Goal: Answer question/provide support: Share knowledge or assist other users

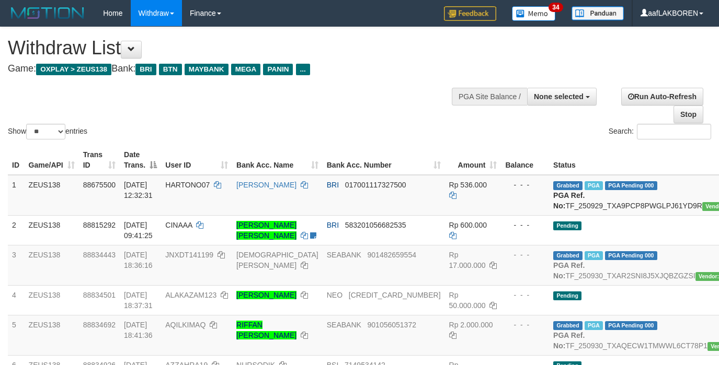
select select
select select "**"
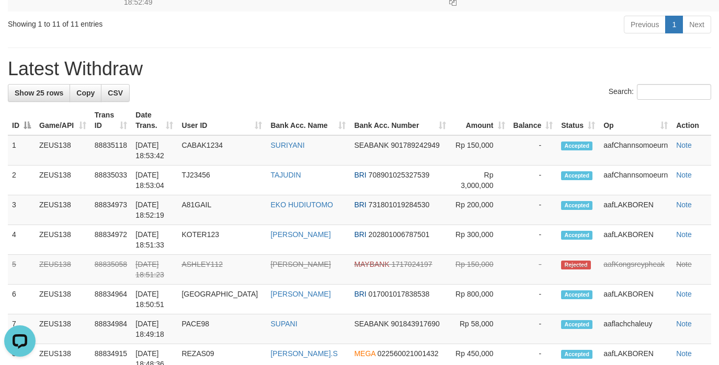
click at [162, 79] on h1 "Latest Withdraw" at bounding box center [359, 69] width 703 height 21
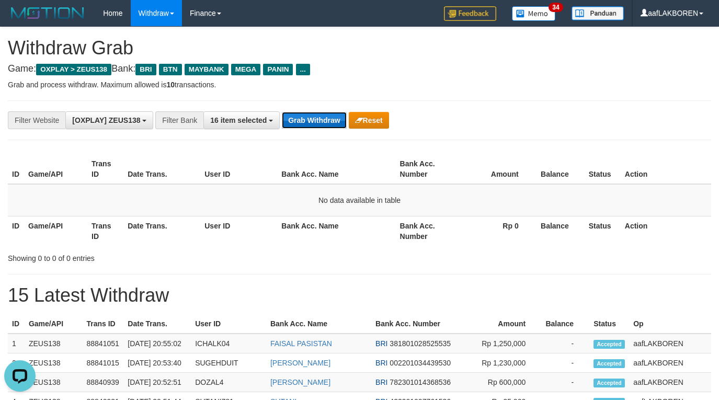
click at [310, 119] on button "Grab Withdraw" at bounding box center [314, 120] width 64 height 17
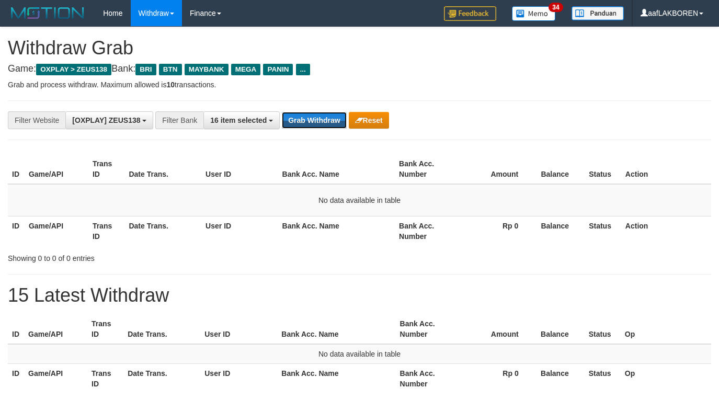
click at [310, 120] on button "Grab Withdraw" at bounding box center [314, 120] width 64 height 17
drag, startPoint x: 0, startPoint y: 0, endPoint x: 309, endPoint y: 120, distance: 331.4
click at [309, 120] on button "Grab Withdraw" at bounding box center [314, 120] width 64 height 17
click at [312, 123] on button "Grab Withdraw" at bounding box center [314, 120] width 64 height 17
click at [316, 129] on div "**********" at bounding box center [299, 120] width 599 height 18
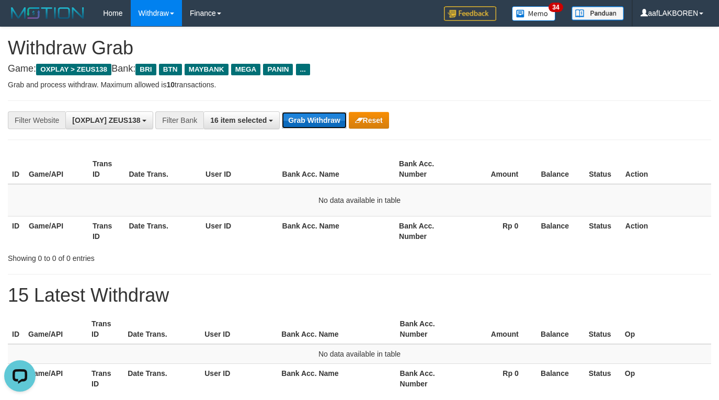
click at [312, 122] on button "Grab Withdraw" at bounding box center [314, 120] width 64 height 17
click at [314, 122] on button "Grab Withdraw" at bounding box center [314, 120] width 64 height 17
click at [314, 121] on button "Grab Withdraw" at bounding box center [314, 120] width 64 height 17
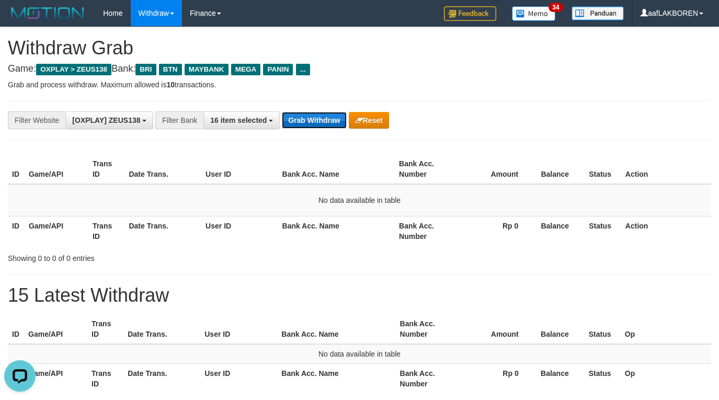
click at [314, 121] on button "Grab Withdraw" at bounding box center [314, 120] width 64 height 17
click at [306, 120] on button "Grab Withdraw" at bounding box center [314, 120] width 64 height 17
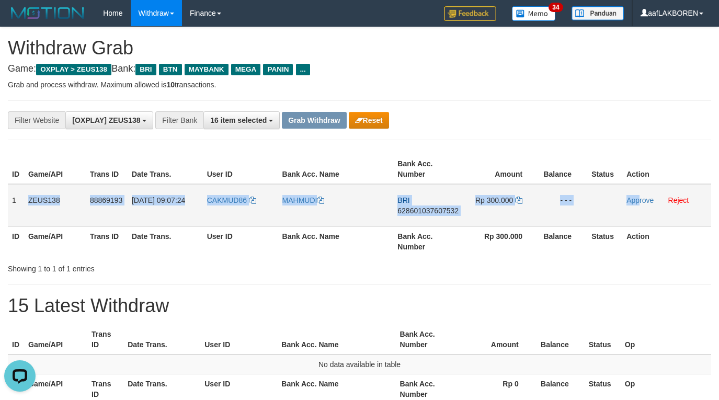
drag, startPoint x: 16, startPoint y: 196, endPoint x: 638, endPoint y: 211, distance: 622.4
click at [638, 211] on tr "1 ZEUS138 88869193 01/10/2025 09:07:24 CAKMUD86 MAHMUDI BRI 628601037607532 Rp …" at bounding box center [359, 205] width 703 height 43
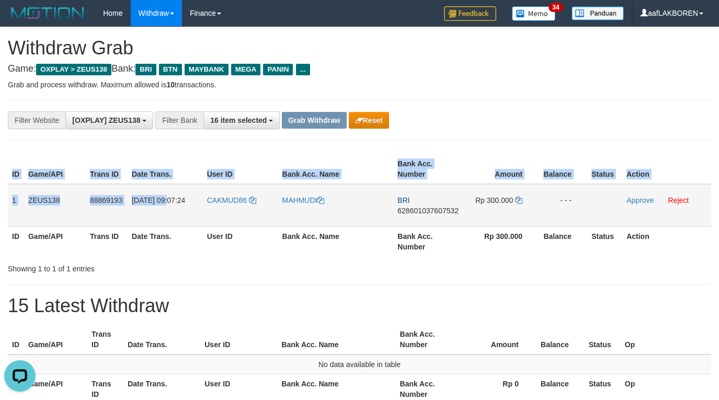
drag, startPoint x: 7, startPoint y: 195, endPoint x: 192, endPoint y: 201, distance: 185.7
click at [194, 201] on div "ID Game/API Trans ID Date Trans. User ID Bank Acc. Name Bank Acc. Number Amount…" at bounding box center [359, 205] width 719 height 108
click at [180, 204] on td "01/10/2025 09:07:24" at bounding box center [165, 205] width 75 height 43
click at [34, 204] on td "ZEUS138" at bounding box center [55, 205] width 62 height 43
click at [14, 207] on td "1" at bounding box center [16, 205] width 16 height 43
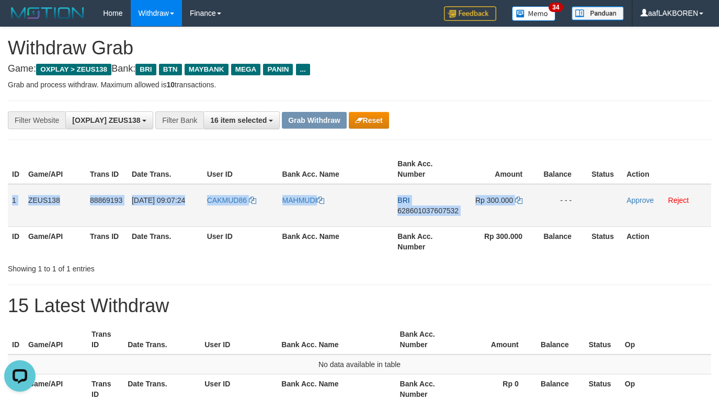
drag, startPoint x: 13, startPoint y: 200, endPoint x: 553, endPoint y: 221, distance: 540.5
click at [553, 221] on tr "1 ZEUS138 88869193 01/10/2025 09:07:24 CAKMUD86 MAHMUDI BRI 628601037607532 Rp …" at bounding box center [359, 205] width 703 height 43
copy tr "1 ZEUS138 88869193 01/10/2025 09:07:24 CAKMUD86 MAHMUDI BRI 628601037607532 Rp …"
click at [245, 222] on td "CAKMUD86" at bounding box center [240, 205] width 75 height 43
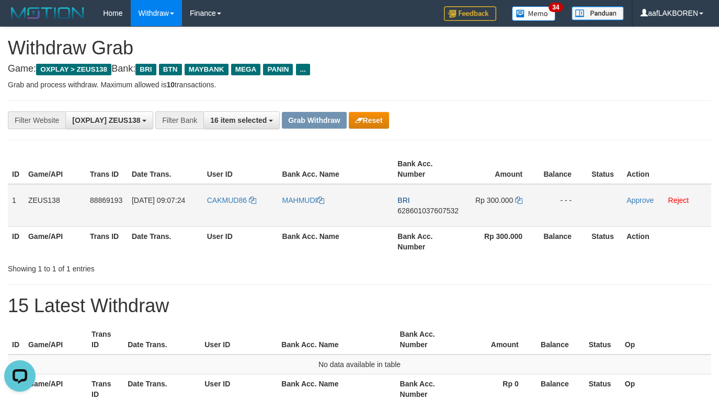
click at [227, 209] on td "CAKMUD86" at bounding box center [240, 205] width 75 height 43
copy link "CAKMUD86"
drag, startPoint x: 630, startPoint y: 98, endPoint x: 628, endPoint y: 110, distance: 11.6
click at [630, 100] on div "**********" at bounding box center [359, 224] width 719 height 394
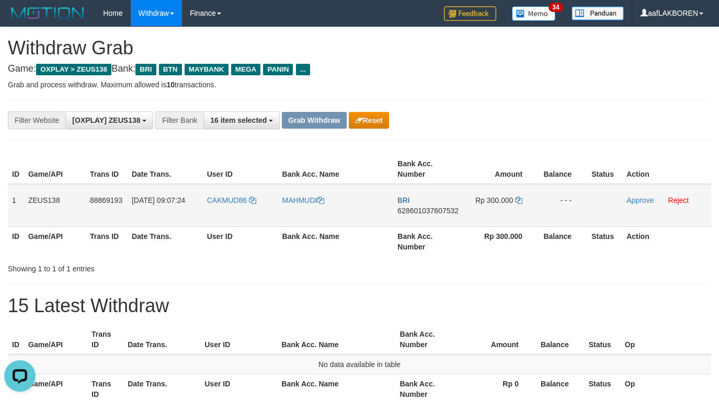
click at [423, 221] on td "BRI 628601037607532" at bounding box center [428, 205] width 71 height 43
copy span "628601037607532"
click at [520, 196] on td "Rp 300.000" at bounding box center [501, 205] width 74 height 43
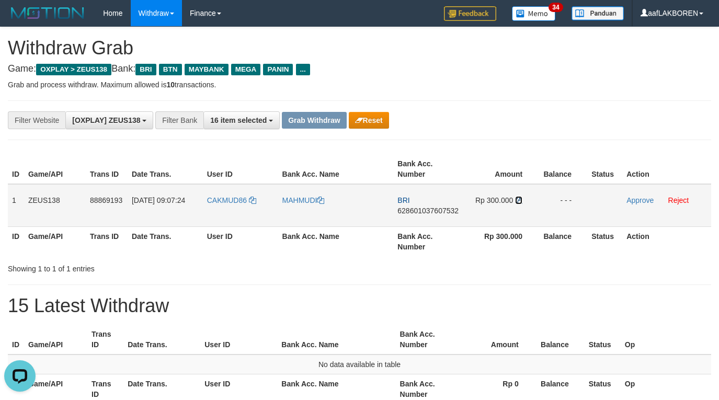
click at [519, 200] on icon at bounding box center [518, 200] width 7 height 7
drag, startPoint x: 639, startPoint y: 197, endPoint x: 411, endPoint y: 112, distance: 243.7
click at [640, 198] on link "Approve" at bounding box center [639, 200] width 27 height 8
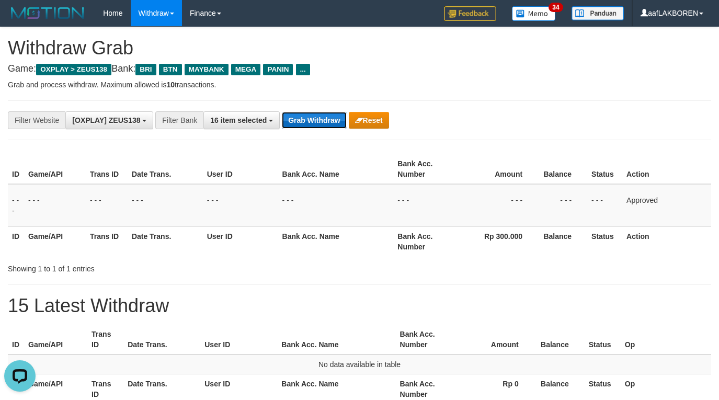
click at [323, 117] on button "Grab Withdraw" at bounding box center [314, 120] width 64 height 17
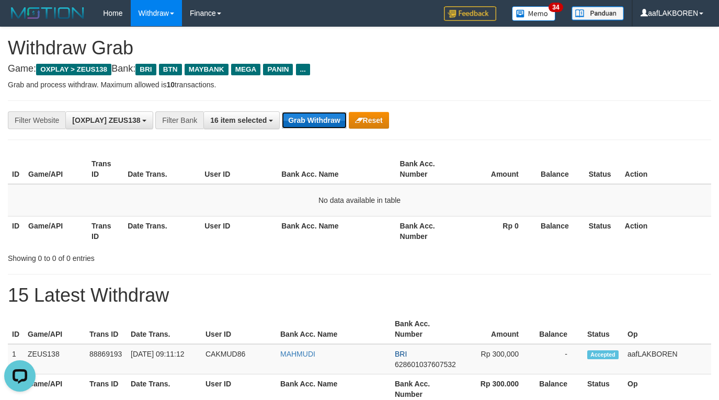
click at [318, 116] on button "Grab Withdraw" at bounding box center [314, 120] width 64 height 17
click at [314, 121] on button "Grab Withdraw" at bounding box center [314, 120] width 64 height 17
click at [315, 121] on button "Grab Withdraw" at bounding box center [314, 120] width 64 height 17
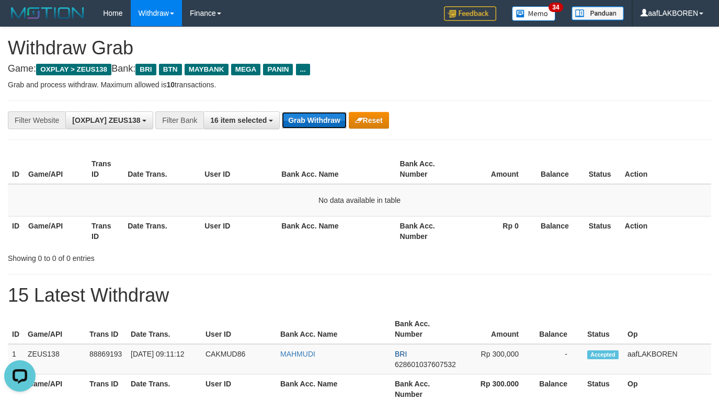
click at [315, 121] on button "Grab Withdraw" at bounding box center [314, 120] width 64 height 17
click at [321, 113] on button "Grab Withdraw" at bounding box center [314, 120] width 64 height 17
click at [319, 117] on button "Grab Withdraw" at bounding box center [314, 120] width 64 height 17
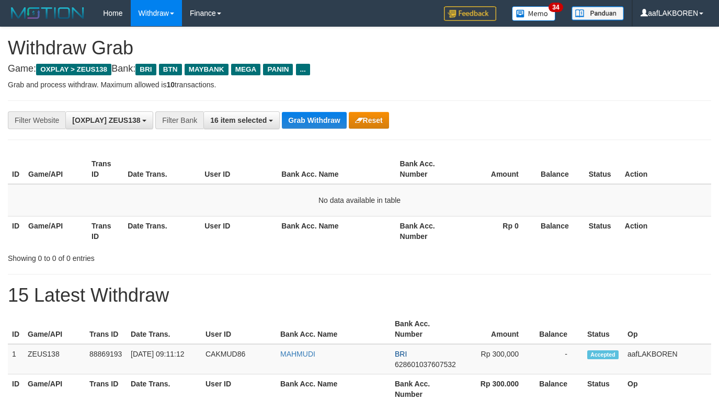
scroll to position [45, 0]
click at [319, 117] on button "Grab Withdraw" at bounding box center [314, 120] width 64 height 17
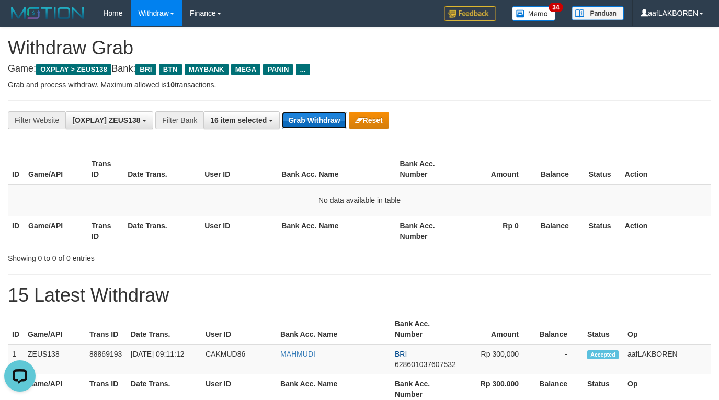
click at [319, 117] on button "Grab Withdraw" at bounding box center [314, 120] width 64 height 17
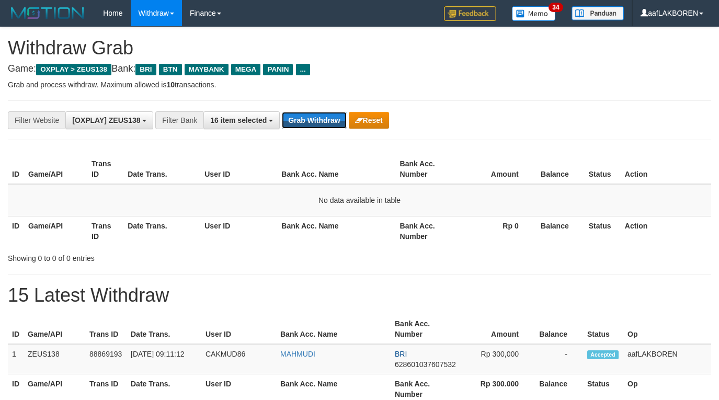
click at [319, 117] on button "Grab Withdraw" at bounding box center [314, 120] width 64 height 17
click at [308, 117] on button "Grab Withdraw" at bounding box center [314, 120] width 64 height 17
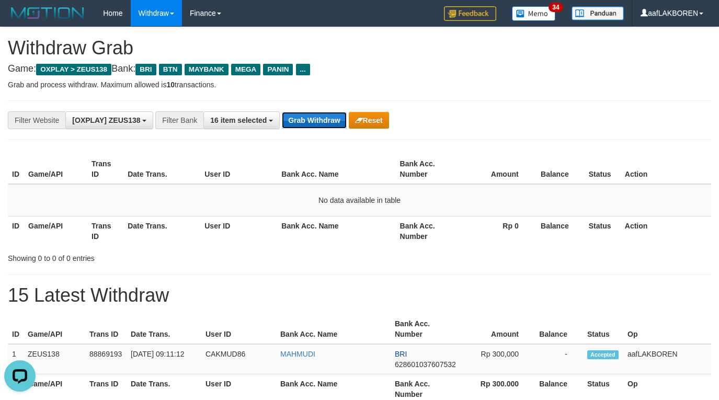
click at [310, 117] on button "Grab Withdraw" at bounding box center [314, 120] width 64 height 17
click at [310, 122] on button "Grab Withdraw" at bounding box center [314, 120] width 64 height 17
click at [310, 121] on button "Grab Withdraw" at bounding box center [314, 120] width 64 height 17
click at [310, 120] on button "Grab Withdraw" at bounding box center [314, 120] width 64 height 17
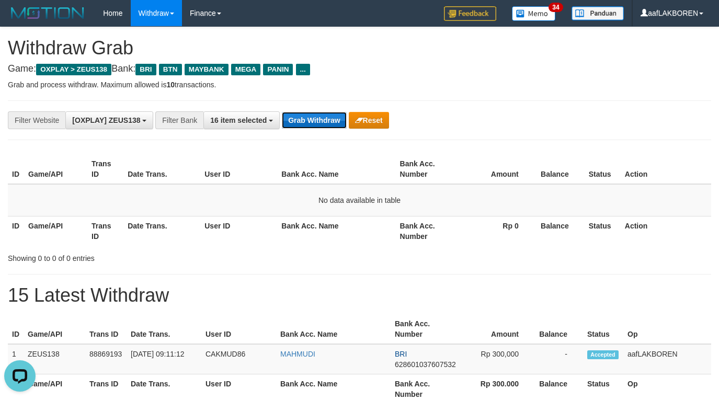
click at [314, 122] on button "Grab Withdraw" at bounding box center [314, 120] width 64 height 17
click at [316, 121] on button "Grab Withdraw" at bounding box center [314, 120] width 64 height 17
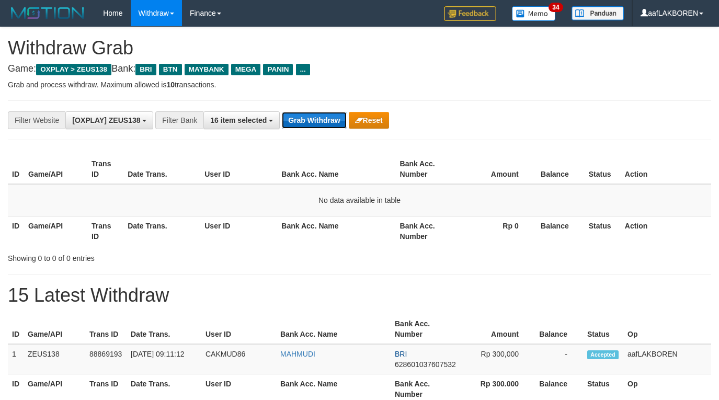
click at [316, 121] on button "Grab Withdraw" at bounding box center [314, 120] width 64 height 17
click at [317, 118] on button "Grab Withdraw" at bounding box center [314, 120] width 64 height 17
click at [318, 116] on button "Grab Withdraw" at bounding box center [314, 120] width 64 height 17
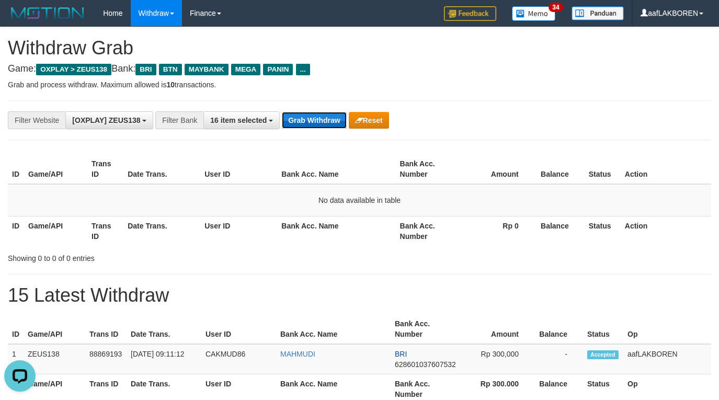
click at [318, 116] on button "Grab Withdraw" at bounding box center [314, 120] width 64 height 17
click at [309, 124] on button "Grab Withdraw" at bounding box center [314, 120] width 64 height 17
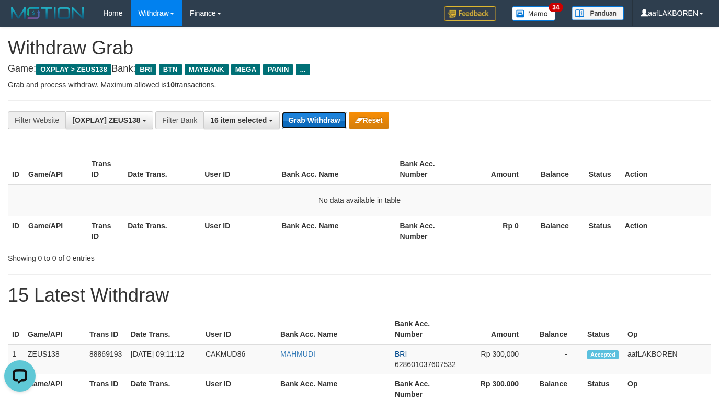
click at [316, 119] on button "Grab Withdraw" at bounding box center [314, 120] width 64 height 17
click at [317, 117] on button "Grab Withdraw" at bounding box center [314, 120] width 64 height 17
click at [318, 116] on button "Grab Withdraw" at bounding box center [314, 120] width 64 height 17
click at [317, 116] on button "Grab Withdraw" at bounding box center [314, 120] width 64 height 17
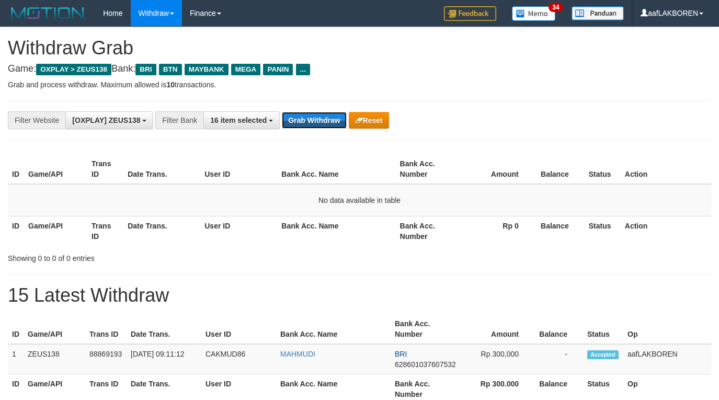
click at [317, 115] on button "Grab Withdraw" at bounding box center [314, 120] width 64 height 17
drag, startPoint x: 0, startPoint y: 0, endPoint x: 317, endPoint y: 115, distance: 336.9
click at [317, 115] on button "Grab Withdraw" at bounding box center [314, 120] width 64 height 17
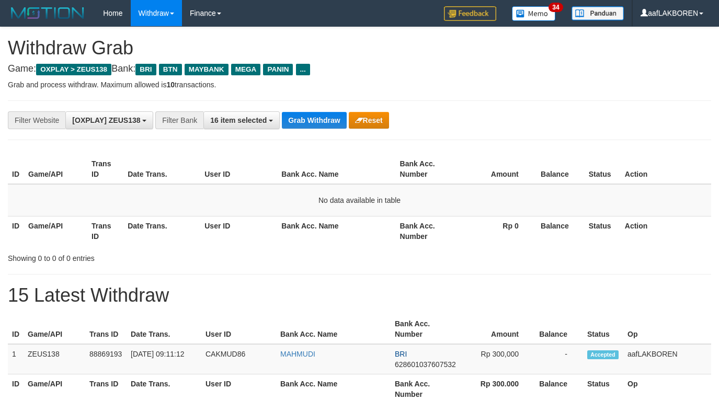
scroll to position [45, 0]
click at [317, 115] on button "Grab Withdraw" at bounding box center [314, 120] width 64 height 17
click at [313, 117] on button "Grab Withdraw" at bounding box center [314, 120] width 64 height 17
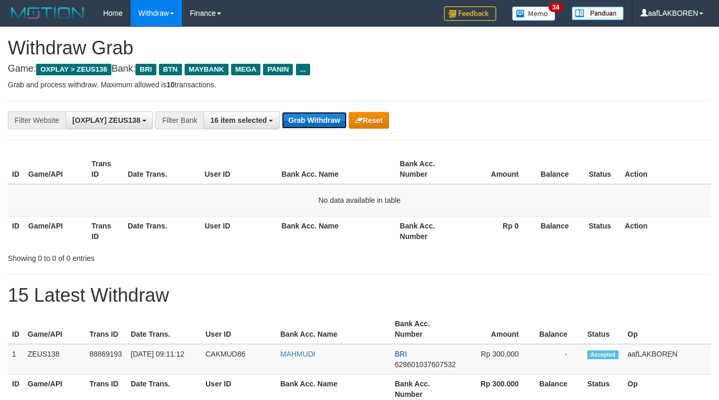
click at [314, 115] on button "Grab Withdraw" at bounding box center [314, 120] width 64 height 17
click at [312, 120] on button "Grab Withdraw" at bounding box center [314, 120] width 64 height 17
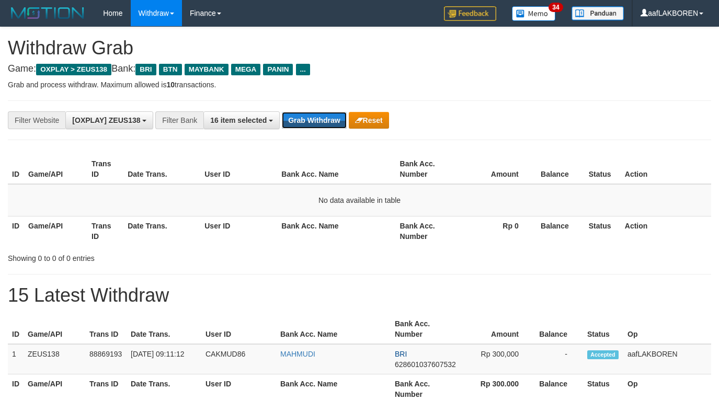
click at [312, 120] on button "Grab Withdraw" at bounding box center [314, 120] width 64 height 17
click at [312, 119] on button "Grab Withdraw" at bounding box center [314, 120] width 64 height 17
click at [314, 122] on button "Grab Withdraw" at bounding box center [314, 120] width 64 height 17
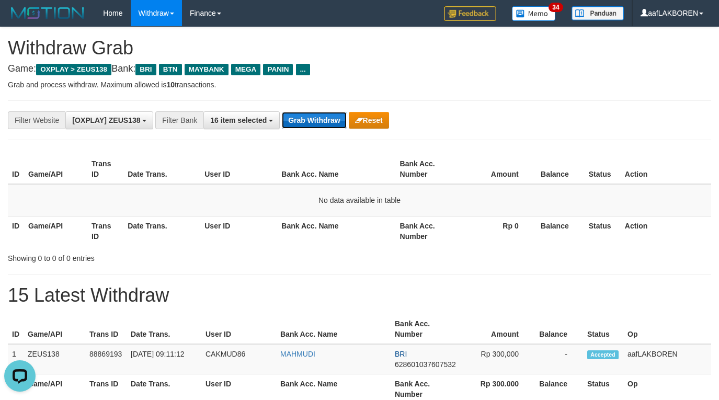
click at [314, 122] on button "Grab Withdraw" at bounding box center [314, 120] width 64 height 17
click at [310, 118] on button "Grab Withdraw" at bounding box center [314, 120] width 64 height 17
click at [310, 115] on button "Grab Withdraw" at bounding box center [314, 120] width 64 height 17
click at [313, 118] on button "Grab Withdraw" at bounding box center [314, 120] width 64 height 17
click at [315, 116] on button "Grab Withdraw" at bounding box center [314, 120] width 64 height 17
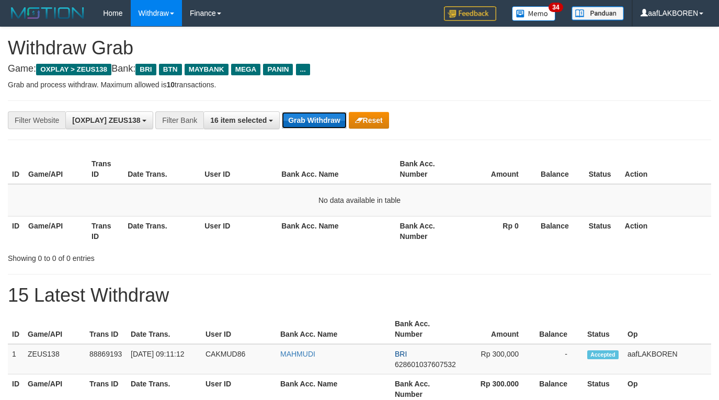
click at [317, 116] on button "Grab Withdraw" at bounding box center [314, 120] width 64 height 17
click at [317, 115] on button "Grab Withdraw" at bounding box center [314, 120] width 64 height 17
click at [301, 126] on button "Grab Withdraw" at bounding box center [314, 120] width 64 height 17
click at [303, 122] on button "Grab Withdraw" at bounding box center [314, 120] width 64 height 17
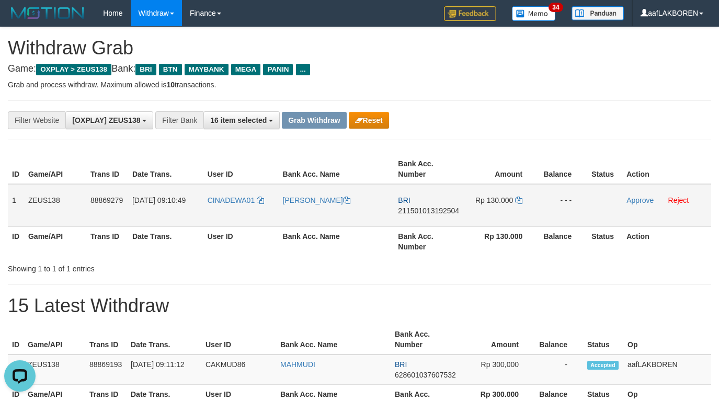
click at [229, 218] on td "CINADEWA01" at bounding box center [240, 205] width 75 height 43
copy link "CINADEWA01"
drag, startPoint x: 10, startPoint y: 202, endPoint x: 575, endPoint y: 203, distance: 565.2
click at [575, 203] on tr "1 ZEUS138 88869279 01/10/2025 09:10:49 CINADEWA01 ARI PRAYUDA BRI 2115010131925…" at bounding box center [359, 205] width 703 height 43
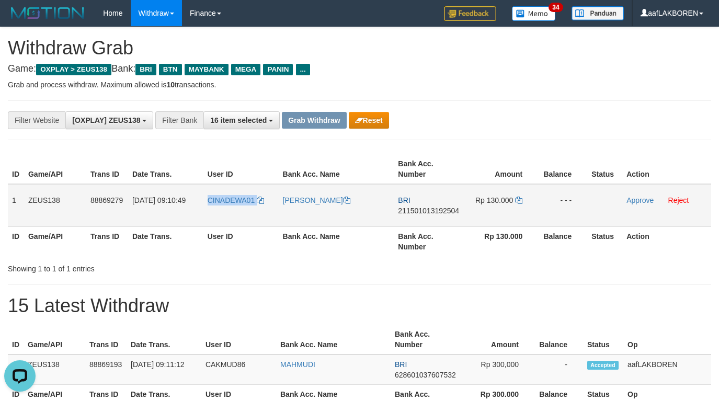
copy tr "1 ZEUS138 88869279 01/10/2025 09:10:49 CINADEWA01 ARI PRAYUDA BRI 2115010131925…"
drag, startPoint x: 516, startPoint y: 101, endPoint x: 513, endPoint y: 117, distance: 16.5
click at [516, 101] on div "**********" at bounding box center [359, 120] width 703 height 40
click at [434, 223] on td "BRI 211501013192504" at bounding box center [429, 205] width 71 height 43
click at [434, 222] on td "BRI 211501013192504" at bounding box center [429, 205] width 71 height 43
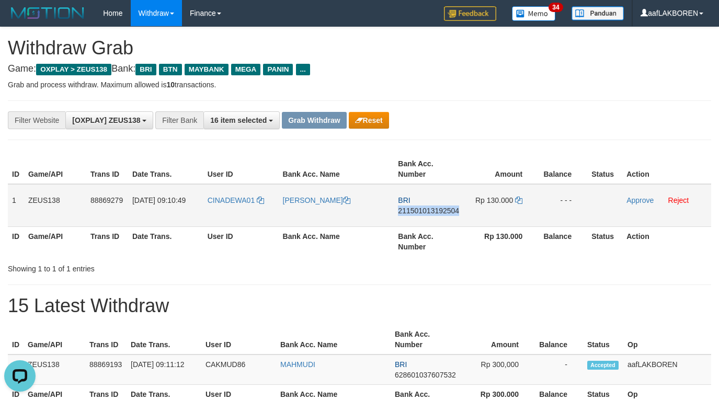
click at [434, 222] on td "BRI 211501013192504" at bounding box center [429, 205] width 71 height 43
copy span "211501013192504"
click at [520, 202] on icon at bounding box center [518, 200] width 7 height 7
copy span "211501013192504"
drag, startPoint x: 646, startPoint y: 196, endPoint x: 408, endPoint y: 110, distance: 253.6
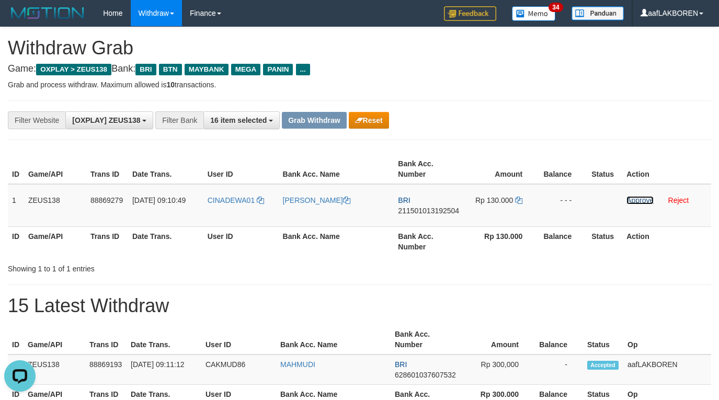
click at [646, 197] on link "Approve" at bounding box center [639, 200] width 27 height 8
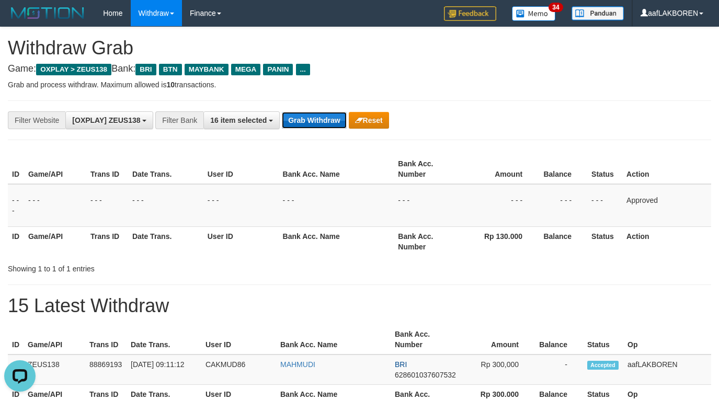
click at [319, 123] on button "Grab Withdraw" at bounding box center [314, 120] width 64 height 17
click at [319, 121] on button "Grab Withdraw" at bounding box center [314, 120] width 64 height 17
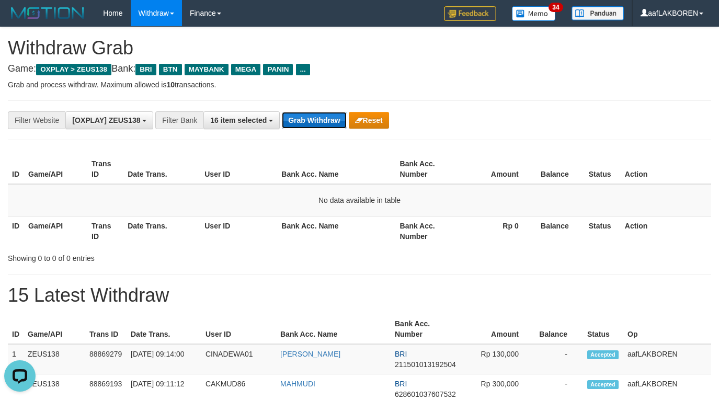
click at [314, 124] on button "Grab Withdraw" at bounding box center [314, 120] width 64 height 17
click at [315, 122] on button "Grab Withdraw" at bounding box center [314, 120] width 64 height 17
click at [319, 117] on button "Grab Withdraw" at bounding box center [314, 120] width 64 height 17
click at [326, 123] on button "Grab Withdraw" at bounding box center [314, 120] width 64 height 17
click at [326, 121] on button "Grab Withdraw" at bounding box center [314, 120] width 64 height 17
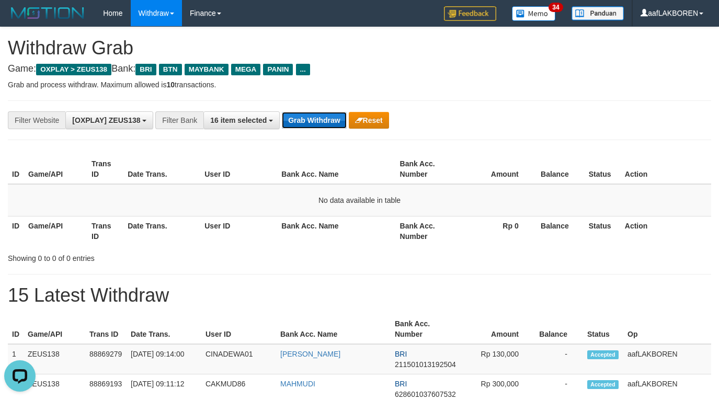
click at [326, 119] on button "Grab Withdraw" at bounding box center [314, 120] width 64 height 17
click at [326, 123] on button "Grab Withdraw" at bounding box center [314, 120] width 64 height 17
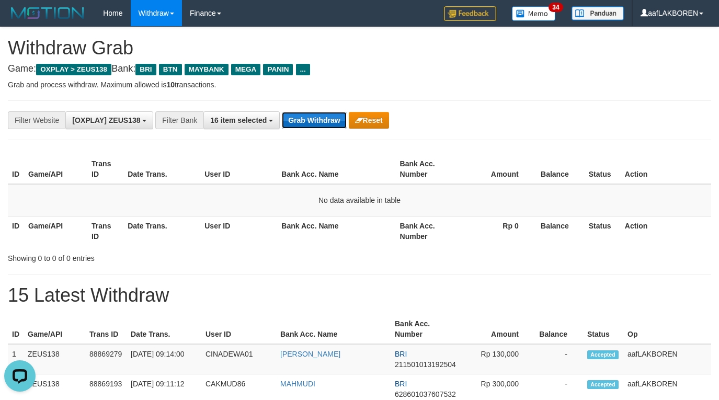
click at [326, 123] on button "Grab Withdraw" at bounding box center [314, 120] width 64 height 17
click at [305, 114] on button "Grab Withdraw" at bounding box center [314, 120] width 64 height 17
click at [309, 120] on button "Grab Withdraw" at bounding box center [314, 120] width 64 height 17
click at [311, 119] on button "Grab Withdraw" at bounding box center [314, 120] width 64 height 17
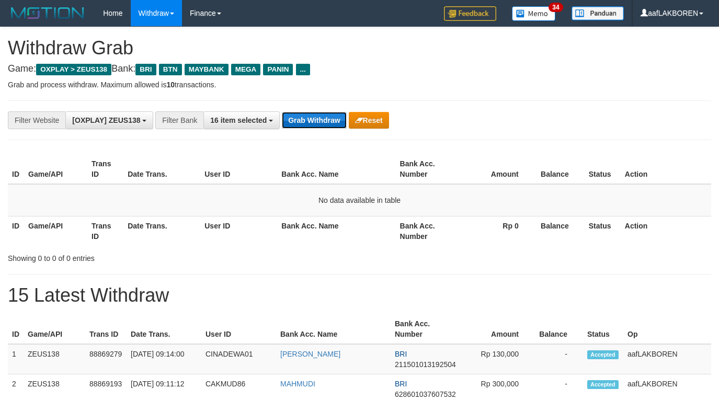
click at [311, 119] on button "Grab Withdraw" at bounding box center [314, 120] width 64 height 17
click at [297, 119] on button "Grab Withdraw" at bounding box center [314, 120] width 64 height 17
click at [300, 119] on button "Grab Withdraw" at bounding box center [314, 120] width 64 height 17
click at [301, 118] on button "Grab Withdraw" at bounding box center [314, 120] width 64 height 17
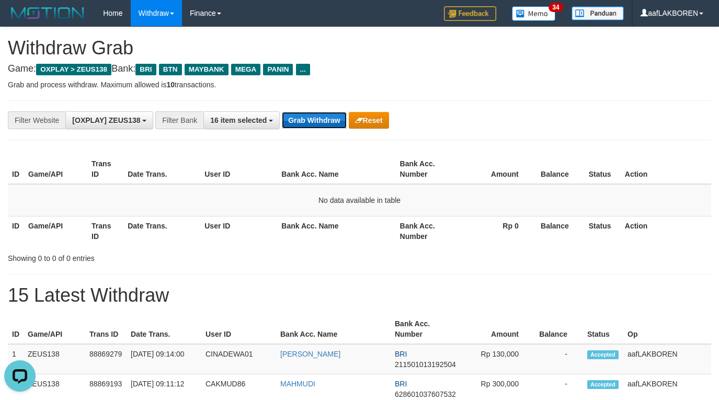
click at [307, 120] on button "Grab Withdraw" at bounding box center [314, 120] width 64 height 17
click at [307, 119] on button "Grab Withdraw" at bounding box center [314, 120] width 64 height 17
click at [307, 118] on button "Grab Withdraw" at bounding box center [314, 120] width 64 height 17
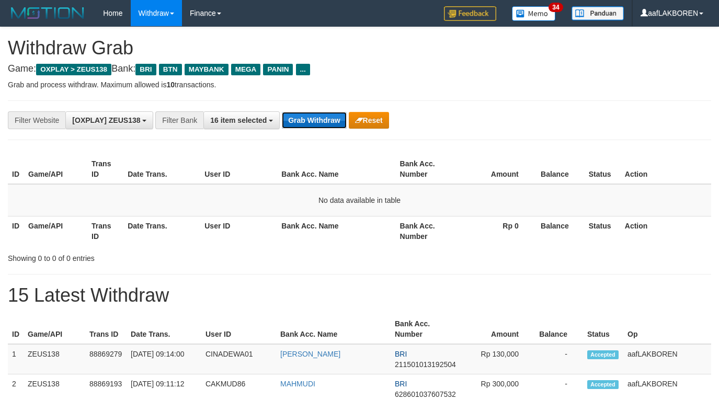
scroll to position [45, 0]
drag, startPoint x: 0, startPoint y: 0, endPoint x: 308, endPoint y: 118, distance: 329.7
click at [308, 118] on button "Grab Withdraw" at bounding box center [314, 120] width 64 height 17
click at [308, 117] on button "Grab Withdraw" at bounding box center [314, 120] width 64 height 17
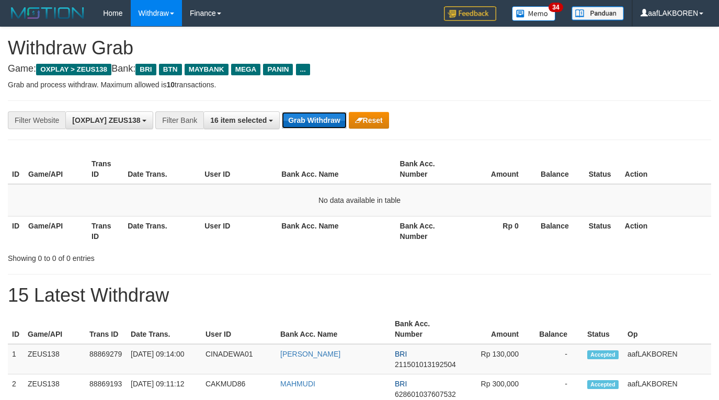
click at [308, 117] on button "Grab Withdraw" at bounding box center [314, 120] width 64 height 17
click at [308, 116] on button "Grab Withdraw" at bounding box center [314, 120] width 64 height 17
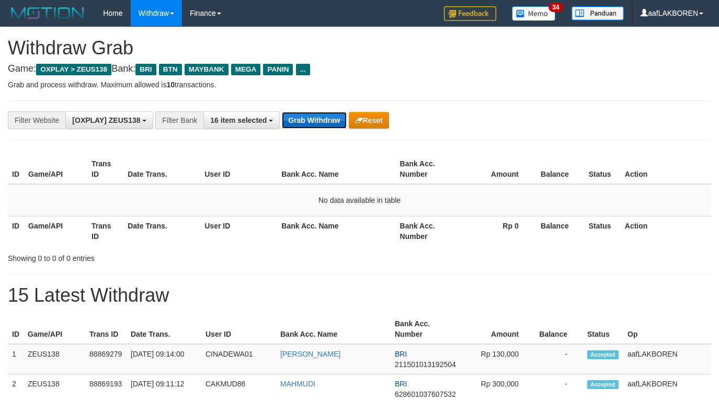
click at [313, 117] on button "Grab Withdraw" at bounding box center [314, 120] width 64 height 17
click at [313, 116] on button "Grab Withdraw" at bounding box center [314, 120] width 64 height 17
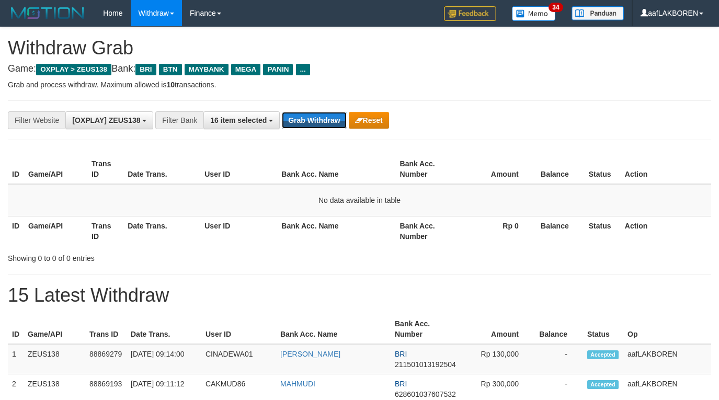
click at [313, 116] on button "Grab Withdraw" at bounding box center [314, 120] width 64 height 17
drag, startPoint x: 0, startPoint y: 0, endPoint x: 313, endPoint y: 115, distance: 333.6
click at [313, 115] on button "Grab Withdraw" at bounding box center [314, 120] width 64 height 17
click at [308, 115] on button "Grab Withdraw" at bounding box center [314, 120] width 64 height 17
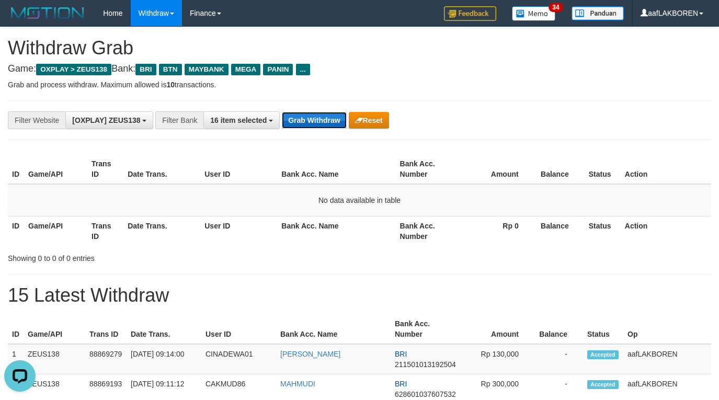
click at [308, 114] on button "Grab Withdraw" at bounding box center [314, 120] width 64 height 17
click at [308, 113] on button "Grab Withdraw" at bounding box center [314, 120] width 64 height 17
click at [316, 114] on button "Grab Withdraw" at bounding box center [314, 120] width 64 height 17
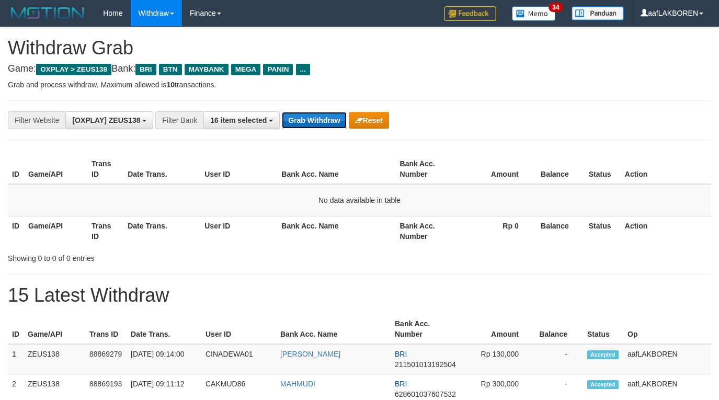
click at [316, 114] on button "Grab Withdraw" at bounding box center [314, 120] width 64 height 17
click at [318, 118] on button "Grab Withdraw" at bounding box center [314, 120] width 64 height 17
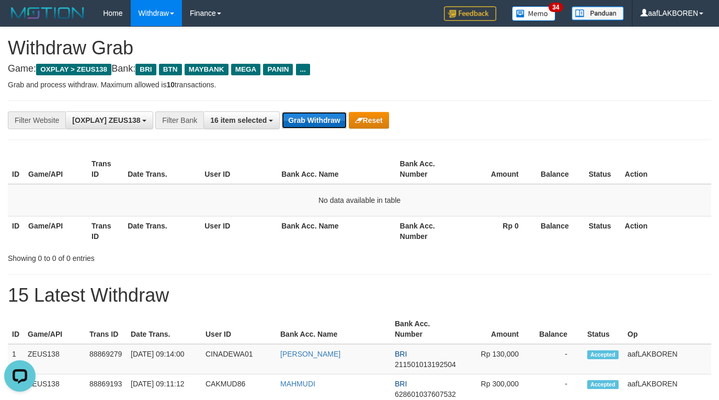
click at [318, 118] on button "Grab Withdraw" at bounding box center [314, 120] width 64 height 17
click at [313, 122] on button "Grab Withdraw" at bounding box center [314, 120] width 64 height 17
click at [312, 121] on button "Grab Withdraw" at bounding box center [314, 120] width 64 height 17
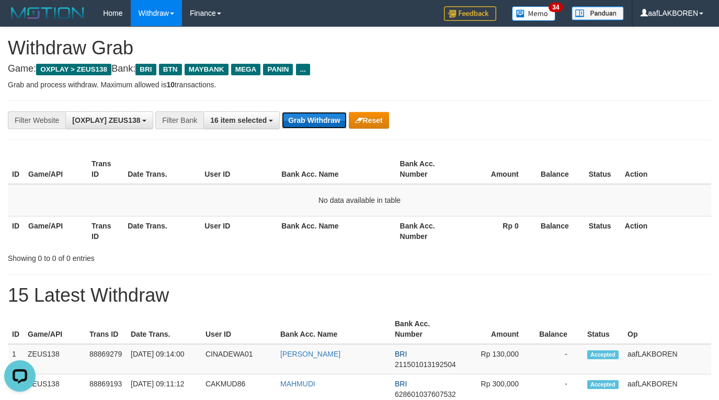
click at [312, 121] on button "Grab Withdraw" at bounding box center [314, 120] width 64 height 17
click at [314, 119] on button "Grab Withdraw" at bounding box center [314, 120] width 64 height 17
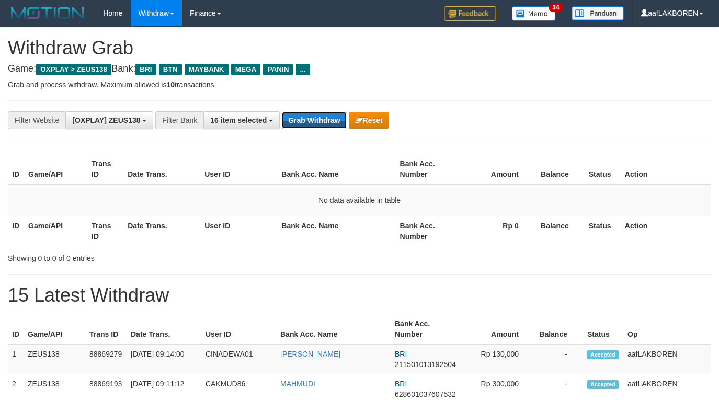
click at [316, 118] on button "Grab Withdraw" at bounding box center [314, 120] width 64 height 17
click at [313, 123] on button "Grab Withdraw" at bounding box center [314, 120] width 64 height 17
click at [315, 124] on button "Grab Withdraw" at bounding box center [314, 120] width 64 height 17
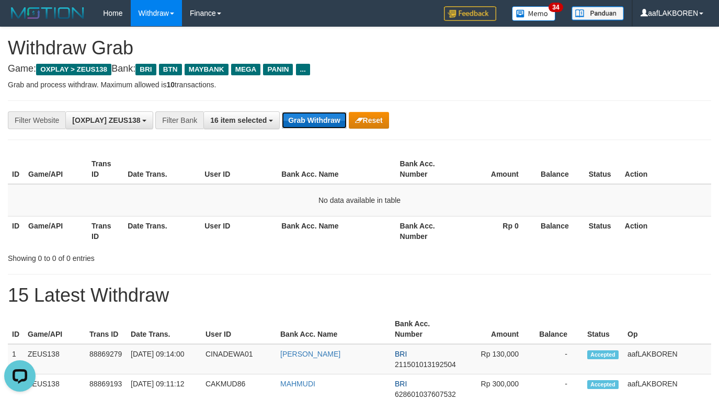
click at [315, 124] on button "Grab Withdraw" at bounding box center [314, 120] width 64 height 17
drag, startPoint x: 272, startPoint y: 117, endPoint x: 298, endPoint y: 120, distance: 25.8
click at [281, 120] on div "**********" at bounding box center [299, 120] width 599 height 18
click at [298, 120] on button "Grab Withdraw" at bounding box center [314, 120] width 64 height 17
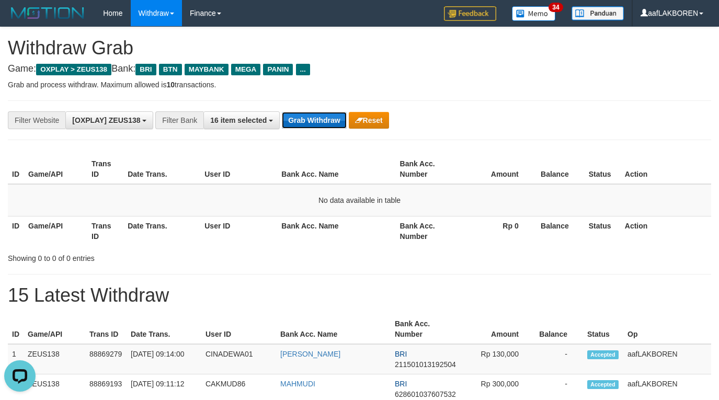
click at [298, 120] on button "Grab Withdraw" at bounding box center [314, 120] width 64 height 17
click at [299, 120] on button "Grab Withdraw" at bounding box center [314, 120] width 64 height 17
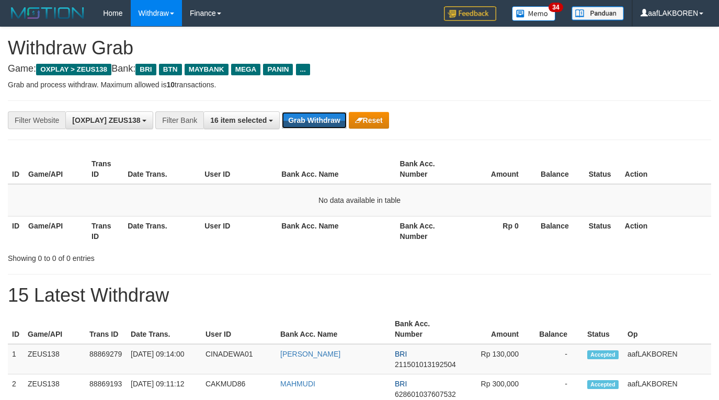
click at [300, 118] on button "Grab Withdraw" at bounding box center [314, 120] width 64 height 17
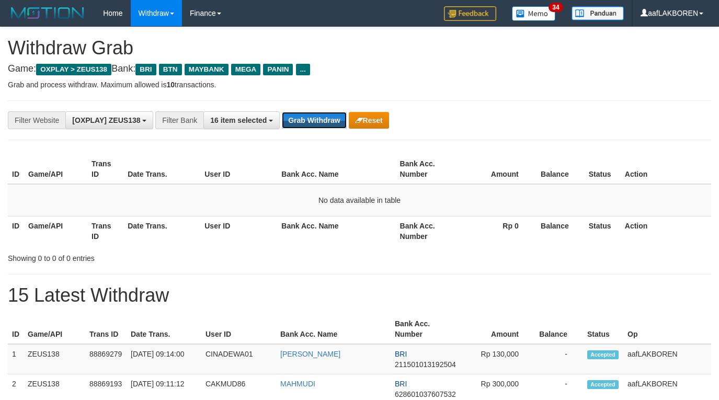
click at [300, 118] on button "Grab Withdraw" at bounding box center [314, 120] width 64 height 17
click at [301, 117] on button "Grab Withdraw" at bounding box center [314, 120] width 64 height 17
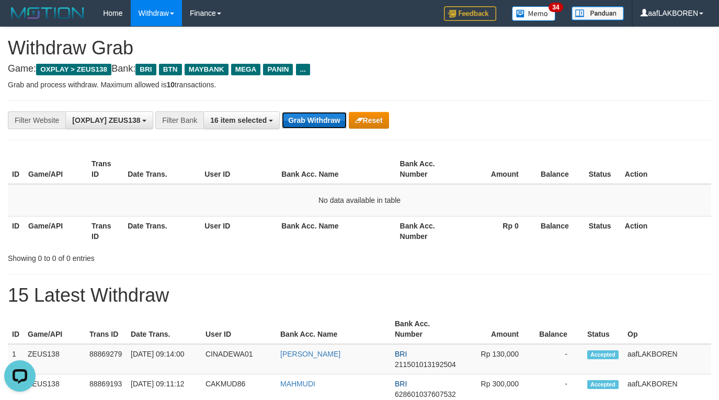
click at [301, 117] on button "Grab Withdraw" at bounding box center [314, 120] width 64 height 17
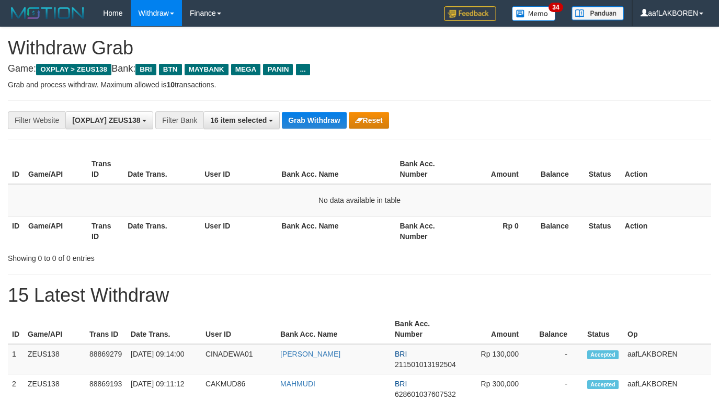
click at [301, 117] on button "Grab Withdraw" at bounding box center [314, 120] width 64 height 17
click at [307, 118] on button "Grab Withdraw" at bounding box center [314, 120] width 64 height 17
drag, startPoint x: 310, startPoint y: 118, endPoint x: 718, endPoint y: 185, distance: 413.8
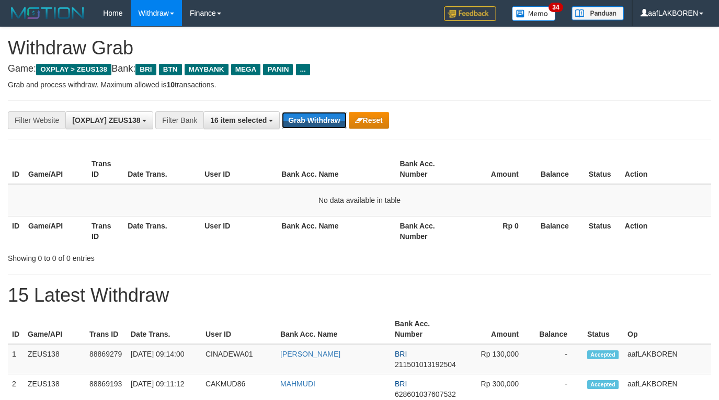
click at [395, 147] on div "**********" at bounding box center [359, 239] width 719 height 424
click at [318, 120] on button "Grab Withdraw" at bounding box center [314, 120] width 64 height 17
click at [318, 118] on button "Grab Withdraw" at bounding box center [314, 120] width 64 height 17
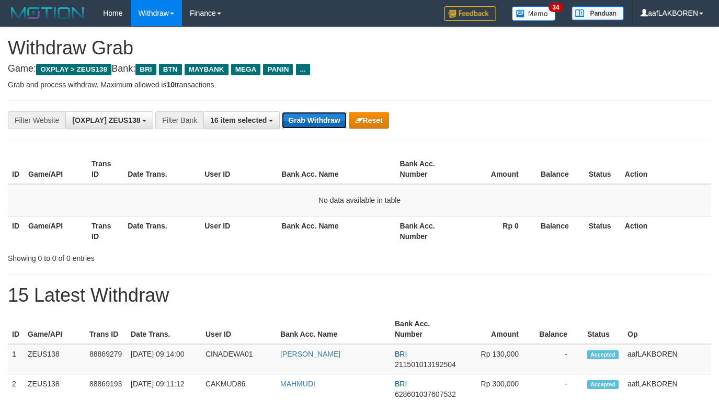
click at [318, 117] on button "Grab Withdraw" at bounding box center [314, 120] width 64 height 17
click at [318, 116] on button "Grab Withdraw" at bounding box center [314, 120] width 64 height 17
click at [318, 106] on div "**********" at bounding box center [359, 120] width 703 height 40
click at [317, 120] on button "Grab Withdraw" at bounding box center [314, 120] width 64 height 17
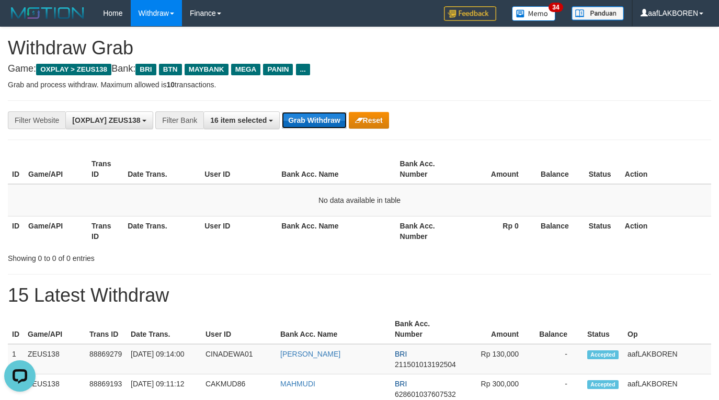
click at [317, 120] on button "Grab Withdraw" at bounding box center [314, 120] width 64 height 17
click at [317, 119] on button "Grab Withdraw" at bounding box center [314, 120] width 64 height 17
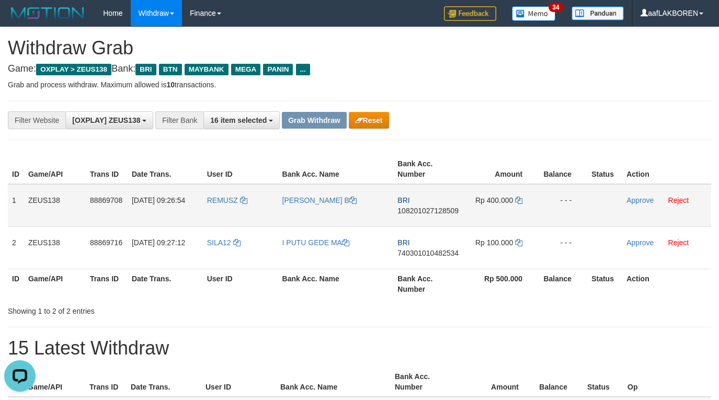
click at [217, 208] on td "REMUSZ" at bounding box center [240, 205] width 75 height 43
click at [218, 207] on td "REMUSZ" at bounding box center [240, 205] width 75 height 43
click at [220, 207] on td "REMUSZ" at bounding box center [240, 205] width 75 height 43
copy link "REMUSZ"
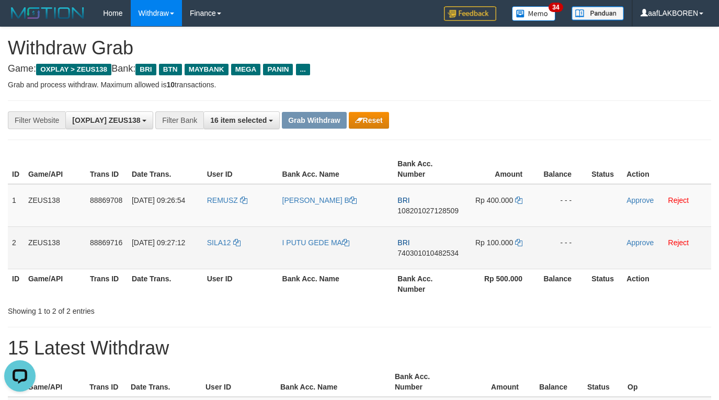
click at [224, 259] on td "SILA12" at bounding box center [240, 247] width 75 height 42
click at [224, 258] on td "SILA12" at bounding box center [240, 247] width 75 height 42
copy link "SILA12"
click at [219, 252] on td "SILA12" at bounding box center [240, 247] width 75 height 42
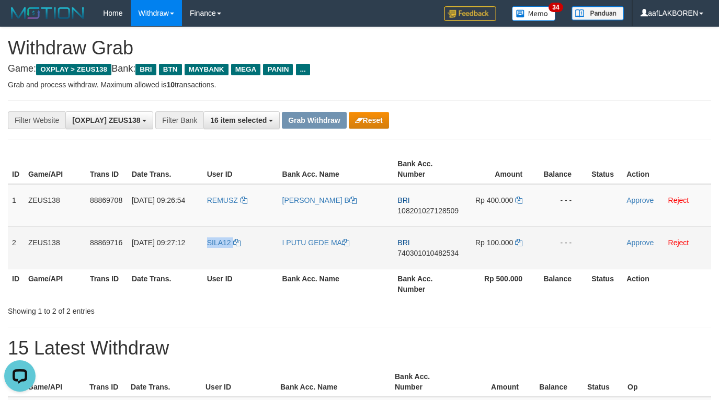
drag, startPoint x: 10, startPoint y: 199, endPoint x: 576, endPoint y: 239, distance: 567.2
click at [576, 239] on tbody "1 ZEUS138 88869708 01/10/2025 09:26:54 REMUSZ EFRAIM SOMAI B BRI 10820102712850…" at bounding box center [359, 226] width 703 height 85
copy tbody "1 ZEUS138 88869708 01/10/2025 09:26:54 REMUSZ EFRAIM SOMAI B BRI 10820102712850…"
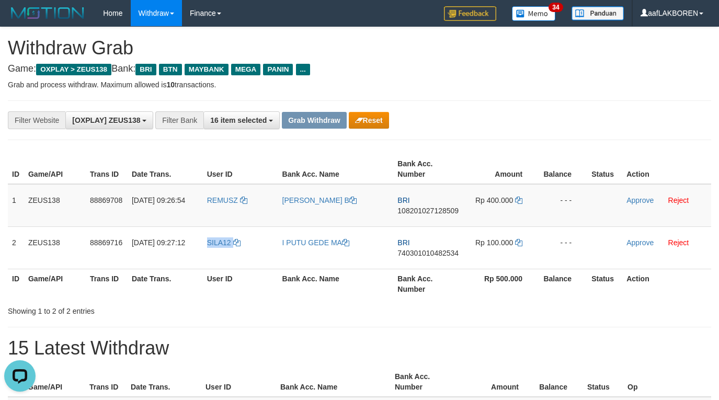
click at [564, 108] on div "**********" at bounding box center [359, 120] width 703 height 40
click at [436, 221] on td "BRI 108201027128509" at bounding box center [428, 205] width 71 height 43
click at [437, 217] on td "BRI 108201027128509" at bounding box center [428, 205] width 71 height 43
click at [438, 215] on td "BRI 108201027128509" at bounding box center [428, 205] width 71 height 43
click at [432, 218] on td "BRI 108201027128509" at bounding box center [428, 205] width 71 height 43
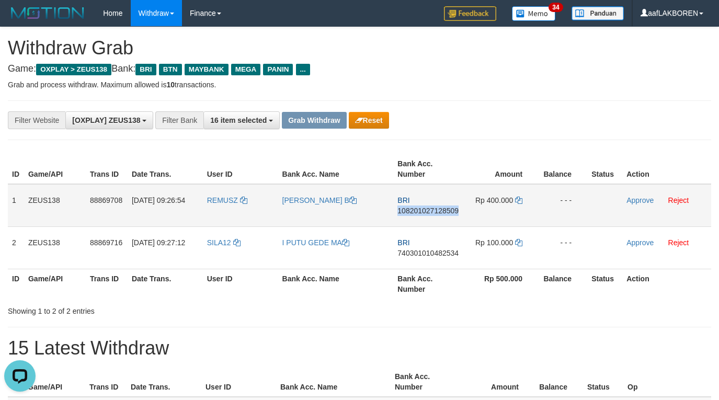
click at [432, 218] on td "BRI 108201027128509" at bounding box center [428, 205] width 71 height 43
copy span "108201027128509"
click at [522, 201] on icon at bounding box center [518, 200] width 7 height 7
copy span "108201027128509"
click at [638, 200] on link "Approve" at bounding box center [639, 200] width 27 height 8
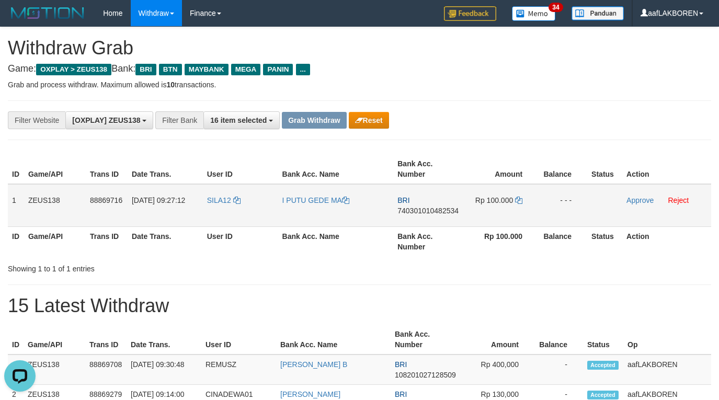
click at [430, 220] on td "BRI 740301010482534" at bounding box center [428, 205] width 71 height 43
copy span "740301010482534"
click at [520, 201] on icon at bounding box center [518, 200] width 7 height 7
copy span "740301010482534"
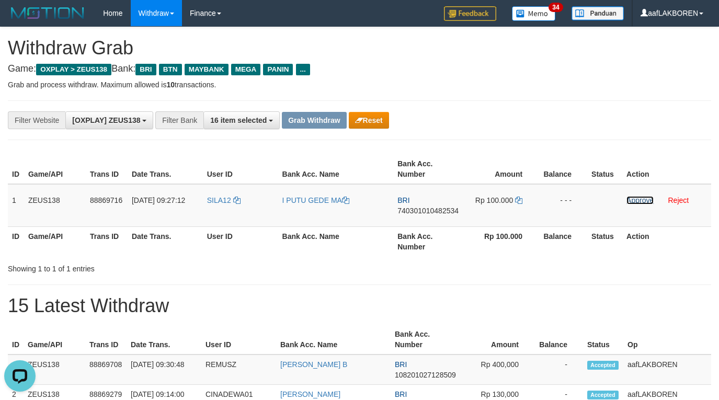
drag, startPoint x: 642, startPoint y: 203, endPoint x: 415, endPoint y: 115, distance: 243.2
click at [642, 203] on link "Approve" at bounding box center [639, 200] width 27 height 8
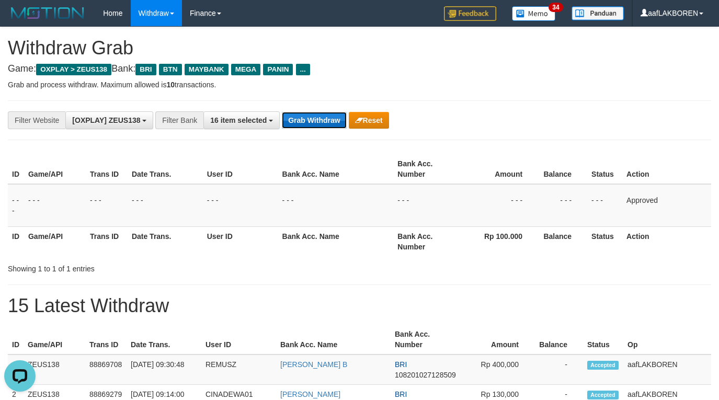
click at [323, 124] on button "Grab Withdraw" at bounding box center [314, 120] width 64 height 17
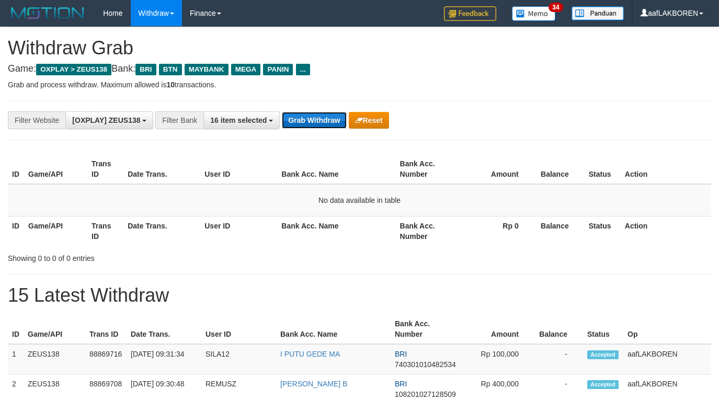
click at [313, 121] on button "Grab Withdraw" at bounding box center [314, 120] width 64 height 17
click at [316, 119] on button "Grab Withdraw" at bounding box center [314, 120] width 64 height 17
click at [308, 123] on button "Grab Withdraw" at bounding box center [314, 120] width 64 height 17
click at [307, 116] on button "Grab Withdraw" at bounding box center [314, 120] width 64 height 17
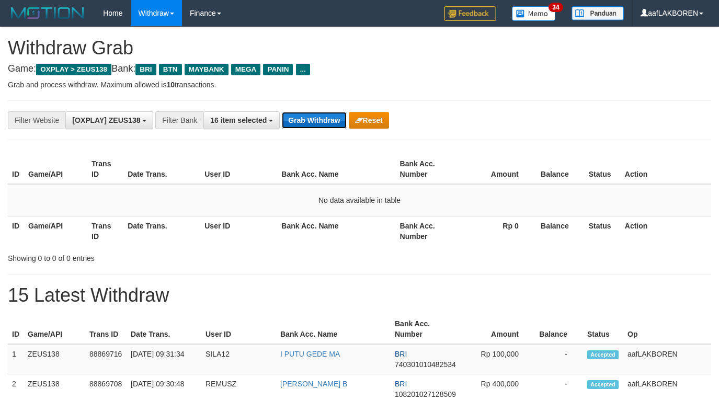
drag, startPoint x: 0, startPoint y: 0, endPoint x: 307, endPoint y: 115, distance: 328.3
click at [307, 115] on button "Grab Withdraw" at bounding box center [314, 120] width 64 height 17
click at [311, 123] on button "Grab Withdraw" at bounding box center [314, 120] width 64 height 17
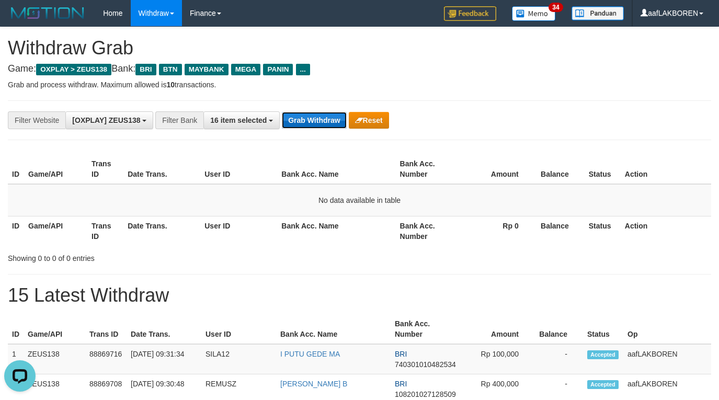
click at [311, 123] on button "Grab Withdraw" at bounding box center [314, 120] width 64 height 17
click at [313, 122] on button "Grab Withdraw" at bounding box center [314, 120] width 64 height 17
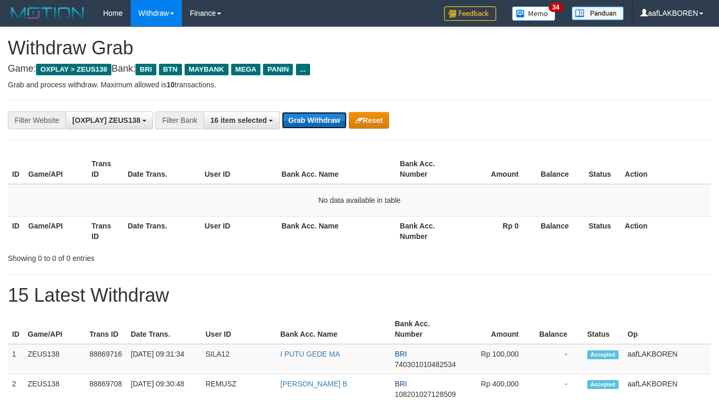
click at [319, 120] on button "Grab Withdraw" at bounding box center [314, 120] width 64 height 17
click at [309, 128] on div "**********" at bounding box center [299, 120] width 599 height 18
click at [311, 123] on button "Grab Withdraw" at bounding box center [314, 120] width 64 height 17
click at [302, 120] on button "Grab Withdraw" at bounding box center [314, 120] width 64 height 17
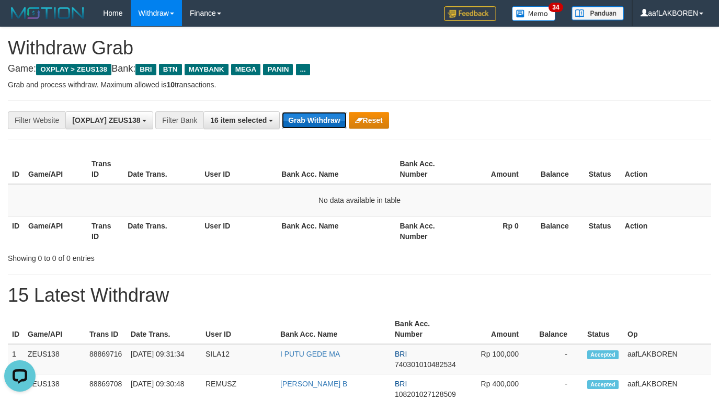
click at [302, 120] on button "Grab Withdraw" at bounding box center [314, 120] width 64 height 17
click at [303, 119] on button "Grab Withdraw" at bounding box center [314, 120] width 64 height 17
click at [318, 119] on button "Grab Withdraw" at bounding box center [314, 120] width 64 height 17
click at [313, 120] on button "Grab Withdraw" at bounding box center [314, 120] width 64 height 17
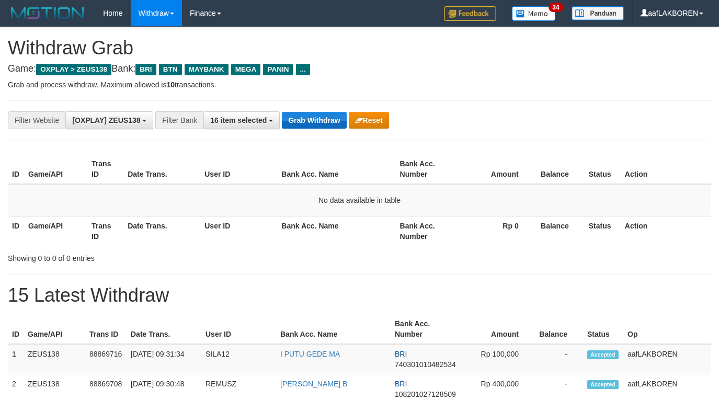
scroll to position [45, 0]
click at [312, 116] on button "Grab Withdraw" at bounding box center [314, 120] width 64 height 17
click at [312, 114] on button "Grab Withdraw" at bounding box center [314, 120] width 64 height 17
click at [312, 112] on button "Grab Withdraw" at bounding box center [314, 120] width 64 height 17
click at [311, 108] on div "**********" at bounding box center [359, 120] width 703 height 40
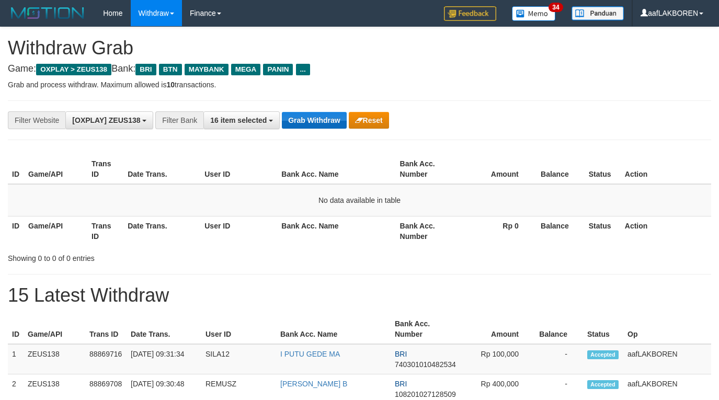
click at [308, 112] on div "**********" at bounding box center [359, 120] width 703 height 40
click at [308, 112] on button "Grab Withdraw" at bounding box center [314, 120] width 64 height 17
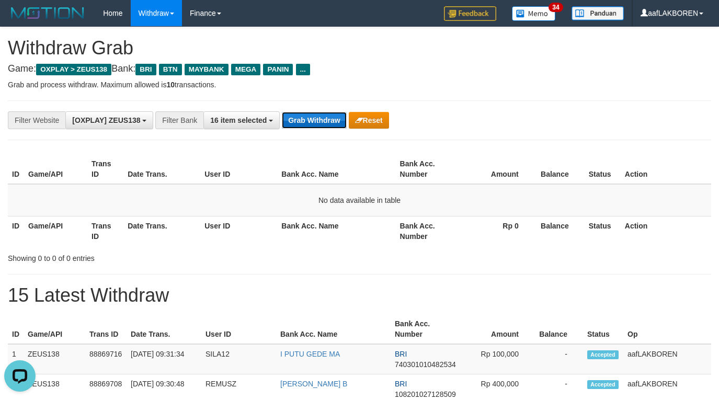
click at [308, 112] on button "Grab Withdraw" at bounding box center [314, 120] width 64 height 17
click at [309, 112] on button "Grab Withdraw" at bounding box center [314, 120] width 64 height 17
click at [310, 112] on button "Grab Withdraw" at bounding box center [314, 120] width 64 height 17
click at [311, 111] on div "**********" at bounding box center [299, 120] width 599 height 18
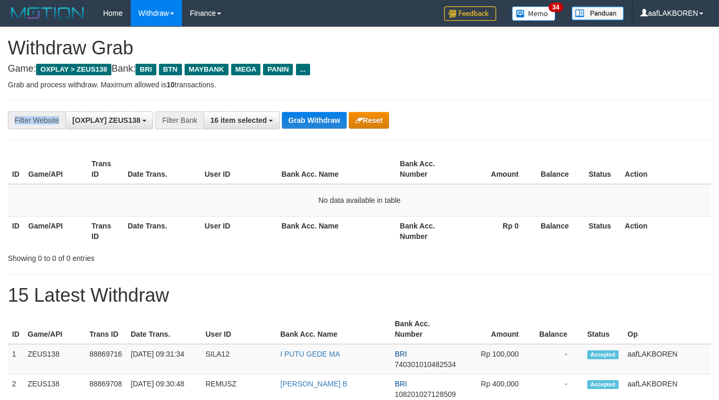
click at [312, 110] on div "**********" at bounding box center [359, 120] width 703 height 40
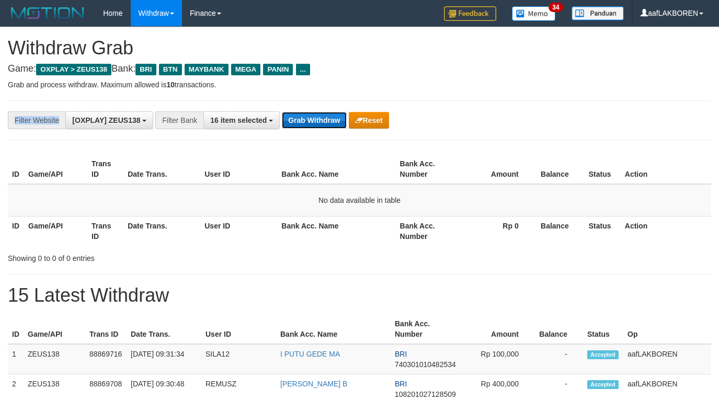
click at [313, 120] on button "Grab Withdraw" at bounding box center [314, 120] width 64 height 17
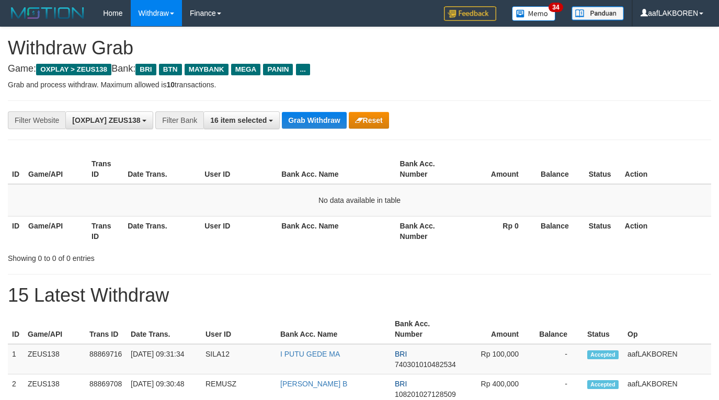
click at [313, 120] on button "Grab Withdraw" at bounding box center [314, 120] width 64 height 17
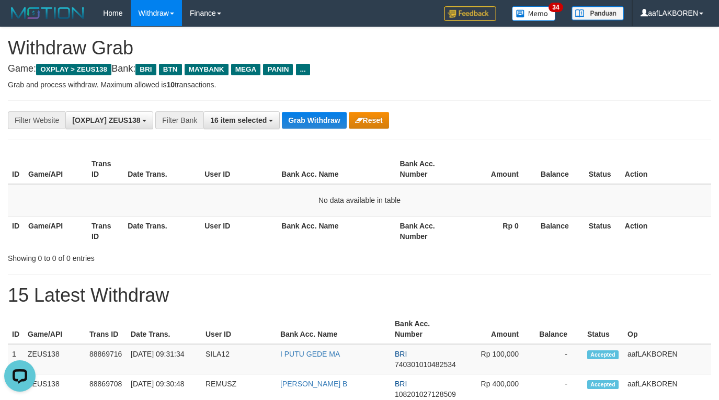
click at [313, 120] on button "Grab Withdraw" at bounding box center [314, 120] width 64 height 17
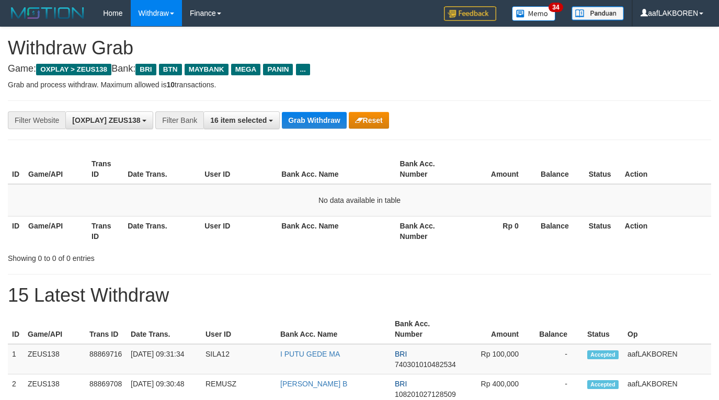
click at [313, 120] on button "Grab Withdraw" at bounding box center [314, 120] width 64 height 17
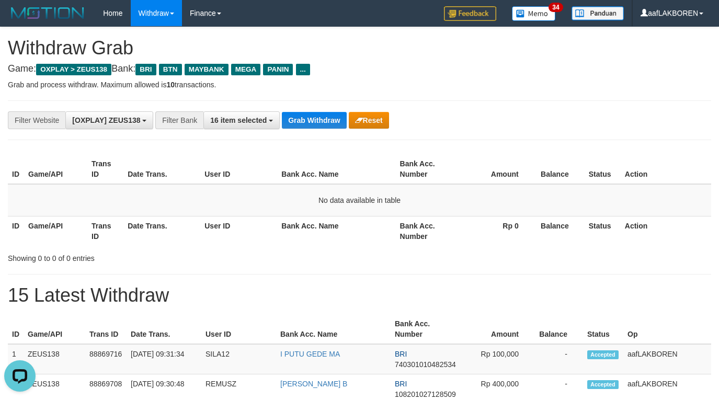
click at [313, 120] on button "Grab Withdraw" at bounding box center [314, 120] width 64 height 17
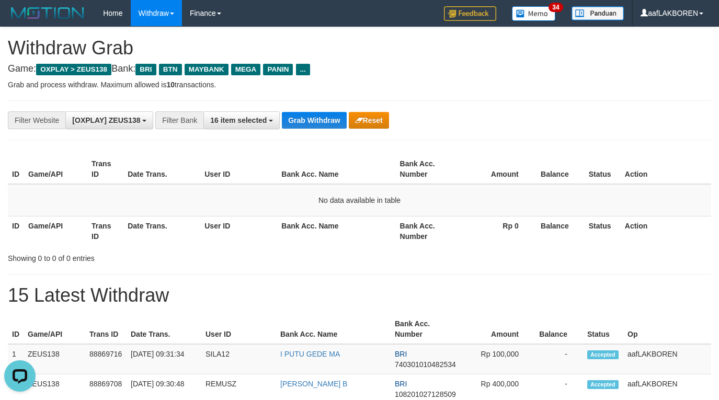
click at [313, 120] on button "Grab Withdraw" at bounding box center [314, 120] width 64 height 17
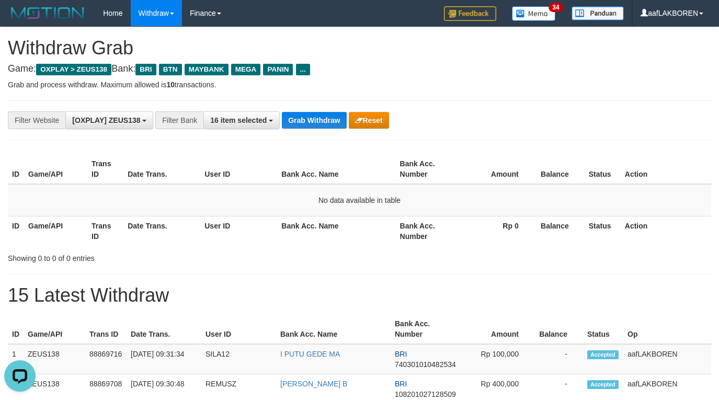
click at [313, 120] on button "Grab Withdraw" at bounding box center [314, 120] width 64 height 17
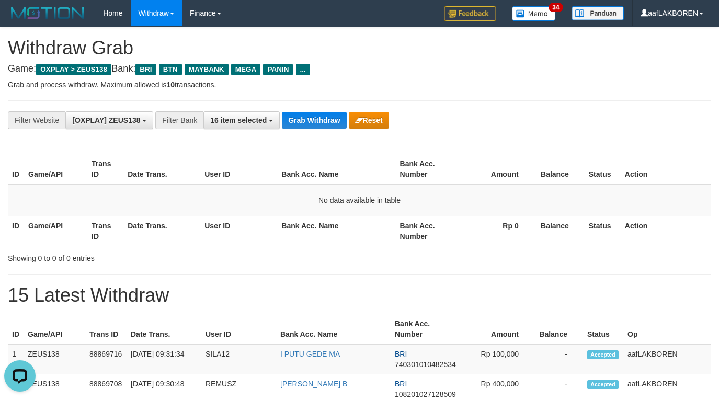
click at [313, 120] on button "Grab Withdraw" at bounding box center [314, 120] width 64 height 17
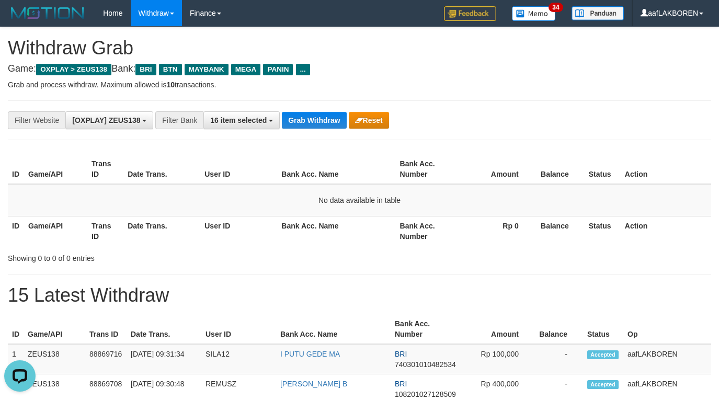
click at [313, 120] on button "Grab Withdraw" at bounding box center [314, 120] width 64 height 17
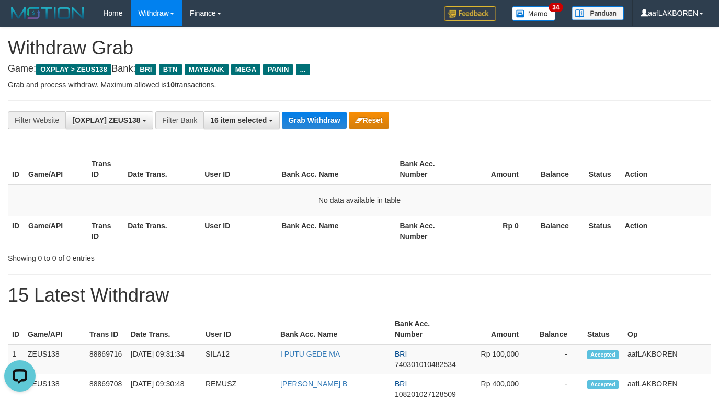
click at [313, 120] on button "Grab Withdraw" at bounding box center [314, 120] width 64 height 17
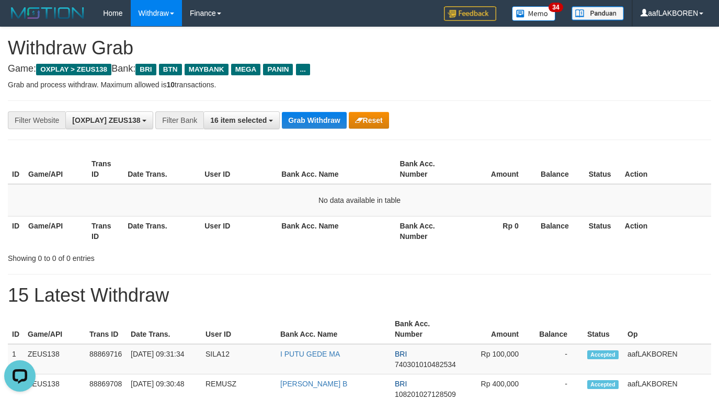
click at [313, 120] on button "Grab Withdraw" at bounding box center [314, 120] width 64 height 17
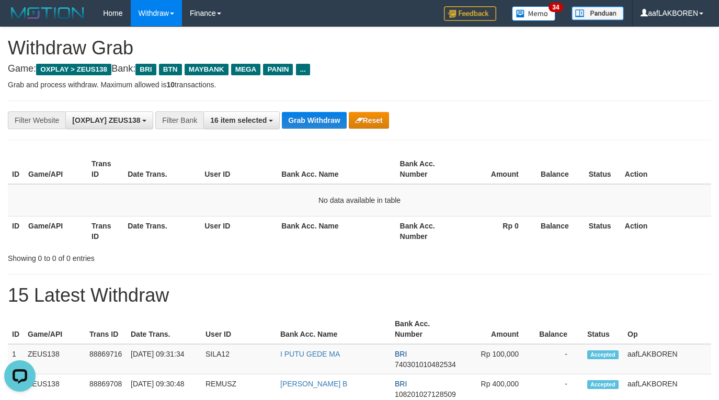
click at [313, 120] on button "Grab Withdraw" at bounding box center [314, 120] width 64 height 17
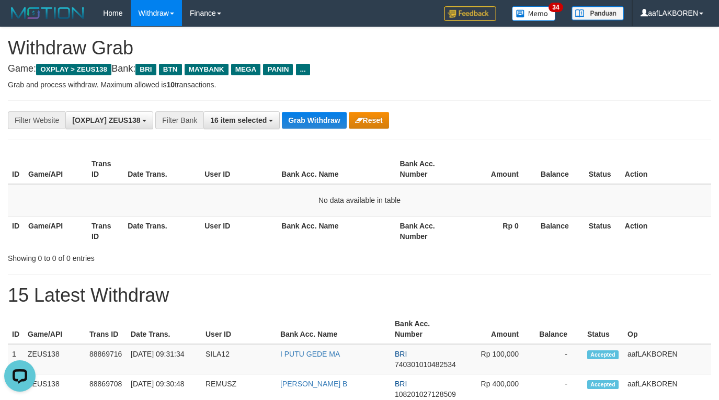
click at [313, 120] on button "Grab Withdraw" at bounding box center [314, 120] width 64 height 17
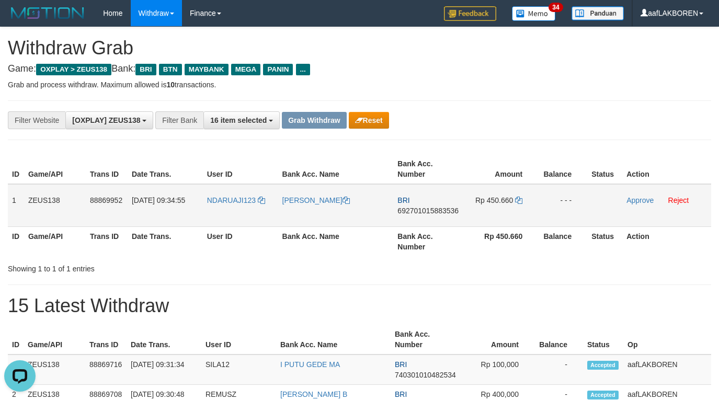
click at [237, 212] on td "NDARUAJI123" at bounding box center [240, 205] width 75 height 43
click at [237, 211] on td "NDARUAJI123" at bounding box center [240, 205] width 75 height 43
copy link "NDARUAJI123"
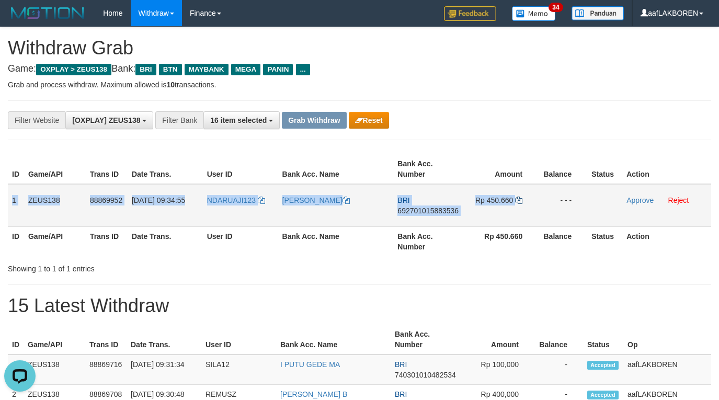
drag, startPoint x: 12, startPoint y: 199, endPoint x: 521, endPoint y: 198, distance: 509.8
click at [521, 198] on tr "1 ZEUS138 88869952 [DATE] 09:34:55 NDARUAJI123 [PERSON_NAME] BRI 69270101588353…" at bounding box center [359, 205] width 703 height 43
copy tr "1 ZEUS138 88869952 [DATE] 09:34:55 NDARUAJI123 [GEOGRAPHIC_DATA] 69270101588353…"
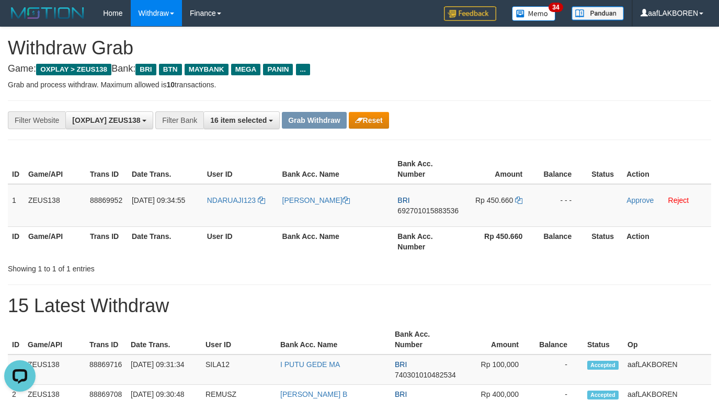
drag, startPoint x: 593, startPoint y: 116, endPoint x: 588, endPoint y: 139, distance: 23.0
click at [593, 120] on div "**********" at bounding box center [299, 120] width 599 height 18
click at [431, 221] on td "BRI 692701015883536" at bounding box center [428, 205] width 71 height 43
copy span "692701015883536"
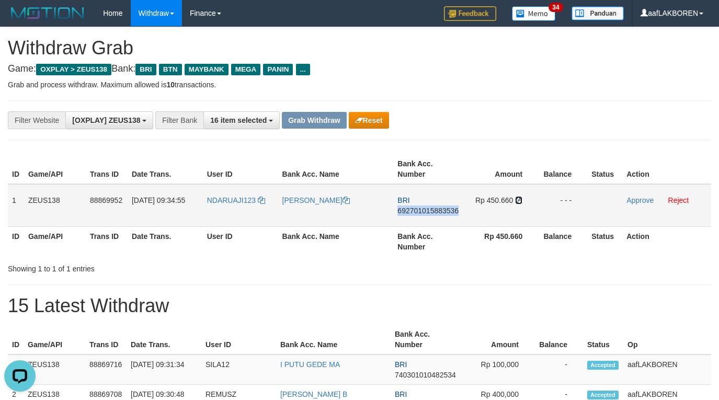
click at [522, 199] on icon at bounding box center [518, 200] width 7 height 7
copy span "692701015883536"
drag, startPoint x: 641, startPoint y: 203, endPoint x: 403, endPoint y: 111, distance: 255.3
click at [641, 203] on link "Approve" at bounding box center [639, 200] width 27 height 8
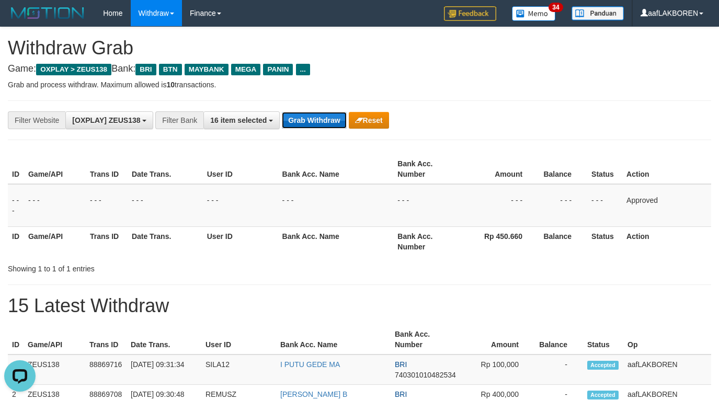
click at [311, 125] on button "Grab Withdraw" at bounding box center [314, 120] width 64 height 17
click at [312, 123] on button "Grab Withdraw" at bounding box center [314, 120] width 64 height 17
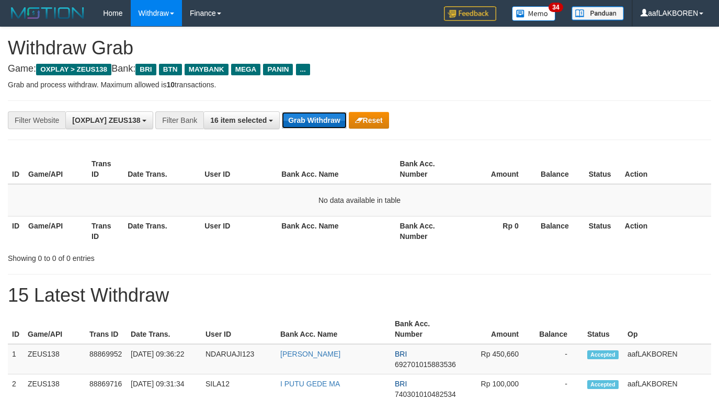
drag, startPoint x: 0, startPoint y: 0, endPoint x: 309, endPoint y: 123, distance: 332.7
click at [309, 123] on button "Grab Withdraw" at bounding box center [314, 120] width 64 height 17
click at [302, 122] on button "Grab Withdraw" at bounding box center [314, 120] width 64 height 17
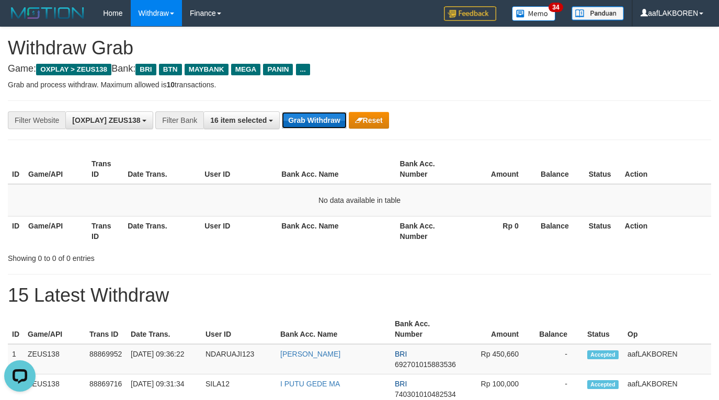
click at [302, 122] on button "Grab Withdraw" at bounding box center [314, 120] width 64 height 17
click at [301, 122] on button "Grab Withdraw" at bounding box center [314, 120] width 64 height 17
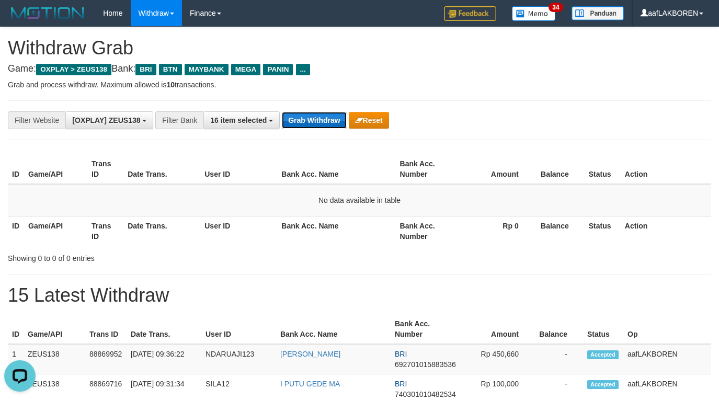
click at [323, 117] on button "Grab Withdraw" at bounding box center [314, 120] width 64 height 17
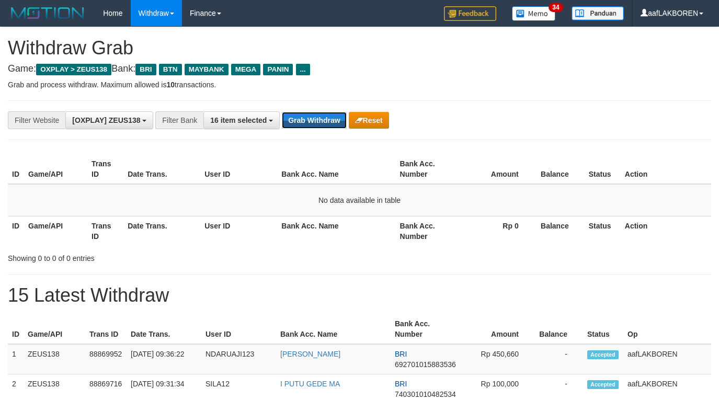
click at [323, 117] on button "Grab Withdraw" at bounding box center [314, 120] width 64 height 17
click at [324, 116] on button "Grab Withdraw" at bounding box center [314, 120] width 64 height 17
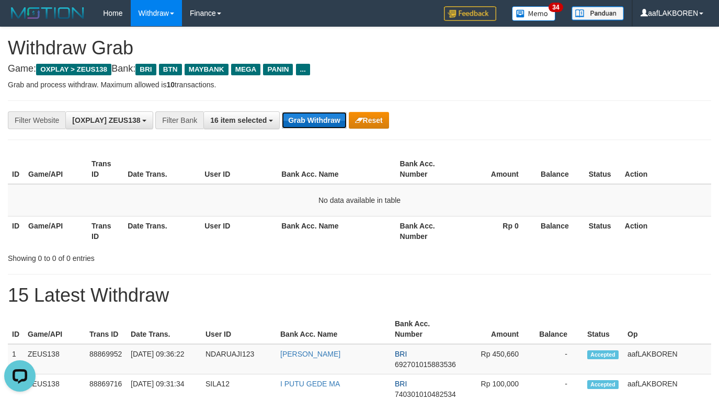
click at [324, 116] on button "Grab Withdraw" at bounding box center [314, 120] width 64 height 17
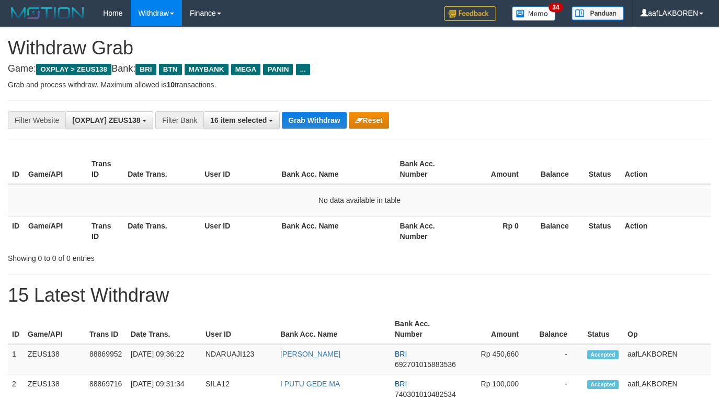
click at [324, 116] on button "Grab Withdraw" at bounding box center [314, 120] width 64 height 17
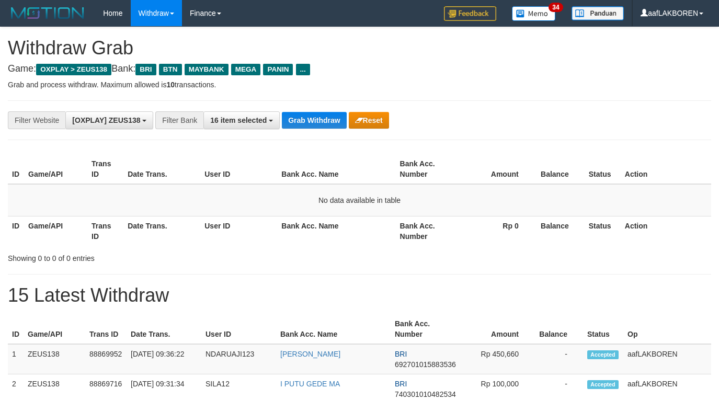
click at [324, 116] on button "Grab Withdraw" at bounding box center [314, 120] width 64 height 17
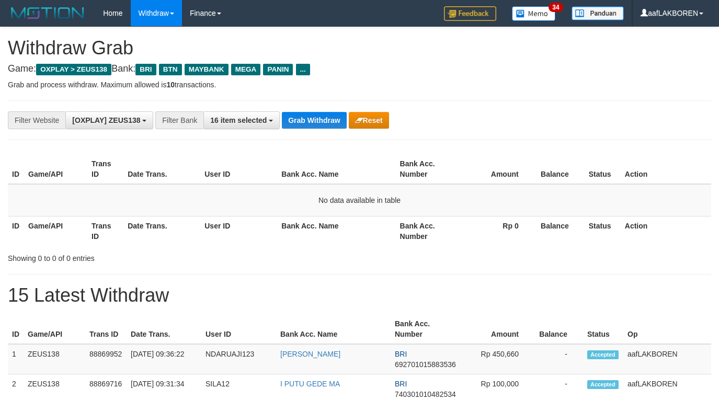
scroll to position [45, 0]
click at [324, 116] on button "Grab Withdraw" at bounding box center [314, 120] width 64 height 17
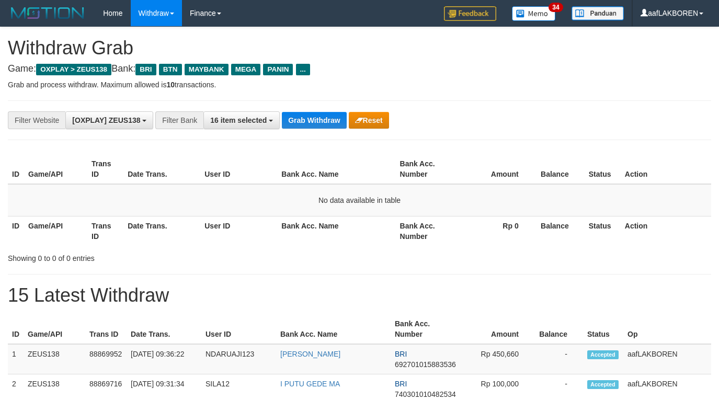
click at [324, 116] on button "Grab Withdraw" at bounding box center [314, 120] width 64 height 17
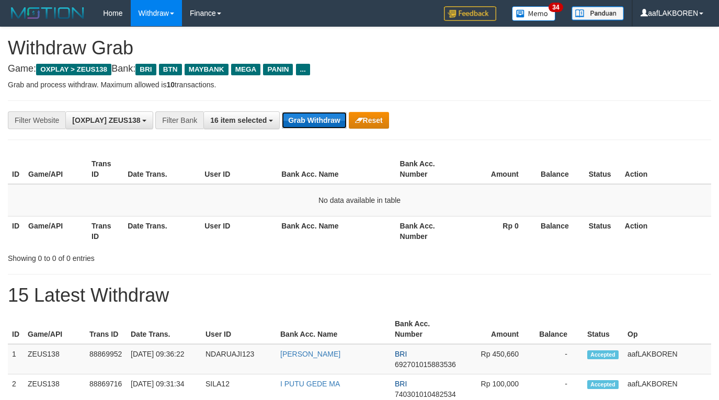
click at [318, 121] on button "Grab Withdraw" at bounding box center [314, 120] width 64 height 17
click at [318, 120] on button "Grab Withdraw" at bounding box center [314, 120] width 64 height 17
click at [319, 120] on button "Grab Withdraw" at bounding box center [314, 120] width 64 height 17
click at [319, 119] on button "Grab Withdraw" at bounding box center [314, 120] width 64 height 17
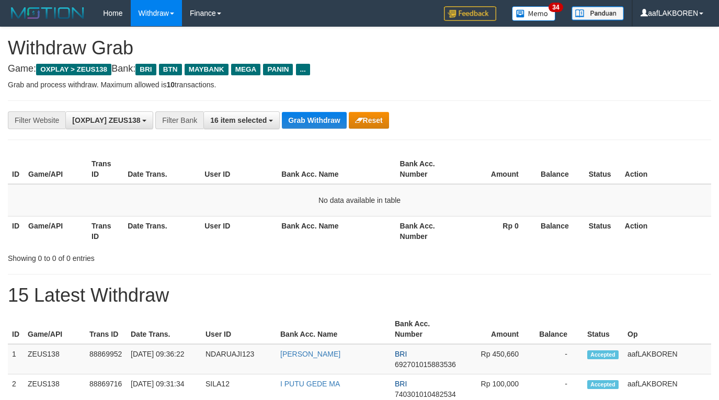
click at [319, 119] on button "Grab Withdraw" at bounding box center [314, 120] width 64 height 17
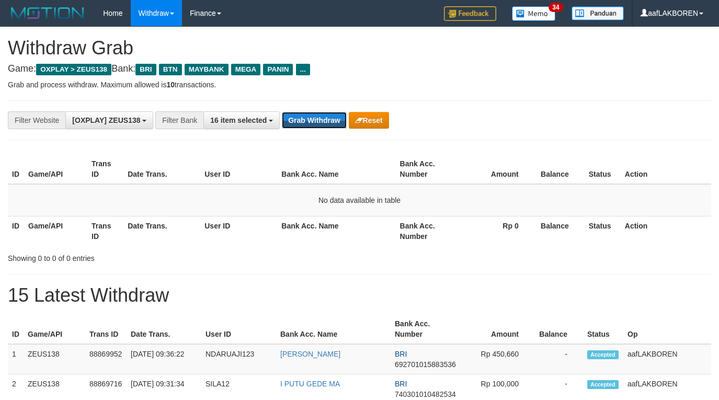
click at [319, 119] on button "Grab Withdraw" at bounding box center [314, 120] width 64 height 17
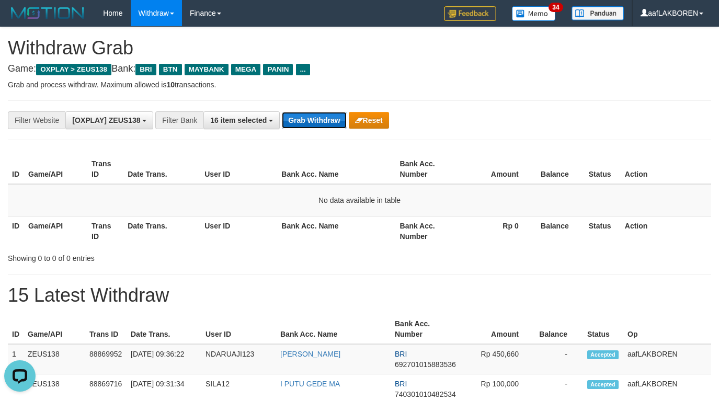
drag, startPoint x: 0, startPoint y: 0, endPoint x: 319, endPoint y: 119, distance: 341.0
click at [319, 119] on button "Grab Withdraw" at bounding box center [314, 120] width 64 height 17
click at [320, 119] on button "Grab Withdraw" at bounding box center [314, 120] width 64 height 17
drag, startPoint x: 0, startPoint y: 0, endPoint x: 320, endPoint y: 119, distance: 341.3
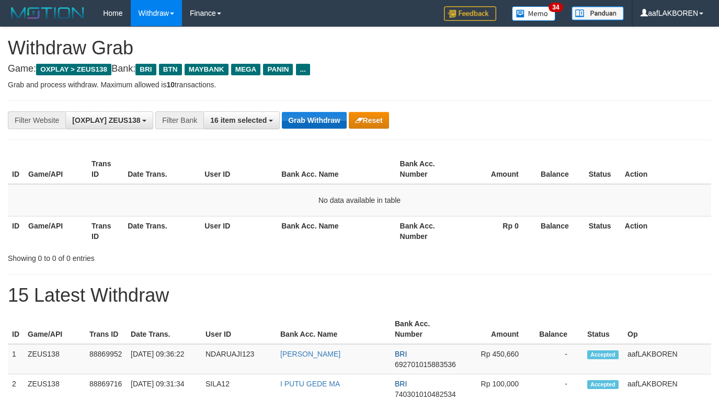
click at [320, 119] on button "Grab Withdraw" at bounding box center [314, 120] width 64 height 17
drag, startPoint x: 0, startPoint y: 0, endPoint x: 321, endPoint y: 119, distance: 341.8
click at [321, 119] on button "Grab Withdraw" at bounding box center [314, 120] width 64 height 17
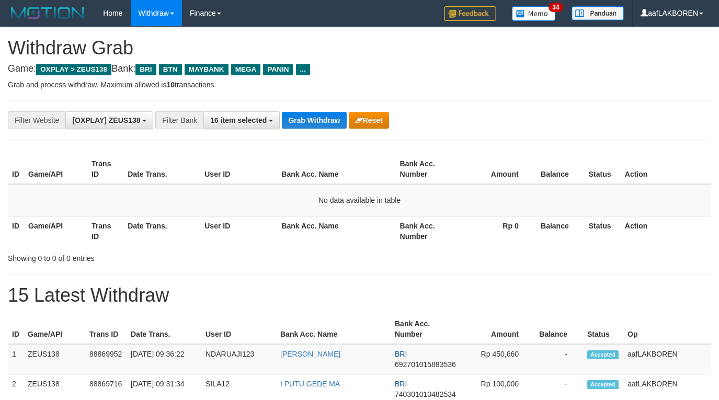
scroll to position [45, 0]
click at [322, 116] on button "Grab Withdraw" at bounding box center [314, 120] width 64 height 17
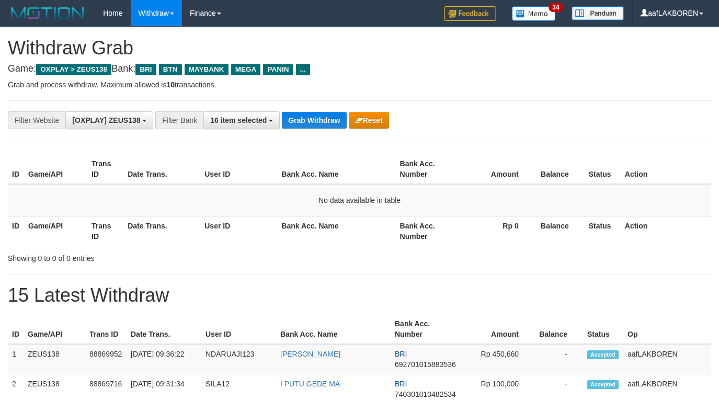
scroll to position [45, 0]
click at [314, 117] on button "Grab Withdraw" at bounding box center [314, 120] width 64 height 17
click at [316, 117] on button "Grab Withdraw" at bounding box center [314, 120] width 64 height 17
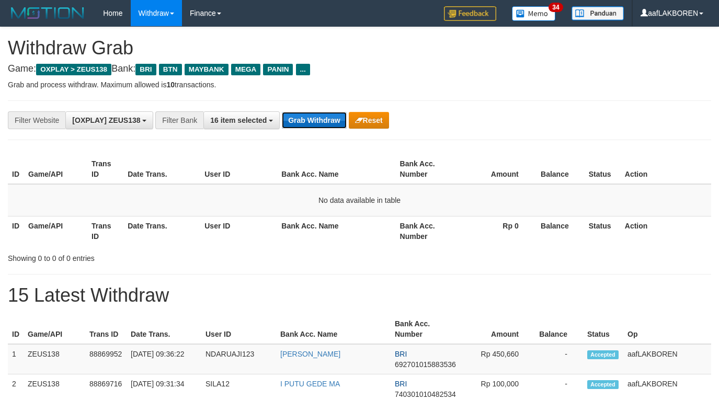
click at [316, 117] on button "Grab Withdraw" at bounding box center [314, 120] width 64 height 17
click at [313, 118] on button "Grab Withdraw" at bounding box center [314, 120] width 64 height 17
click at [312, 116] on button "Grab Withdraw" at bounding box center [314, 120] width 64 height 17
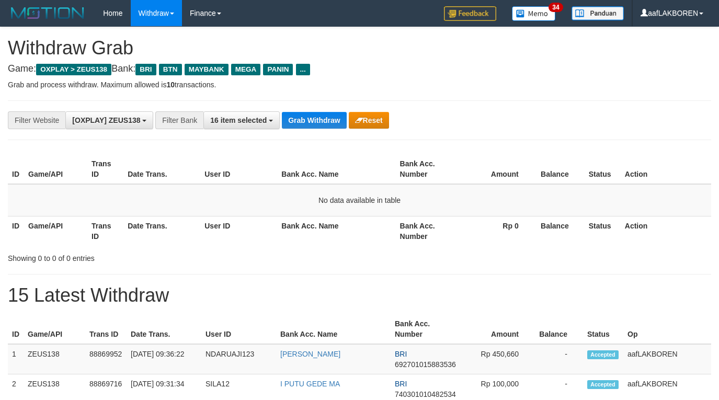
scroll to position [45, 0]
click at [312, 115] on button "Grab Withdraw" at bounding box center [314, 120] width 64 height 17
click at [311, 115] on button "Grab Withdraw" at bounding box center [314, 120] width 64 height 17
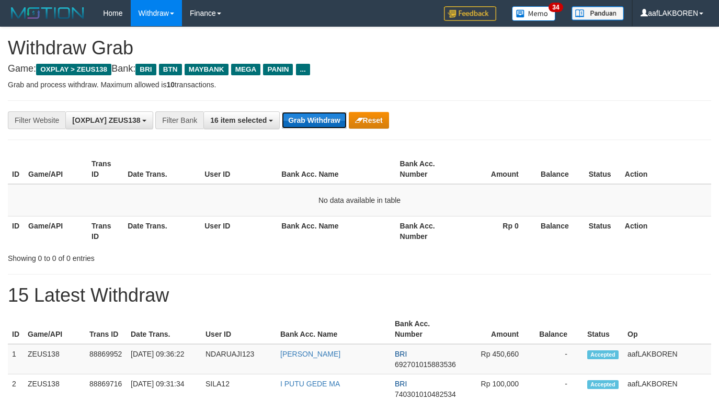
click at [314, 117] on button "Grab Withdraw" at bounding box center [314, 120] width 64 height 17
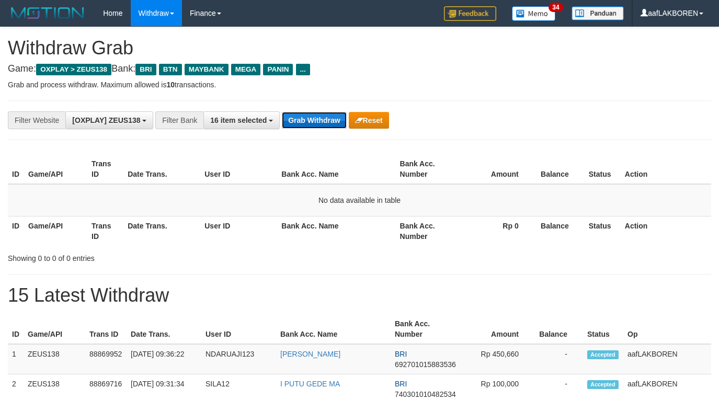
click at [314, 119] on button "Grab Withdraw" at bounding box center [314, 120] width 64 height 17
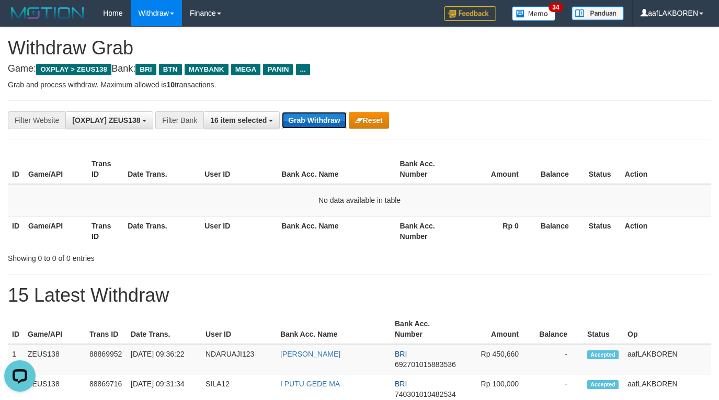
click at [321, 122] on button "Grab Withdraw" at bounding box center [314, 120] width 64 height 17
click at [314, 116] on button "Grab Withdraw" at bounding box center [314, 120] width 64 height 17
click at [314, 117] on button "Grab Withdraw" at bounding box center [314, 120] width 64 height 17
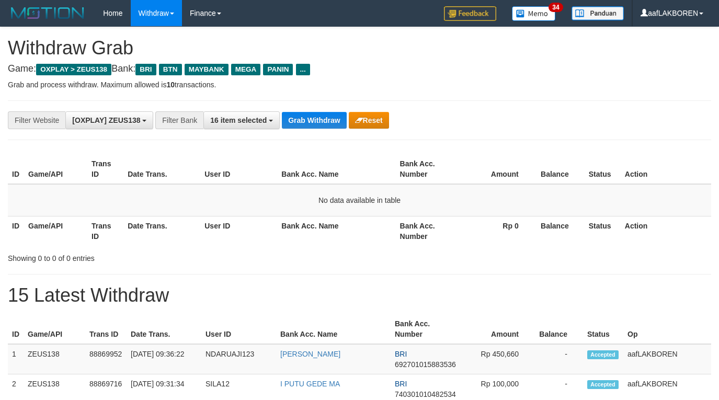
click at [317, 120] on button "Grab Withdraw" at bounding box center [314, 120] width 64 height 17
drag, startPoint x: 0, startPoint y: 0, endPoint x: 317, endPoint y: 120, distance: 338.9
click at [317, 120] on button "Grab Withdraw" at bounding box center [314, 120] width 64 height 17
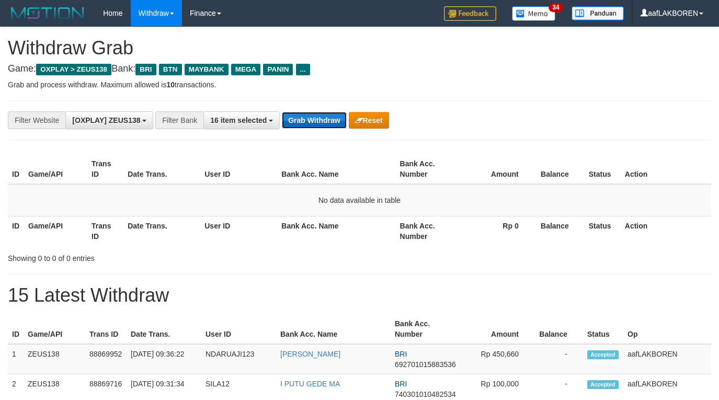
click at [317, 120] on button "Grab Withdraw" at bounding box center [314, 120] width 64 height 17
click at [321, 125] on button "Grab Withdraw" at bounding box center [314, 120] width 64 height 17
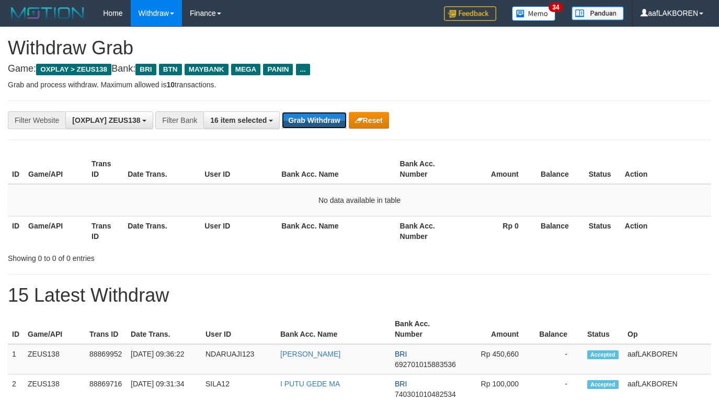
click at [322, 124] on button "Grab Withdraw" at bounding box center [314, 120] width 64 height 17
drag, startPoint x: 0, startPoint y: 0, endPoint x: 322, endPoint y: 124, distance: 345.1
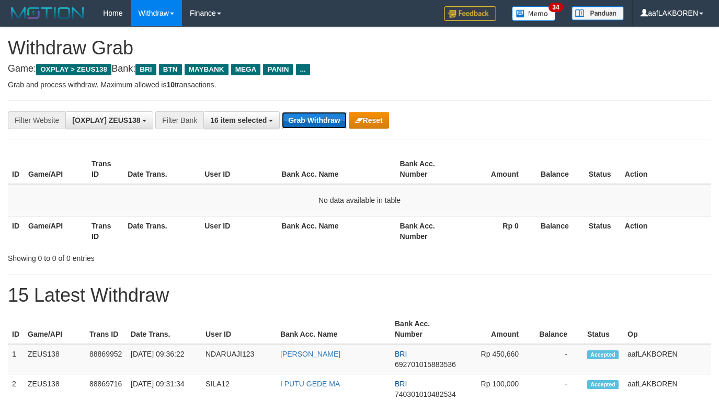
click at [322, 124] on button "Grab Withdraw" at bounding box center [314, 120] width 64 height 17
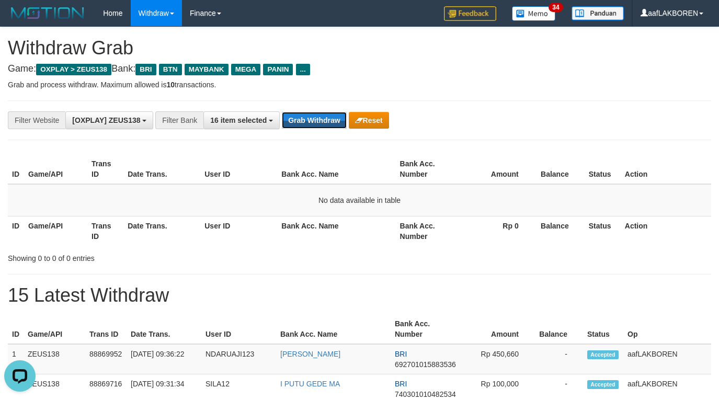
click at [322, 124] on button "Grab Withdraw" at bounding box center [314, 120] width 64 height 17
click at [322, 122] on button "Grab Withdraw" at bounding box center [314, 120] width 64 height 17
click at [314, 120] on button "Grab Withdraw" at bounding box center [314, 120] width 64 height 17
click at [318, 119] on button "Grab Withdraw" at bounding box center [314, 120] width 64 height 17
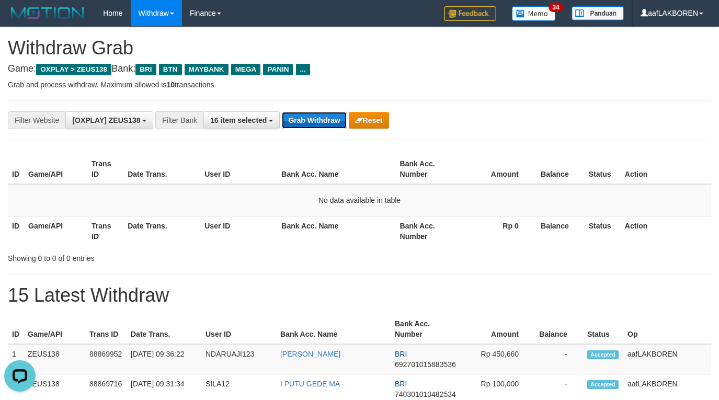
click at [309, 124] on button "Grab Withdraw" at bounding box center [314, 120] width 64 height 17
click at [314, 121] on button "Grab Withdraw" at bounding box center [314, 120] width 64 height 17
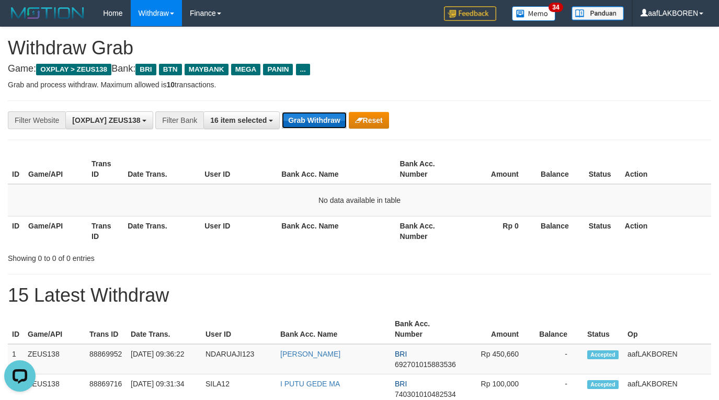
click at [313, 120] on button "Grab Withdraw" at bounding box center [314, 120] width 64 height 17
click at [313, 119] on button "Grab Withdraw" at bounding box center [314, 120] width 64 height 17
click at [311, 123] on button "Grab Withdraw" at bounding box center [314, 120] width 64 height 17
click at [312, 122] on button "Grab Withdraw" at bounding box center [314, 120] width 64 height 17
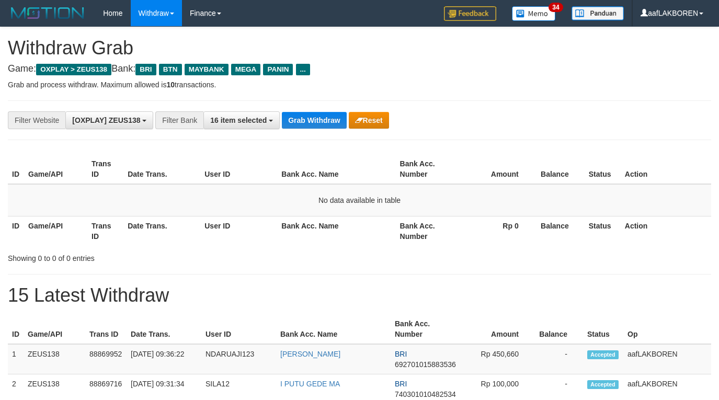
click at [312, 122] on button "Grab Withdraw" at bounding box center [314, 120] width 64 height 17
click at [316, 113] on button "Grab Withdraw" at bounding box center [314, 120] width 64 height 17
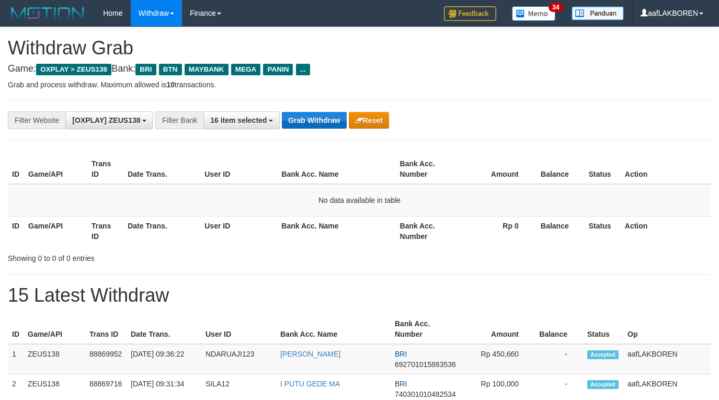
click at [316, 113] on button "Grab Withdraw" at bounding box center [314, 120] width 64 height 17
click at [301, 118] on button "Grab Withdraw" at bounding box center [314, 120] width 64 height 17
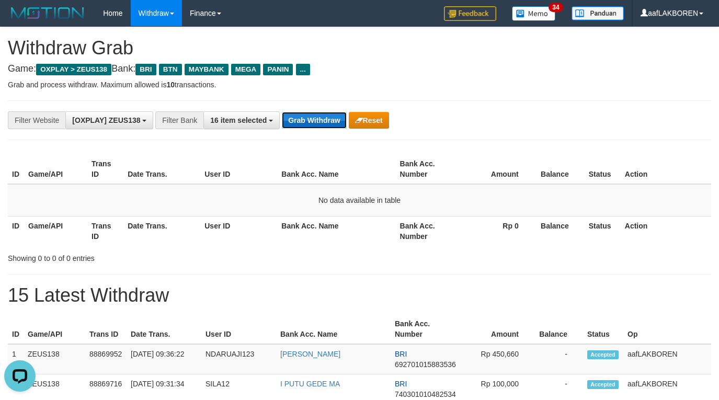
click at [301, 118] on button "Grab Withdraw" at bounding box center [314, 120] width 64 height 17
click at [302, 118] on button "Grab Withdraw" at bounding box center [314, 120] width 64 height 17
click at [302, 119] on button "Grab Withdraw" at bounding box center [314, 120] width 64 height 17
click at [315, 119] on button "Grab Withdraw" at bounding box center [314, 120] width 64 height 17
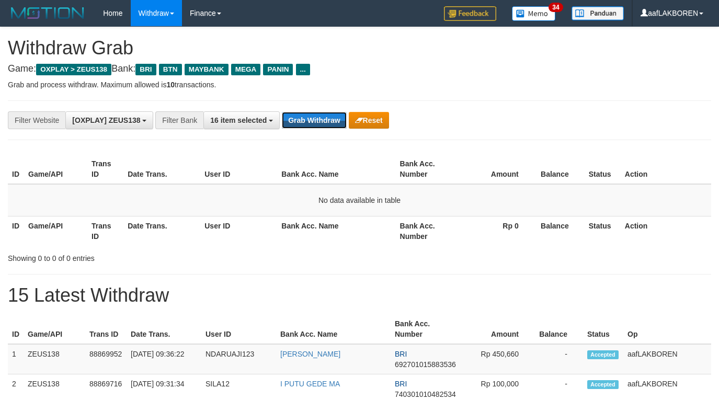
click at [315, 119] on button "Grab Withdraw" at bounding box center [314, 120] width 64 height 17
click at [314, 119] on button "Grab Withdraw" at bounding box center [314, 120] width 64 height 17
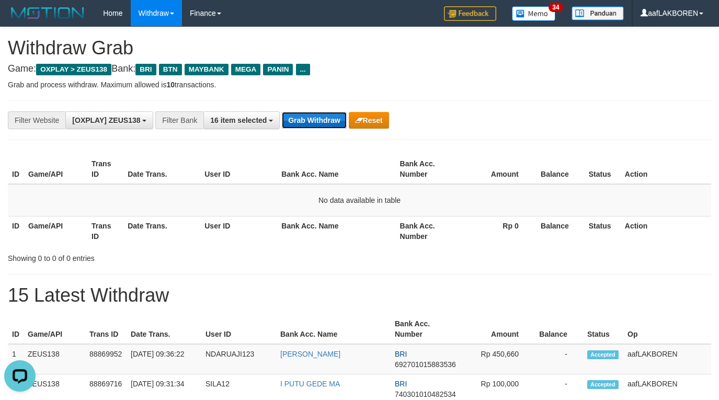
click at [316, 117] on button "Grab Withdraw" at bounding box center [314, 120] width 64 height 17
click at [314, 122] on button "Grab Withdraw" at bounding box center [314, 120] width 64 height 17
click at [315, 121] on button "Grab Withdraw" at bounding box center [314, 120] width 64 height 17
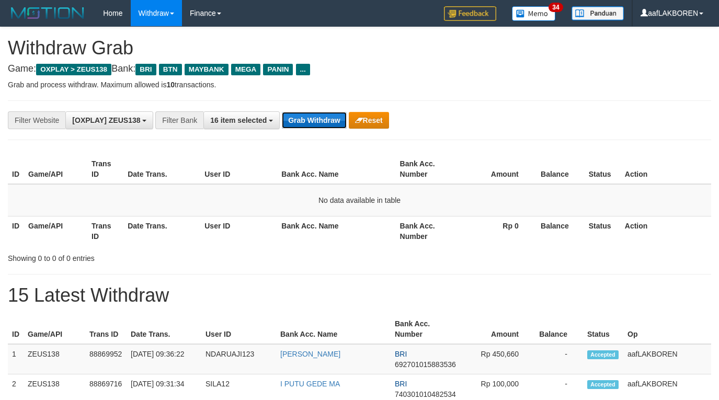
click at [315, 121] on button "Grab Withdraw" at bounding box center [314, 120] width 64 height 17
click at [322, 123] on button "Grab Withdraw" at bounding box center [314, 120] width 64 height 17
click at [316, 116] on button "Grab Withdraw" at bounding box center [314, 120] width 64 height 17
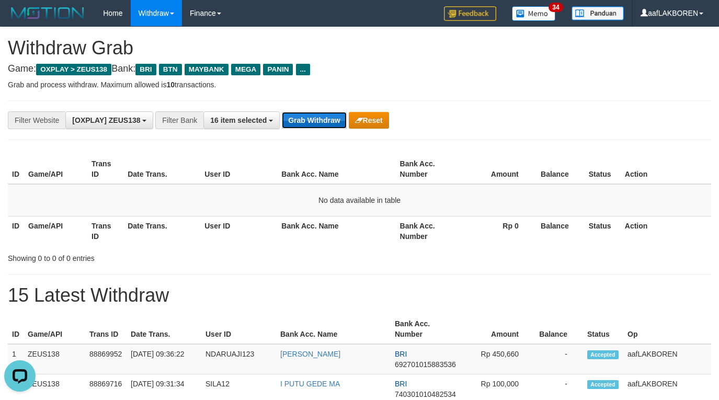
click at [316, 116] on button "Grab Withdraw" at bounding box center [314, 120] width 64 height 17
click at [314, 124] on button "Grab Withdraw" at bounding box center [314, 120] width 64 height 17
click at [314, 123] on button "Grab Withdraw" at bounding box center [314, 120] width 64 height 17
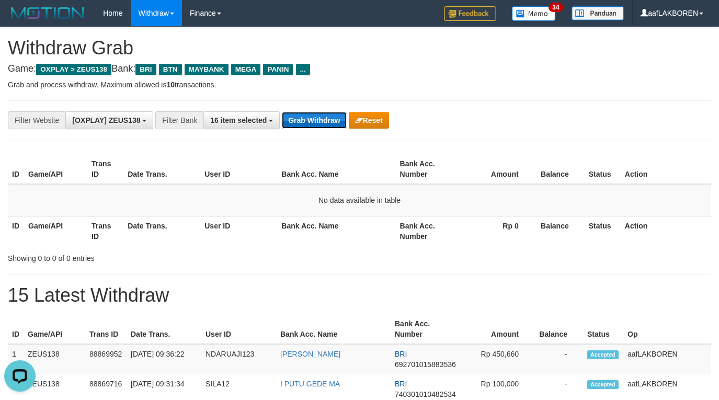
click at [318, 118] on button "Grab Withdraw" at bounding box center [314, 120] width 64 height 17
click at [313, 112] on button "Grab Withdraw" at bounding box center [314, 120] width 64 height 17
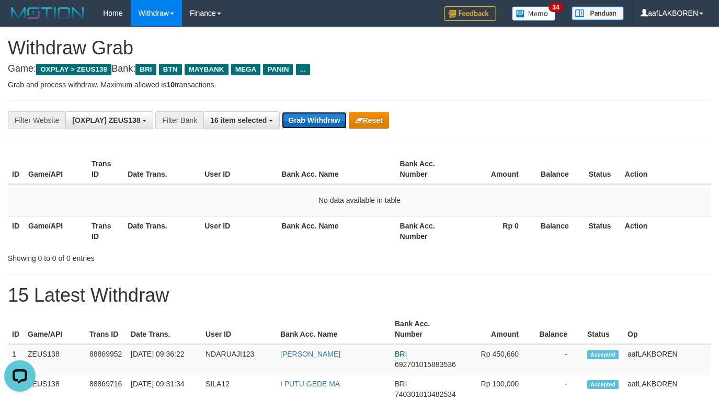
click at [313, 112] on button "Grab Withdraw" at bounding box center [314, 120] width 64 height 17
click at [304, 121] on button "Grab Withdraw" at bounding box center [314, 120] width 64 height 17
click at [319, 118] on button "Grab Withdraw" at bounding box center [314, 120] width 64 height 17
click at [328, 115] on button "Grab Withdraw" at bounding box center [314, 120] width 64 height 17
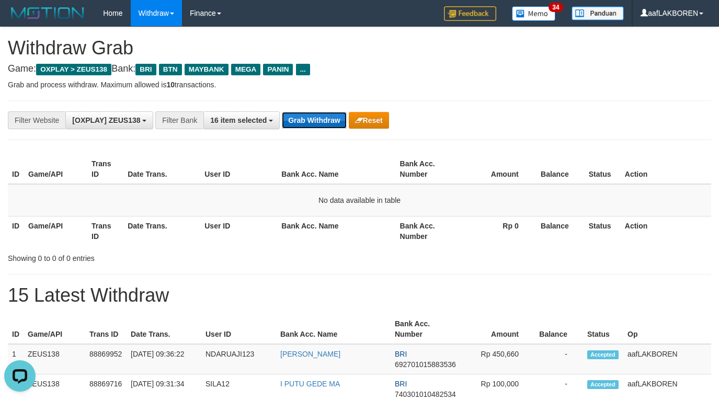
click at [312, 119] on button "Grab Withdraw" at bounding box center [314, 120] width 64 height 17
click at [309, 116] on button "Grab Withdraw" at bounding box center [314, 120] width 64 height 17
click at [308, 116] on button "Grab Withdraw" at bounding box center [314, 120] width 64 height 17
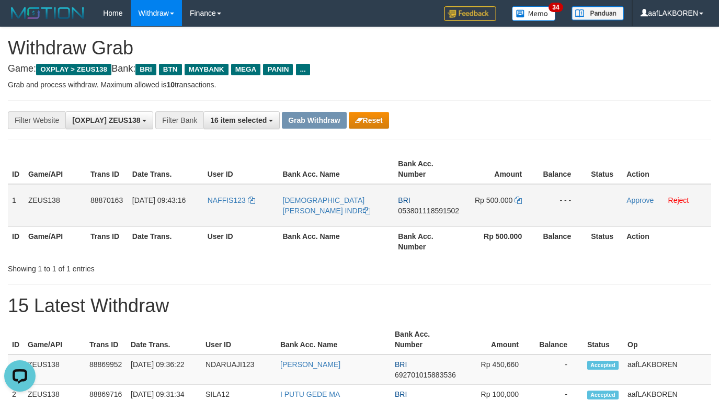
click at [217, 209] on td "NAFFIS123" at bounding box center [240, 205] width 75 height 43
click at [221, 210] on td "NAFFIS123" at bounding box center [240, 205] width 75 height 43
copy link "NAFFIS123"
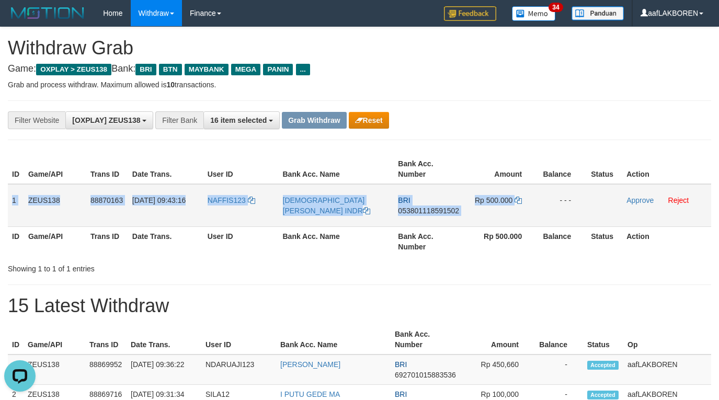
drag, startPoint x: 12, startPoint y: 202, endPoint x: 535, endPoint y: 193, distance: 523.5
click at [535, 193] on tr "1 ZEUS138 88870163 01/10/2025 09:43:16 NAFFIS123 MUHAMMAD NAFFIS INDR BRI 05380…" at bounding box center [359, 205] width 703 height 43
copy tr "1 ZEUS138 88870163 01/10/2025 09:43:16 NAFFIS123 MUHAMMAD NAFFIS INDR BRI 05380…"
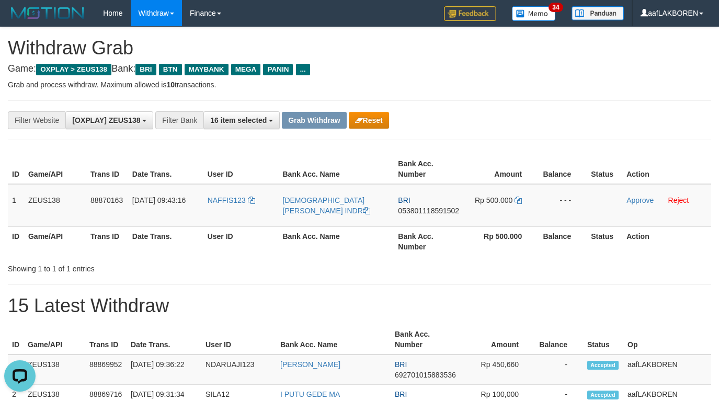
click at [622, 122] on div "**********" at bounding box center [359, 120] width 719 height 18
click at [435, 223] on td "BRI 053801118591502" at bounding box center [429, 205] width 70 height 43
click at [435, 222] on td "BRI 053801118591502" at bounding box center [429, 205] width 70 height 43
copy span "053801118591502"
click at [520, 200] on icon at bounding box center [517, 200] width 7 height 7
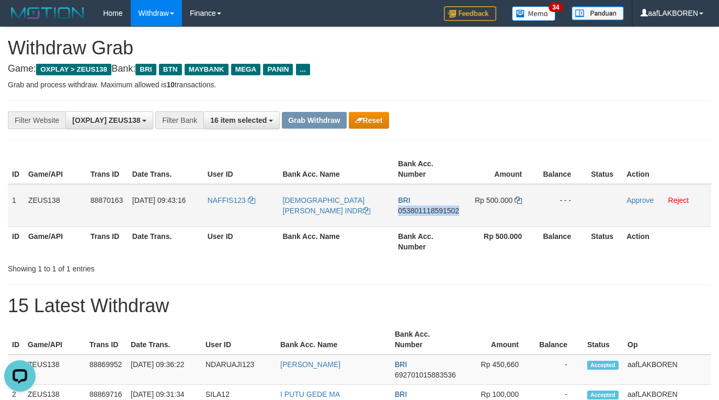
copy span "053801118591502"
click at [636, 202] on link "Approve" at bounding box center [639, 200] width 27 height 8
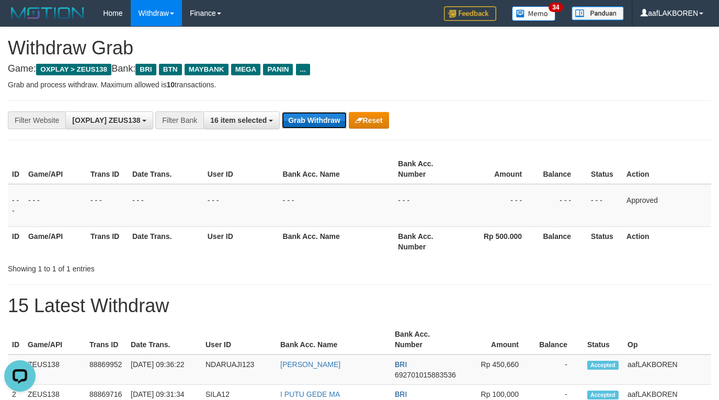
click at [321, 120] on button "Grab Withdraw" at bounding box center [314, 120] width 64 height 17
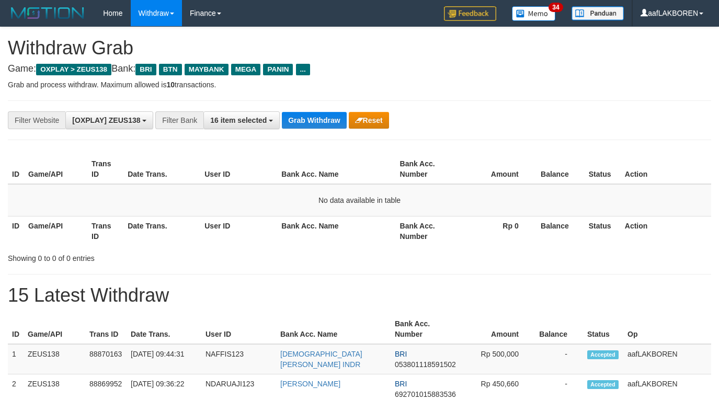
click at [316, 125] on button "Grab Withdraw" at bounding box center [314, 120] width 64 height 17
click at [310, 120] on button "Grab Withdraw" at bounding box center [314, 120] width 64 height 17
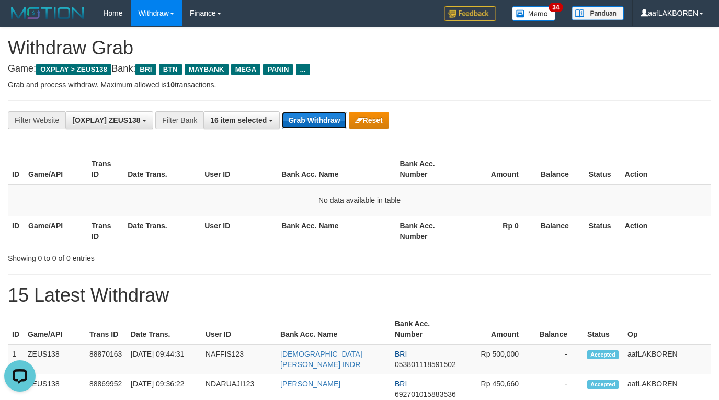
click at [313, 121] on button "Grab Withdraw" at bounding box center [314, 120] width 64 height 17
click at [308, 119] on button "Grab Withdraw" at bounding box center [314, 120] width 64 height 17
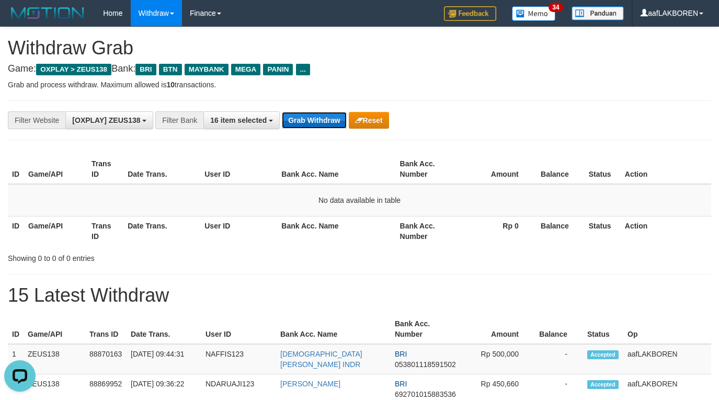
click at [308, 119] on button "Grab Withdraw" at bounding box center [314, 120] width 64 height 17
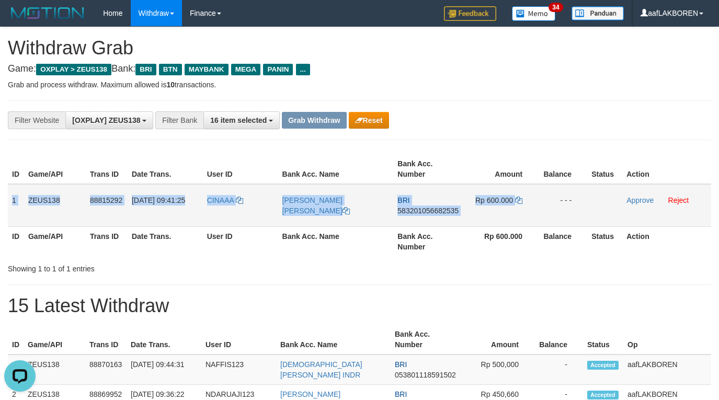
drag, startPoint x: 10, startPoint y: 196, endPoint x: 515, endPoint y: 189, distance: 505.1
click at [515, 189] on tr "1 ZEUS138 88815292 [DATE] 09:41:25 [GEOGRAPHIC_DATA] [PERSON_NAME] [PERSON_NAME…" at bounding box center [359, 205] width 703 height 43
copy tr "1 ZEUS138 88815292 [DATE] 09:41:25 CINAAA [PERSON_NAME] [PERSON_NAME] BRI 58320…"
drag, startPoint x: 514, startPoint y: 119, endPoint x: 516, endPoint y: 175, distance: 56.0
click at [514, 119] on div "**********" at bounding box center [299, 120] width 599 height 18
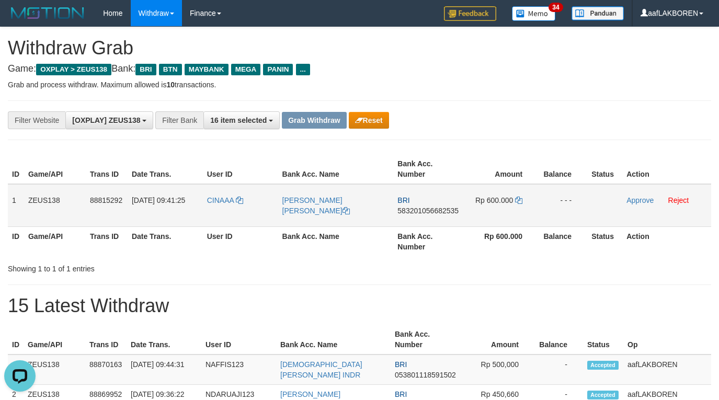
click at [430, 218] on td "BRI 583201056682535" at bounding box center [428, 205] width 71 height 43
copy span "583201056682535"
click at [521, 199] on icon at bounding box center [518, 200] width 7 height 7
copy span "583201056682535"
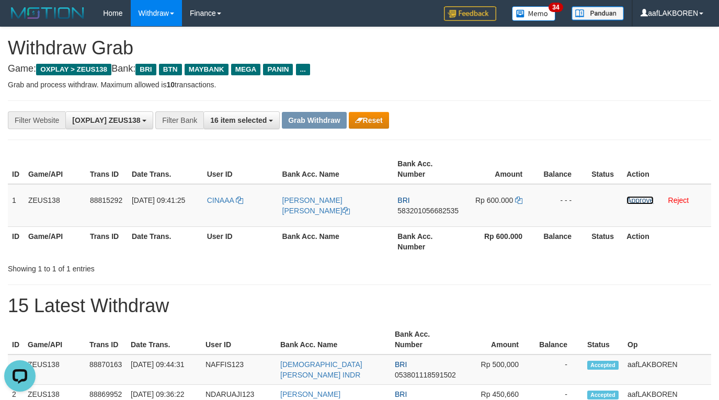
drag, startPoint x: 634, startPoint y: 202, endPoint x: 403, endPoint y: 112, distance: 248.0
click at [634, 201] on link "Approve" at bounding box center [639, 200] width 27 height 8
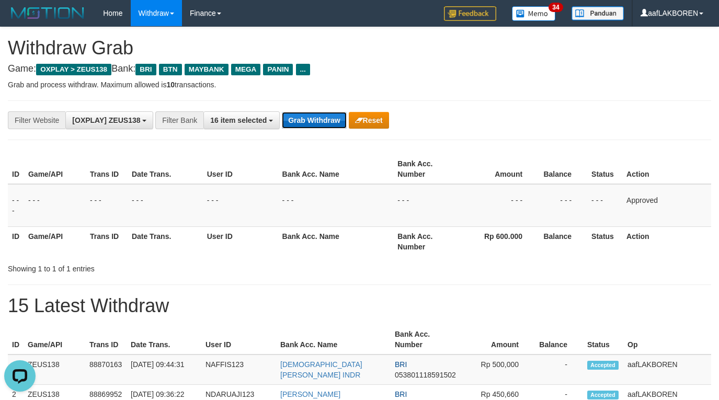
click at [323, 120] on button "Grab Withdraw" at bounding box center [314, 120] width 64 height 17
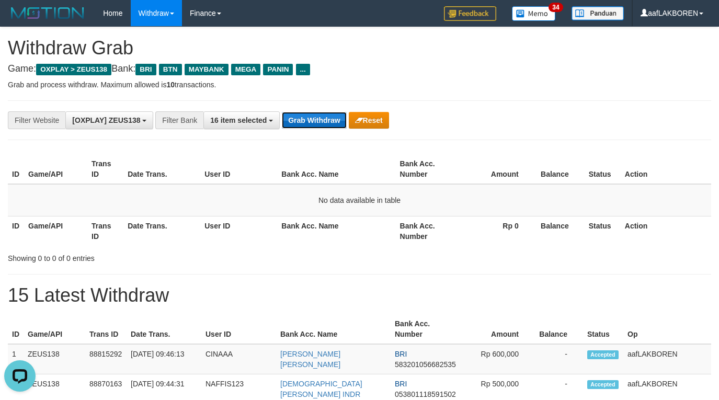
click at [305, 117] on button "Grab Withdraw" at bounding box center [314, 120] width 64 height 17
click at [311, 119] on button "Grab Withdraw" at bounding box center [314, 120] width 64 height 17
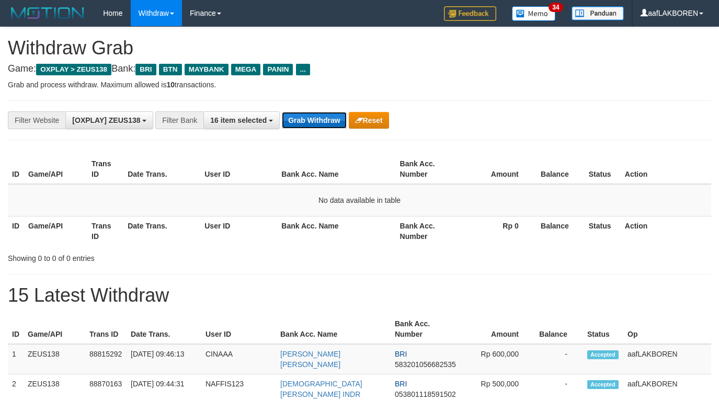
click at [311, 119] on button "Grab Withdraw" at bounding box center [314, 120] width 64 height 17
click at [311, 117] on button "Grab Withdraw" at bounding box center [314, 120] width 64 height 17
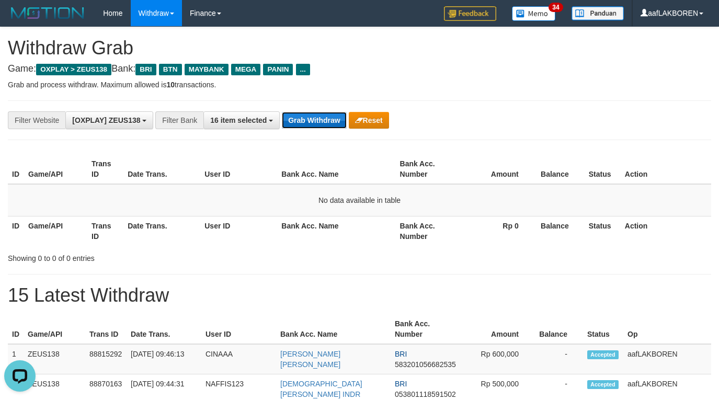
click at [311, 117] on button "Grab Withdraw" at bounding box center [314, 120] width 64 height 17
click at [310, 122] on button "Grab Withdraw" at bounding box center [314, 120] width 64 height 17
click at [311, 122] on button "Grab Withdraw" at bounding box center [314, 120] width 64 height 17
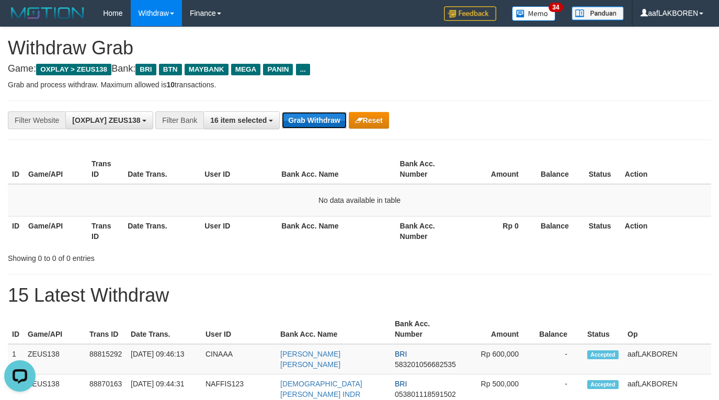
click at [311, 122] on button "Grab Withdraw" at bounding box center [314, 120] width 64 height 17
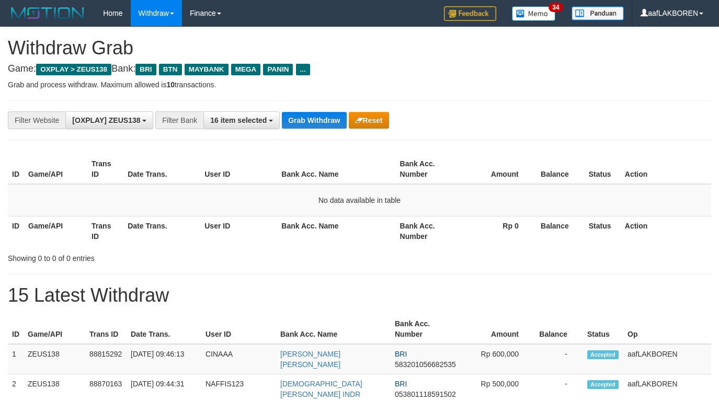
click at [311, 122] on button "Grab Withdraw" at bounding box center [314, 120] width 64 height 17
drag, startPoint x: 0, startPoint y: 0, endPoint x: 312, endPoint y: 121, distance: 334.9
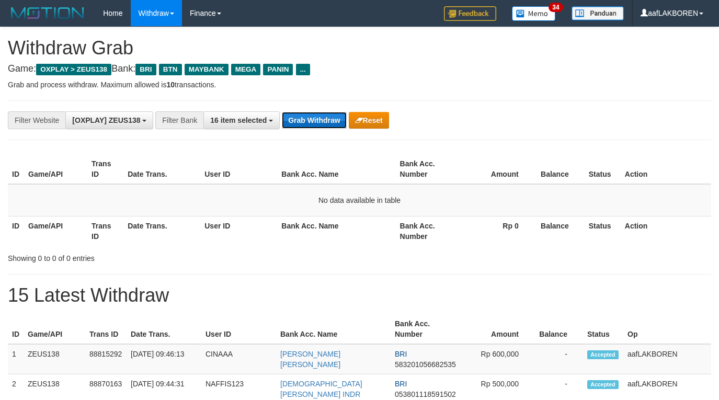
click at [312, 121] on button "Grab Withdraw" at bounding box center [314, 120] width 64 height 17
click at [311, 125] on button "Grab Withdraw" at bounding box center [314, 120] width 64 height 17
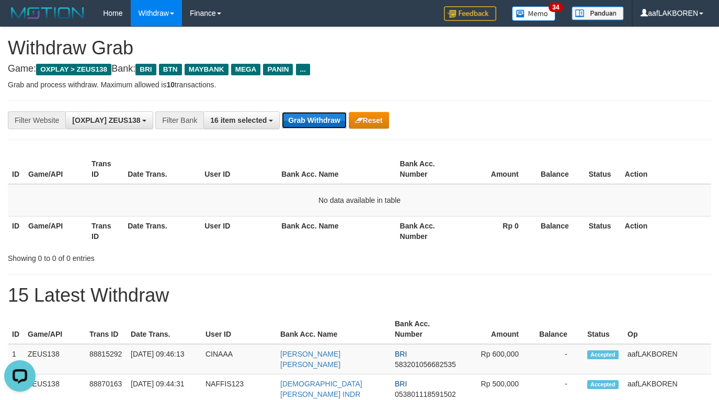
click at [298, 121] on button "Grab Withdraw" at bounding box center [314, 120] width 64 height 17
click at [298, 123] on button "Grab Withdraw" at bounding box center [314, 120] width 64 height 17
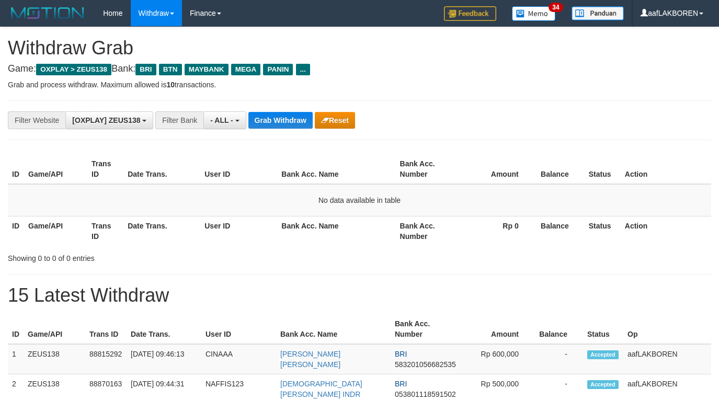
select select "***"
click at [298, 123] on button "Grab Withdraw" at bounding box center [280, 120] width 64 height 17
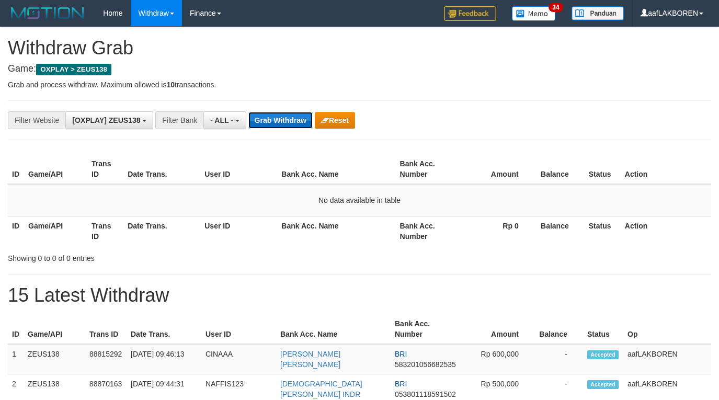
click at [296, 121] on button "Grab Withdraw" at bounding box center [280, 120] width 64 height 17
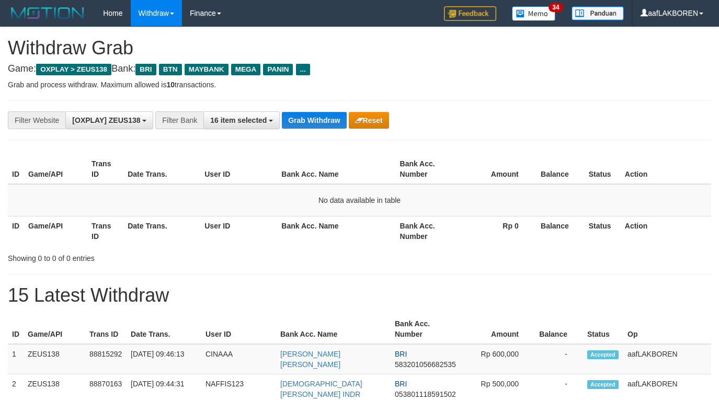
select select "***"
click at [314, 120] on button "Grab Withdraw" at bounding box center [314, 120] width 64 height 17
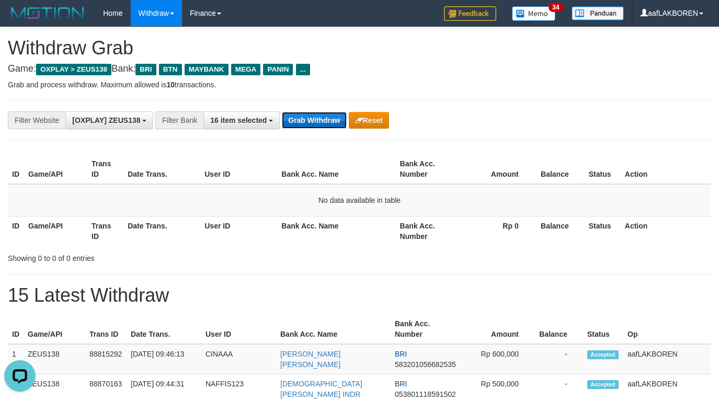
click at [308, 122] on button "Grab Withdraw" at bounding box center [314, 120] width 64 height 17
click at [308, 121] on button "Grab Withdraw" at bounding box center [314, 120] width 64 height 17
click at [307, 120] on button "Grab Withdraw" at bounding box center [314, 120] width 64 height 17
click at [307, 113] on button "Grab Withdraw" at bounding box center [314, 120] width 64 height 17
click at [311, 118] on button "Grab Withdraw" at bounding box center [314, 120] width 64 height 17
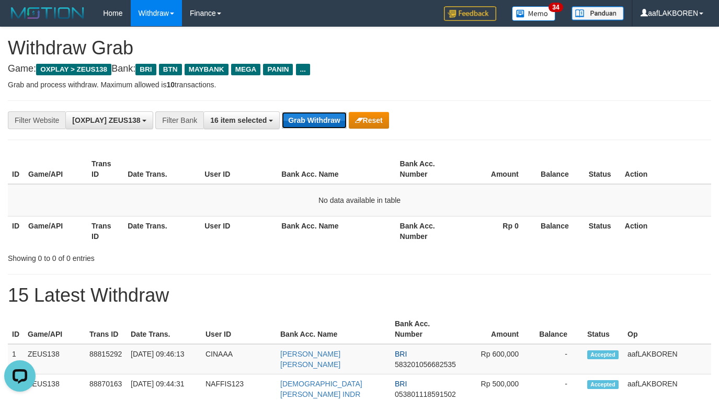
click at [311, 118] on button "Grab Withdraw" at bounding box center [314, 120] width 64 height 17
click at [322, 120] on button "Grab Withdraw" at bounding box center [314, 120] width 64 height 17
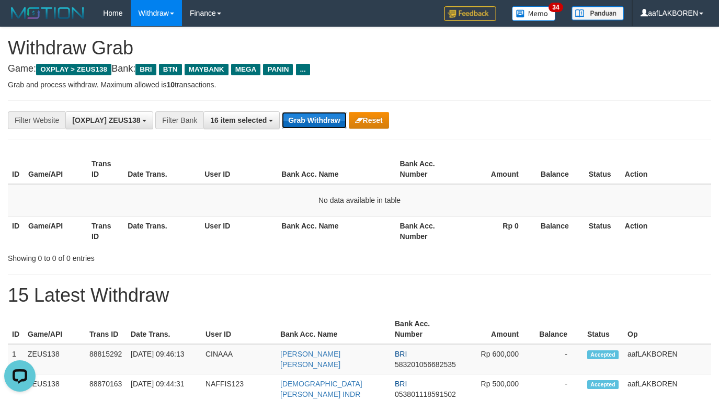
click at [311, 121] on button "Grab Withdraw" at bounding box center [314, 120] width 64 height 17
click at [312, 117] on button "Grab Withdraw" at bounding box center [314, 120] width 64 height 17
click at [305, 120] on button "Grab Withdraw" at bounding box center [314, 120] width 64 height 17
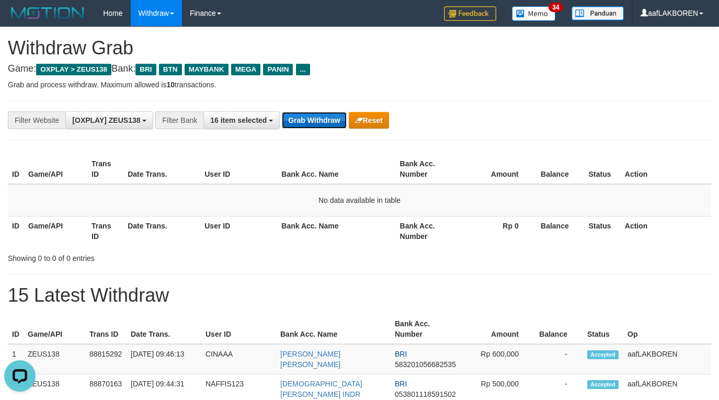
click at [305, 120] on button "Grab Withdraw" at bounding box center [314, 120] width 64 height 17
click at [305, 119] on button "Grab Withdraw" at bounding box center [314, 120] width 64 height 17
click at [304, 119] on button "Grab Withdraw" at bounding box center [314, 120] width 64 height 17
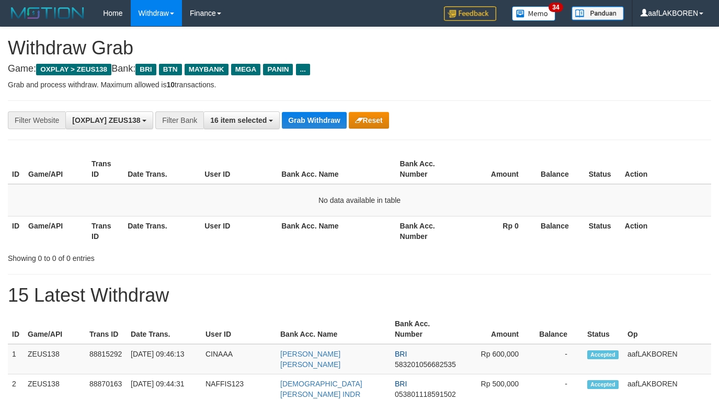
click at [304, 119] on button "Grab Withdraw" at bounding box center [314, 120] width 64 height 17
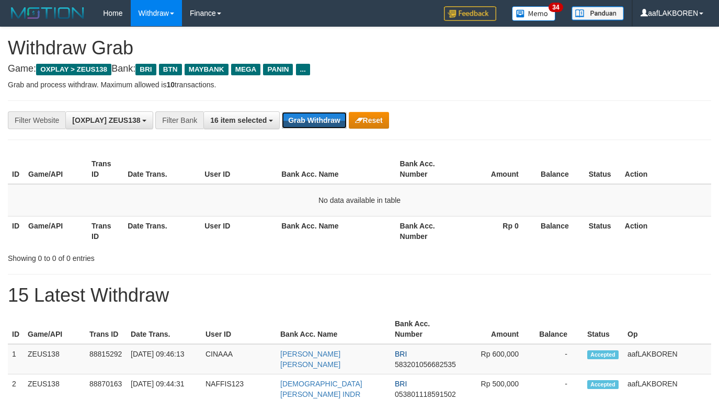
click at [304, 119] on button "Grab Withdraw" at bounding box center [314, 120] width 64 height 17
click at [315, 119] on button "Grab Withdraw" at bounding box center [314, 120] width 64 height 17
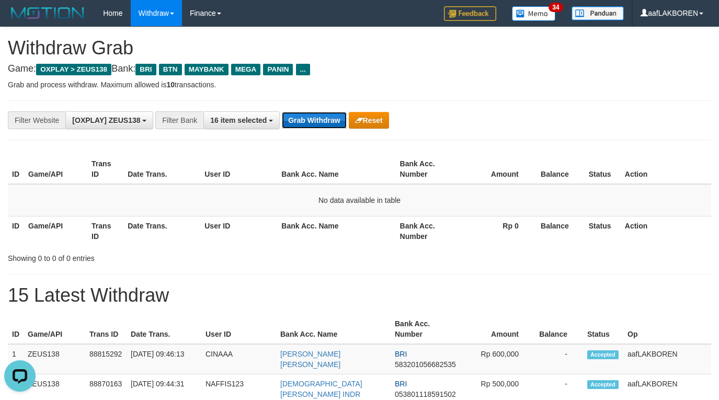
click at [315, 119] on button "Grab Withdraw" at bounding box center [314, 120] width 64 height 17
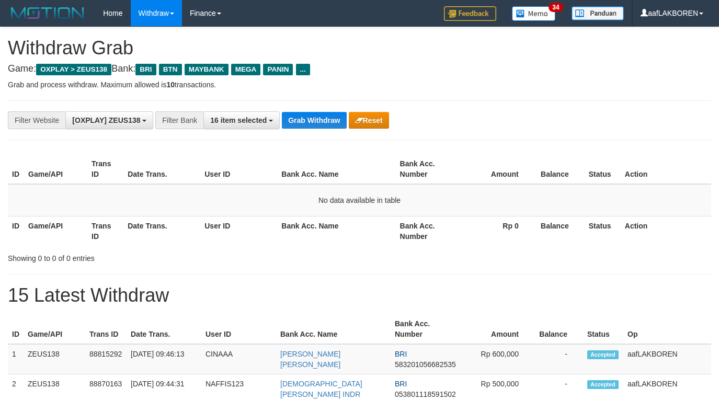
click at [315, 119] on button "Grab Withdraw" at bounding box center [314, 120] width 64 height 17
click at [315, 122] on button "Grab Withdraw" at bounding box center [314, 120] width 64 height 17
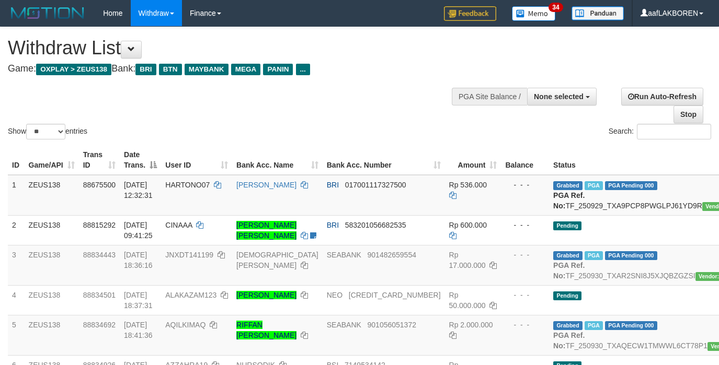
select select
select select "**"
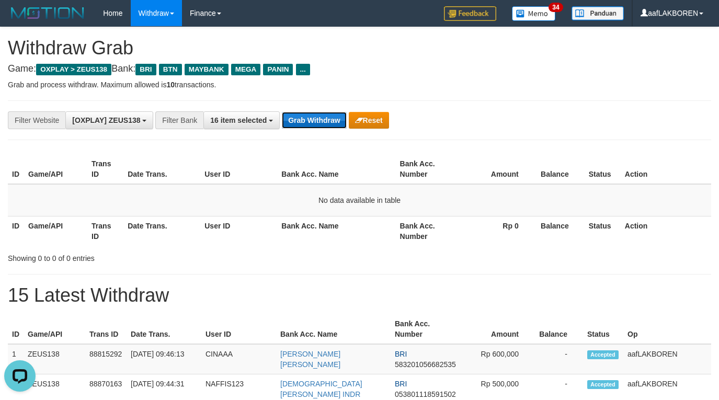
click at [312, 119] on button "Grab Withdraw" at bounding box center [314, 120] width 64 height 17
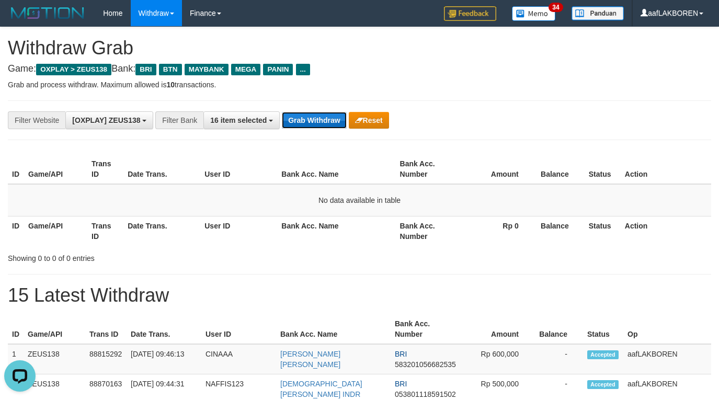
click at [312, 119] on button "Grab Withdraw" at bounding box center [314, 120] width 64 height 17
click at [309, 121] on button "Grab Withdraw" at bounding box center [314, 120] width 64 height 17
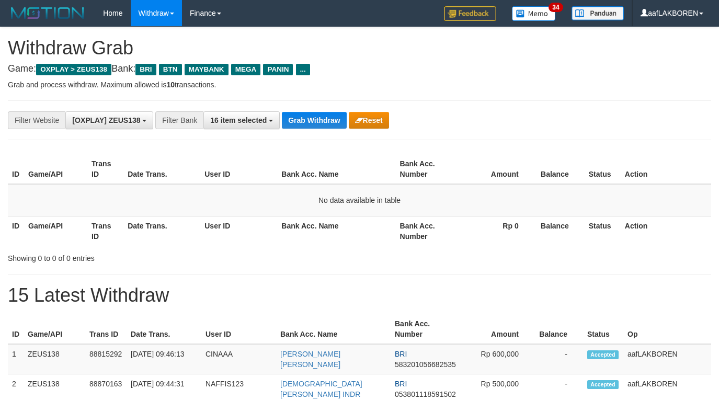
scroll to position [45, 0]
click at [309, 121] on button "Grab Withdraw" at bounding box center [314, 120] width 64 height 17
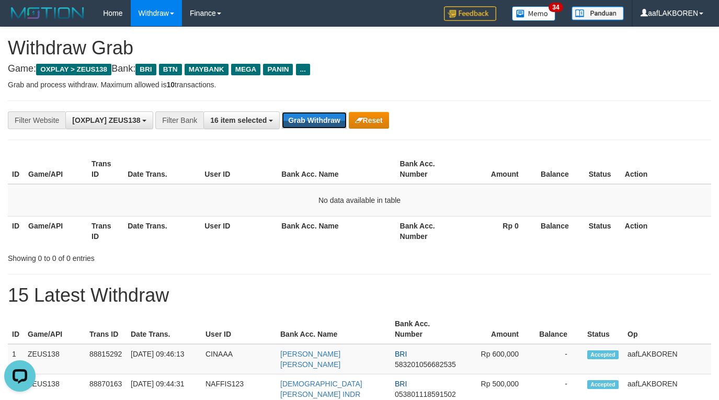
click at [309, 121] on button "Grab Withdraw" at bounding box center [314, 120] width 64 height 17
click at [310, 121] on button "Grab Withdraw" at bounding box center [314, 120] width 64 height 17
click at [317, 119] on button "Grab Withdraw" at bounding box center [314, 120] width 64 height 17
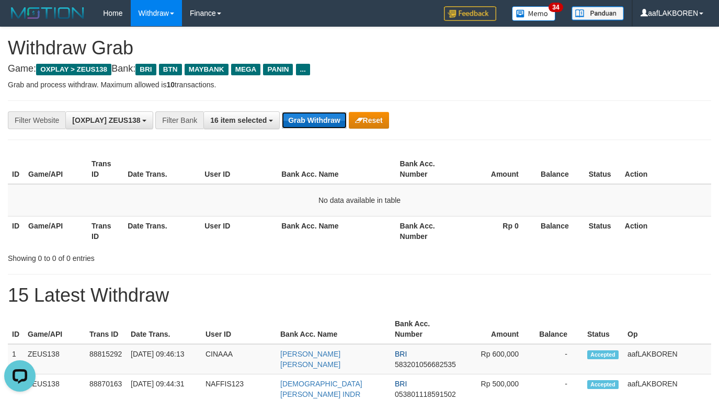
click at [317, 119] on button "Grab Withdraw" at bounding box center [314, 120] width 64 height 17
click at [314, 120] on button "Grab Withdraw" at bounding box center [314, 120] width 64 height 17
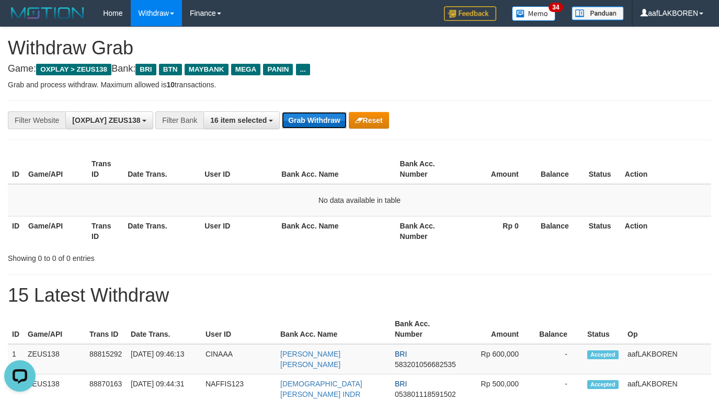
click at [314, 120] on button "Grab Withdraw" at bounding box center [314, 120] width 64 height 17
click at [313, 122] on button "Grab Withdraw" at bounding box center [314, 120] width 64 height 17
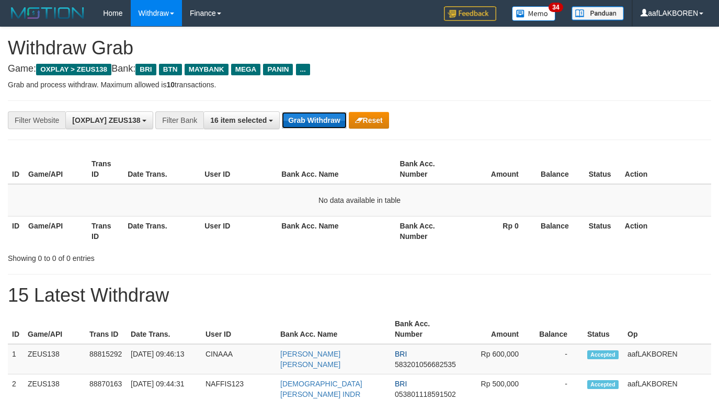
click at [313, 122] on button "Grab Withdraw" at bounding box center [314, 120] width 64 height 17
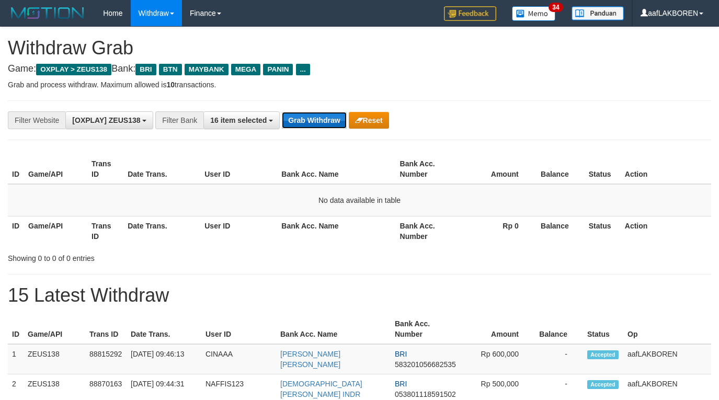
click at [313, 123] on button "Grab Withdraw" at bounding box center [314, 120] width 64 height 17
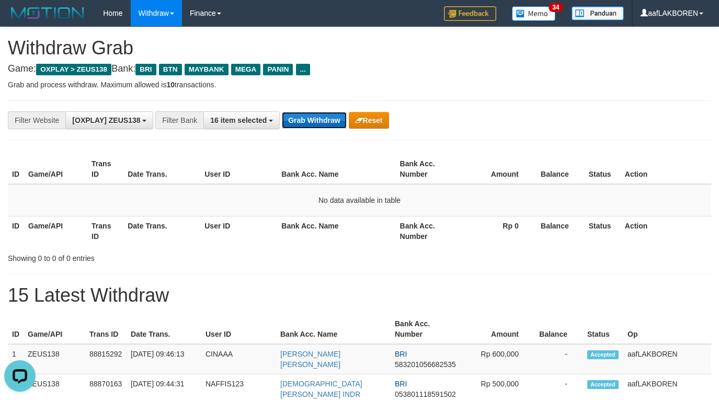
click at [319, 121] on button "Grab Withdraw" at bounding box center [314, 120] width 64 height 17
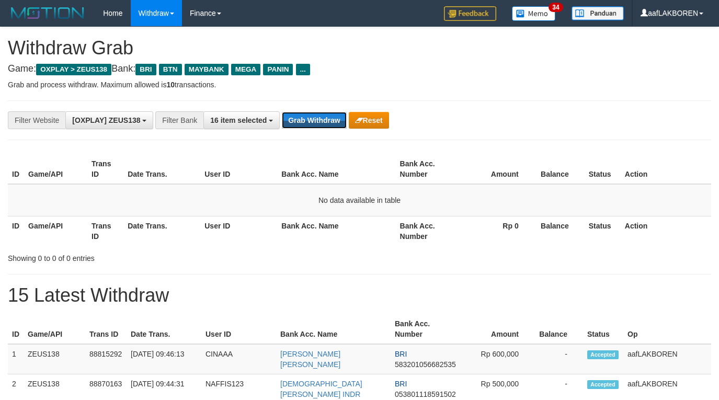
click at [319, 121] on button "Grab Withdraw" at bounding box center [314, 120] width 64 height 17
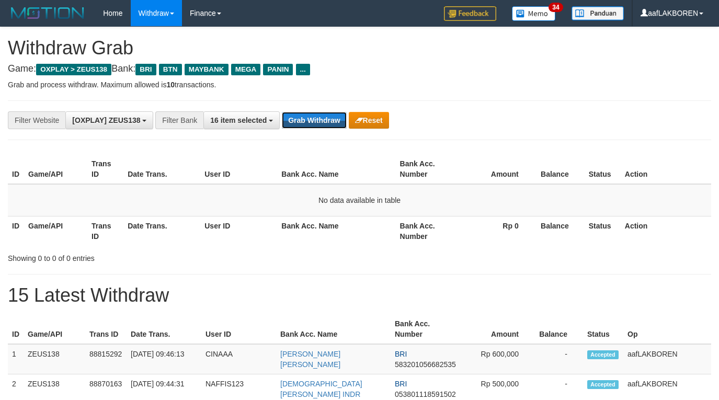
click at [319, 121] on button "Grab Withdraw" at bounding box center [314, 120] width 64 height 17
click at [316, 124] on button "Grab Withdraw" at bounding box center [314, 120] width 64 height 17
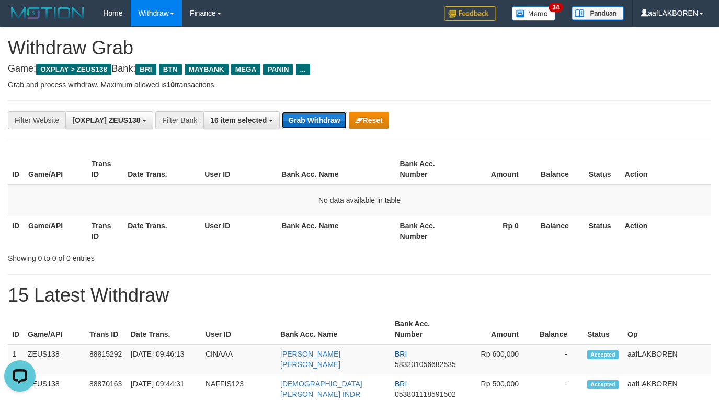
click at [316, 124] on button "Grab Withdraw" at bounding box center [314, 120] width 64 height 17
click at [316, 125] on button "Grab Withdraw" at bounding box center [314, 120] width 64 height 17
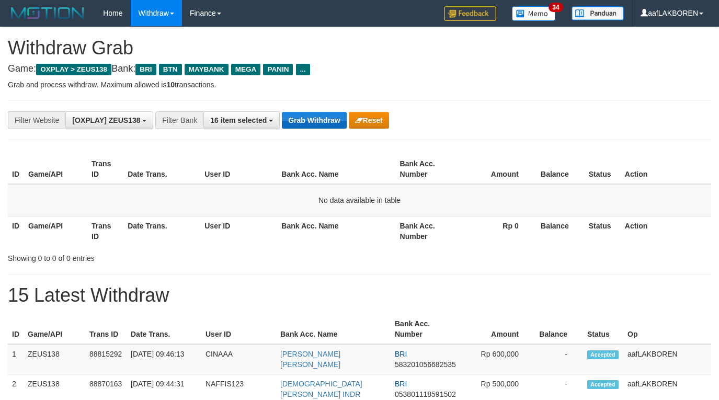
click at [317, 124] on button "Grab Withdraw" at bounding box center [314, 120] width 64 height 17
click at [316, 123] on button "Grab Withdraw" at bounding box center [314, 120] width 64 height 17
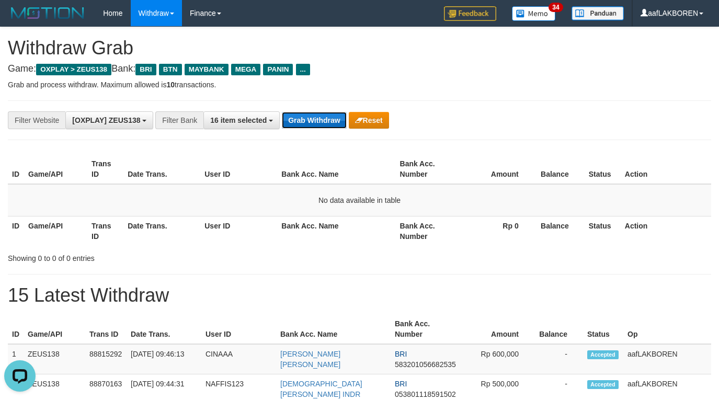
click at [316, 122] on button "Grab Withdraw" at bounding box center [314, 120] width 64 height 17
click at [316, 120] on button "Grab Withdraw" at bounding box center [314, 120] width 64 height 17
click at [317, 120] on button "Grab Withdraw" at bounding box center [314, 120] width 64 height 17
click at [317, 119] on button "Grab Withdraw" at bounding box center [314, 120] width 64 height 17
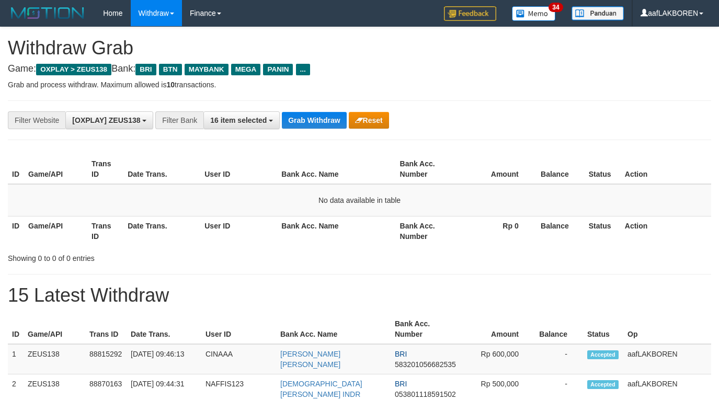
scroll to position [45, 0]
click at [317, 119] on button "Grab Withdraw" at bounding box center [314, 120] width 64 height 17
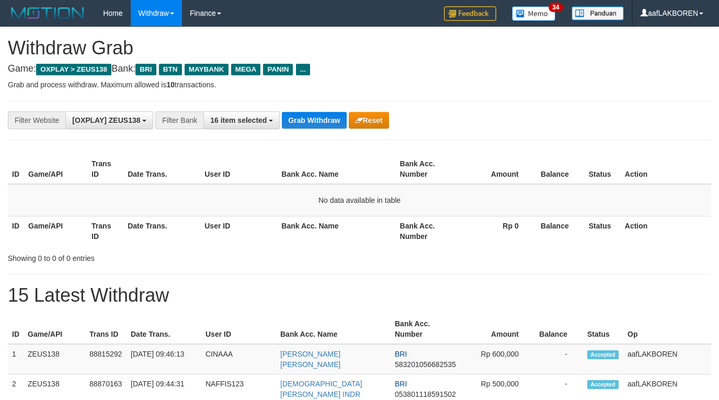
click at [317, 119] on button "Grab Withdraw" at bounding box center [314, 120] width 64 height 17
click at [318, 118] on button "Grab Withdraw" at bounding box center [314, 120] width 64 height 17
click at [309, 116] on button "Grab Withdraw" at bounding box center [314, 120] width 64 height 17
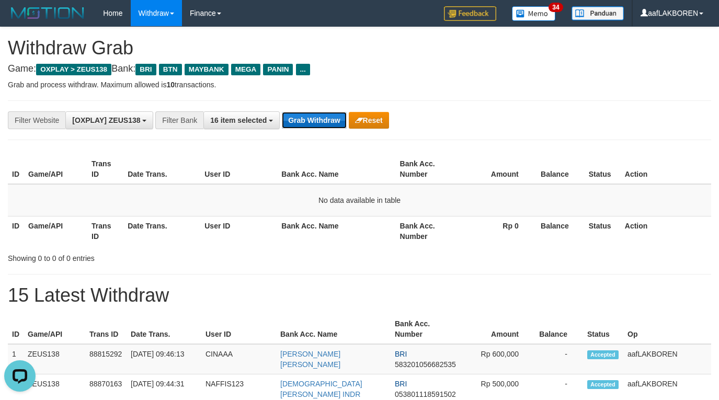
click at [309, 116] on button "Grab Withdraw" at bounding box center [314, 120] width 64 height 17
click at [318, 121] on button "Grab Withdraw" at bounding box center [314, 120] width 64 height 17
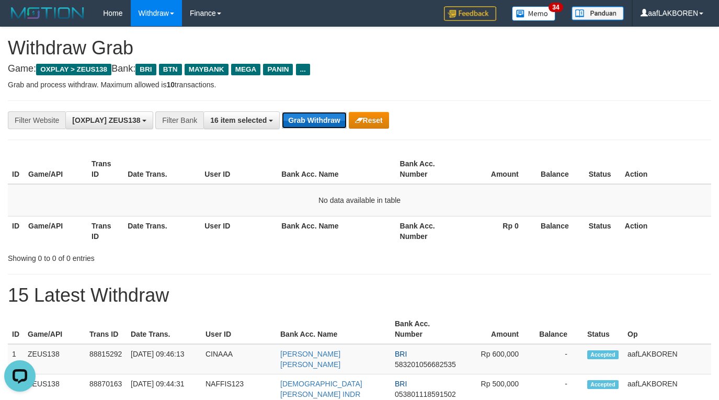
click at [318, 121] on button "Grab Withdraw" at bounding box center [314, 120] width 64 height 17
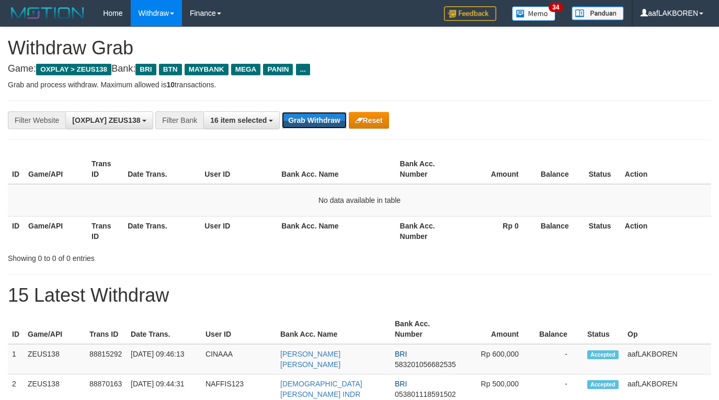
click at [318, 121] on button "Grab Withdraw" at bounding box center [314, 120] width 64 height 17
click at [318, 120] on button "Grab Withdraw" at bounding box center [314, 120] width 64 height 17
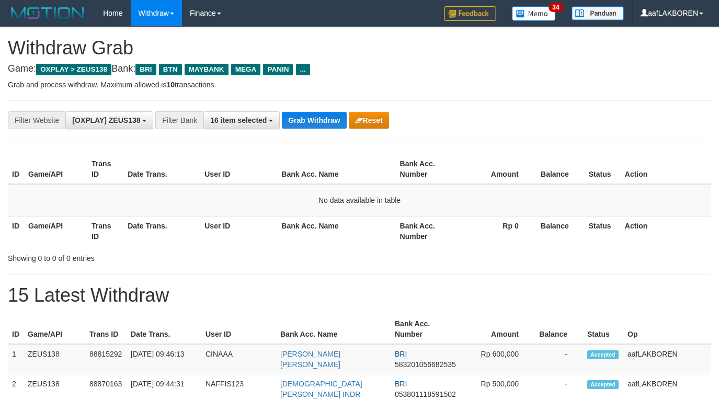
click at [318, 120] on button "Grab Withdraw" at bounding box center [314, 120] width 64 height 17
click at [318, 118] on button "Grab Withdraw" at bounding box center [314, 120] width 64 height 17
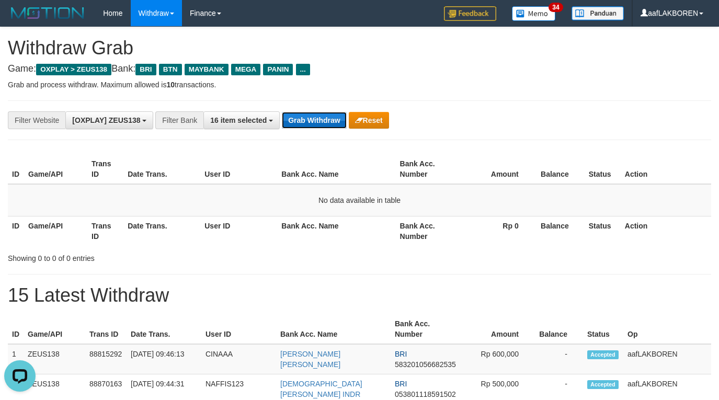
click at [316, 119] on button "Grab Withdraw" at bounding box center [314, 120] width 64 height 17
click at [312, 122] on button "Grab Withdraw" at bounding box center [314, 120] width 64 height 17
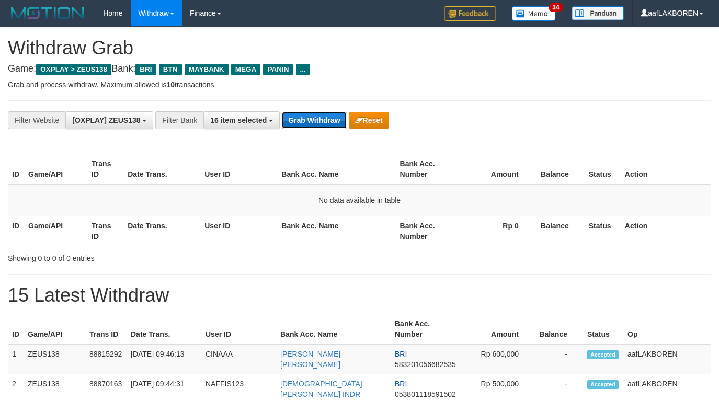
click at [312, 121] on button "Grab Withdraw" at bounding box center [314, 120] width 64 height 17
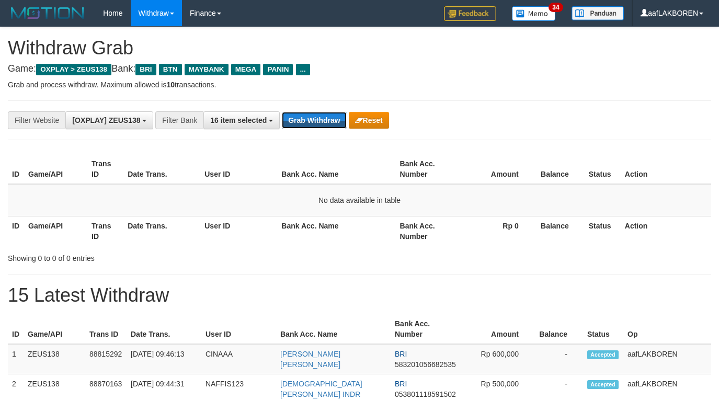
click at [313, 121] on button "Grab Withdraw" at bounding box center [314, 120] width 64 height 17
click at [321, 119] on button "Grab Withdraw" at bounding box center [314, 120] width 64 height 17
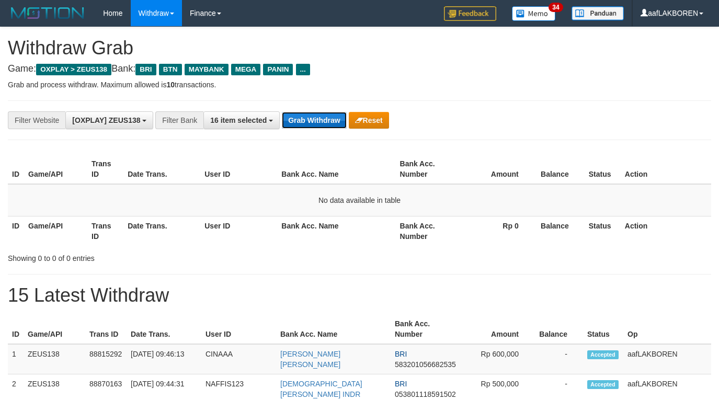
click at [321, 119] on button "Grab Withdraw" at bounding box center [314, 120] width 64 height 17
click at [322, 118] on button "Grab Withdraw" at bounding box center [314, 120] width 64 height 17
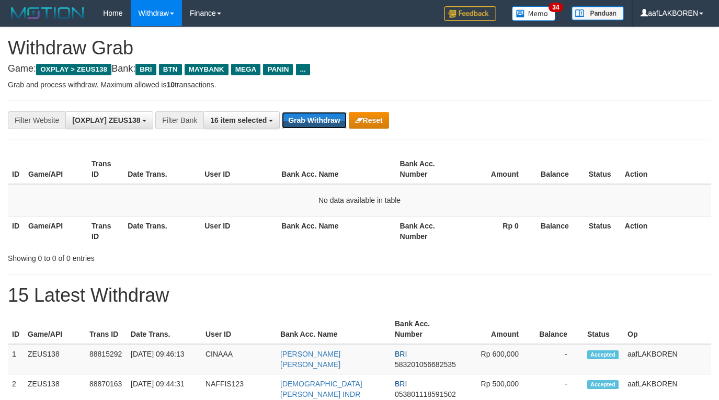
click at [322, 118] on button "Grab Withdraw" at bounding box center [314, 120] width 64 height 17
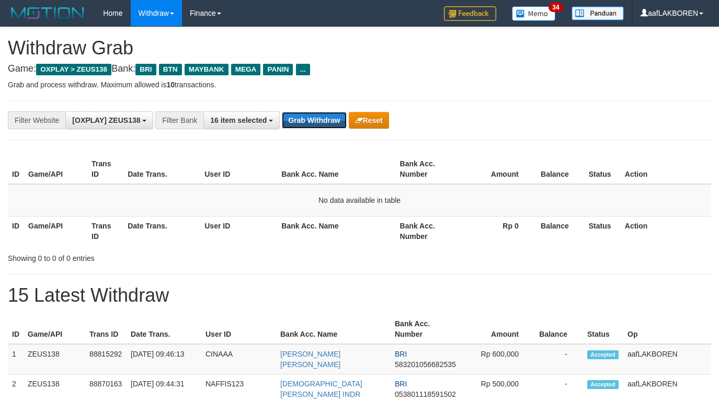
click at [322, 118] on button "Grab Withdraw" at bounding box center [314, 120] width 64 height 17
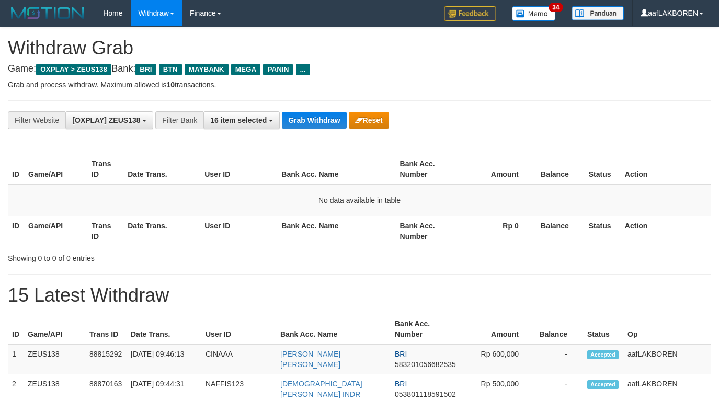
click at [322, 118] on button "Grab Withdraw" at bounding box center [314, 120] width 64 height 17
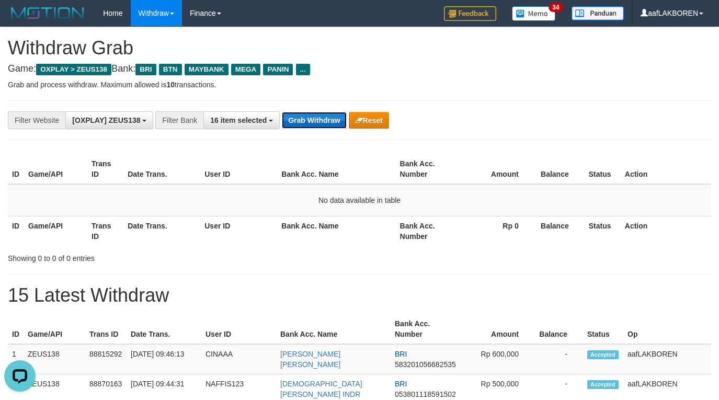
click at [323, 125] on button "Grab Withdraw" at bounding box center [314, 120] width 64 height 17
click at [323, 121] on button "Grab Withdraw" at bounding box center [314, 120] width 64 height 17
click at [323, 120] on button "Grab Withdraw" at bounding box center [314, 120] width 64 height 17
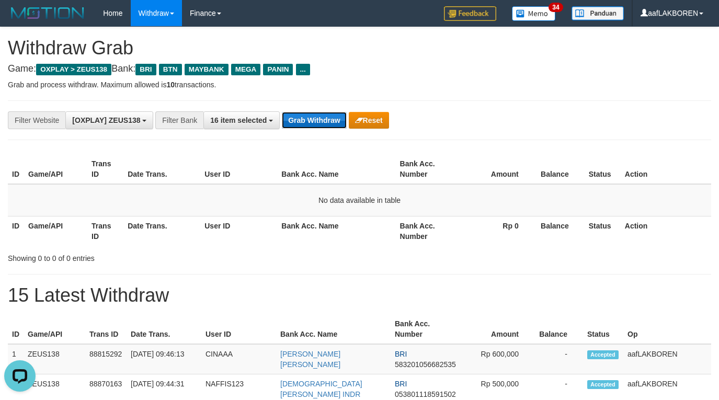
click at [323, 120] on button "Grab Withdraw" at bounding box center [314, 120] width 64 height 17
click at [318, 120] on button "Grab Withdraw" at bounding box center [314, 120] width 64 height 17
click at [318, 118] on button "Grab Withdraw" at bounding box center [314, 120] width 64 height 17
click at [315, 118] on button "Grab Withdraw" at bounding box center [314, 120] width 64 height 17
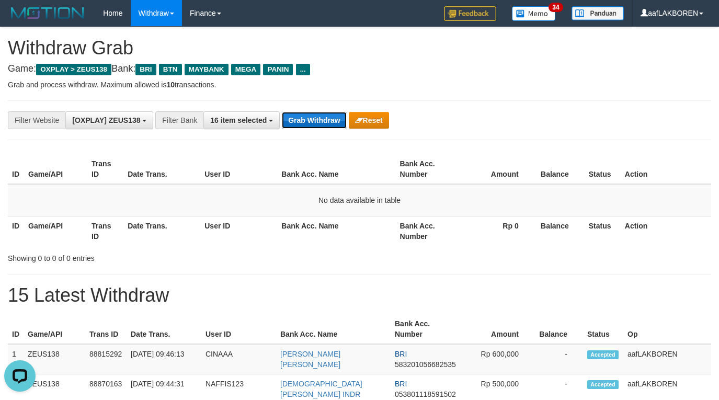
click at [315, 118] on button "Grab Withdraw" at bounding box center [314, 120] width 64 height 17
click at [315, 117] on button "Grab Withdraw" at bounding box center [314, 120] width 64 height 17
click at [319, 121] on button "Grab Withdraw" at bounding box center [314, 120] width 64 height 17
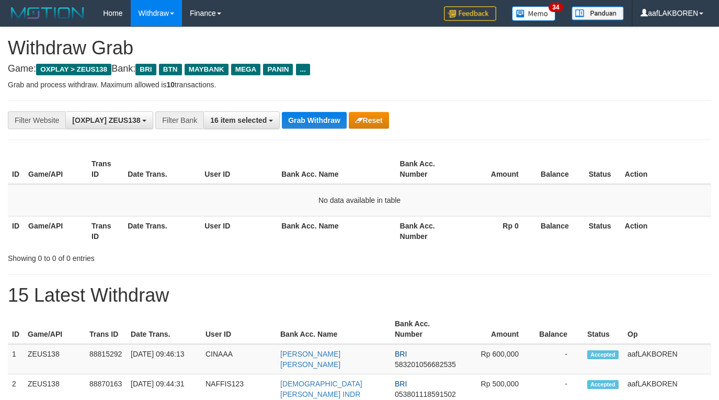
click at [319, 121] on button "Grab Withdraw" at bounding box center [314, 120] width 64 height 17
click at [319, 120] on button "Grab Withdraw" at bounding box center [314, 120] width 64 height 17
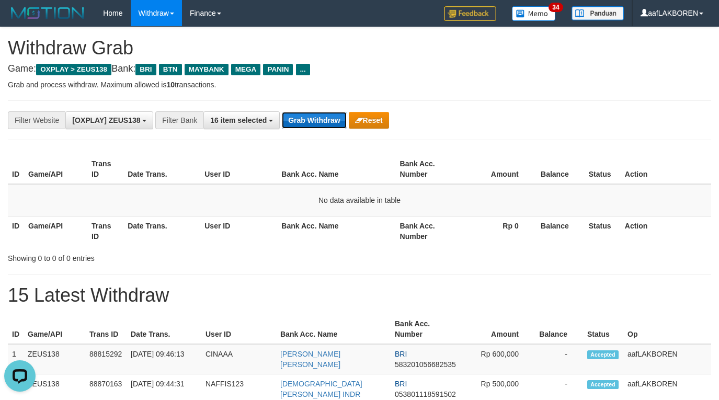
click at [319, 120] on button "Grab Withdraw" at bounding box center [314, 120] width 64 height 17
click at [319, 117] on button "Grab Withdraw" at bounding box center [314, 120] width 64 height 17
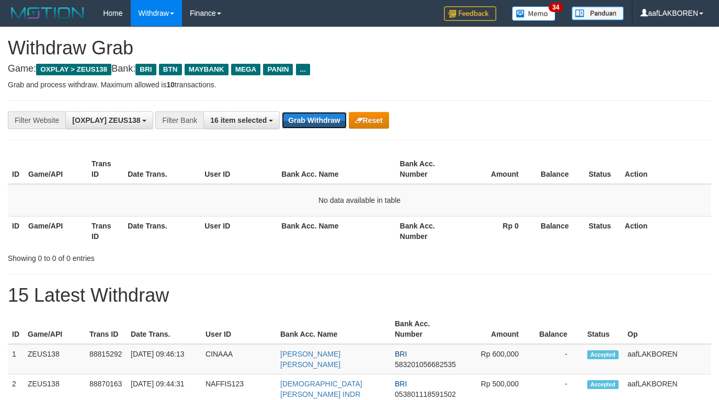
click at [319, 117] on button "Grab Withdraw" at bounding box center [314, 120] width 64 height 17
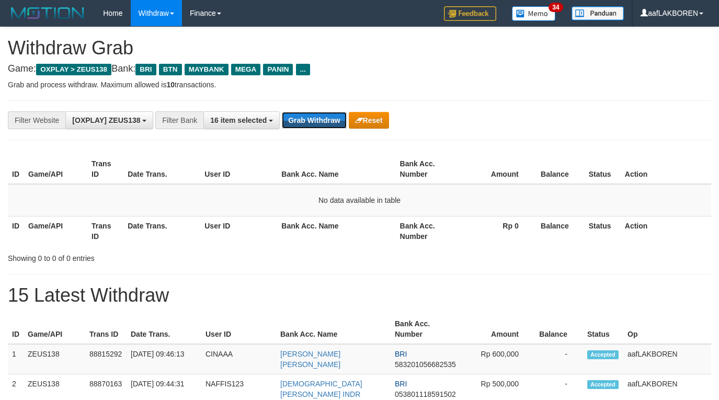
click at [319, 117] on button "Grab Withdraw" at bounding box center [314, 120] width 64 height 17
